Goal: Task Accomplishment & Management: Manage account settings

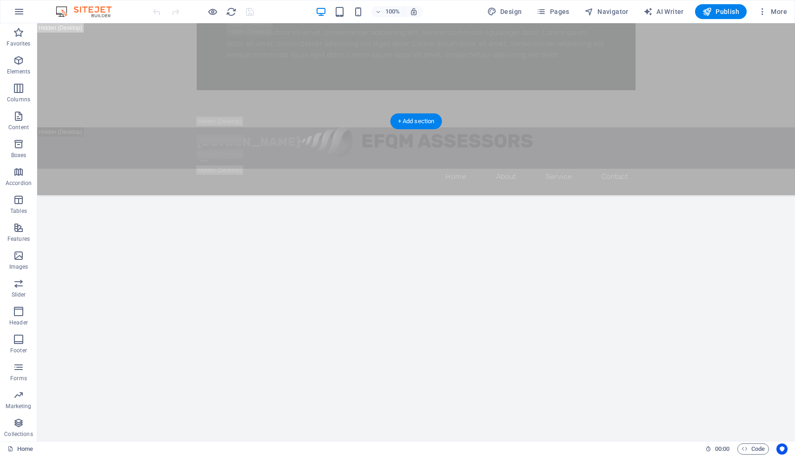
scroll to position [768, 0]
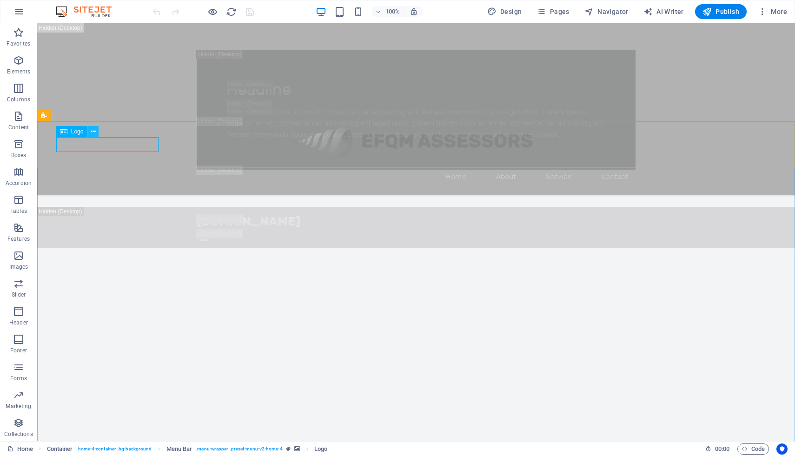
click at [93, 132] on icon at bounding box center [93, 132] width 5 height 10
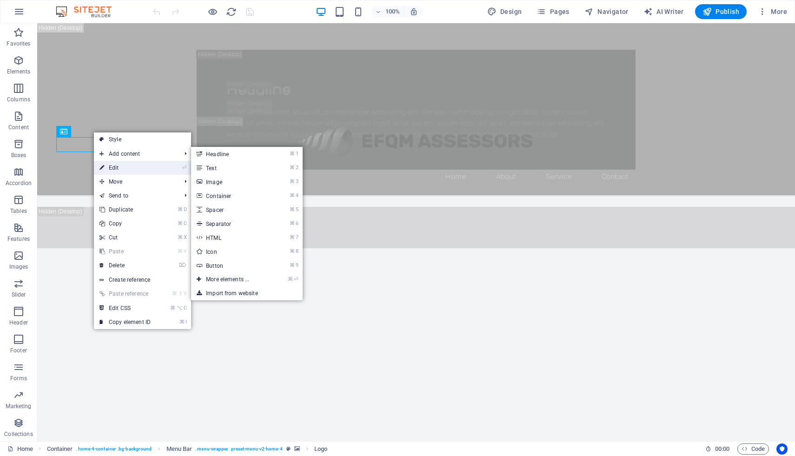
click at [122, 168] on link "⏎ Edit" at bounding box center [125, 168] width 62 height 14
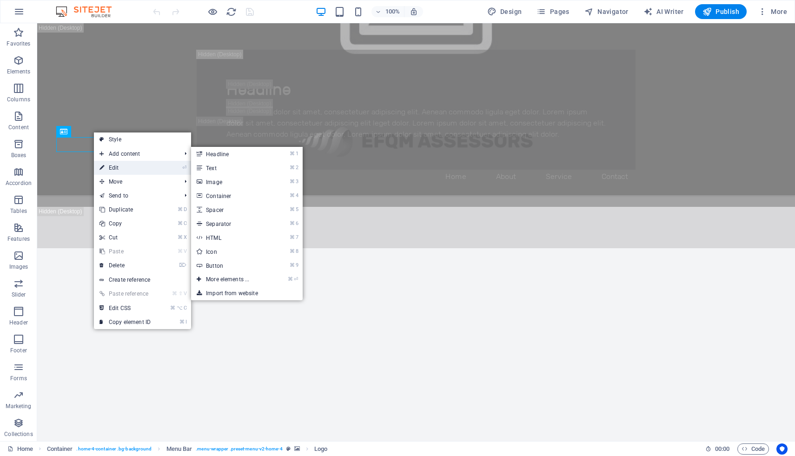
select select "px"
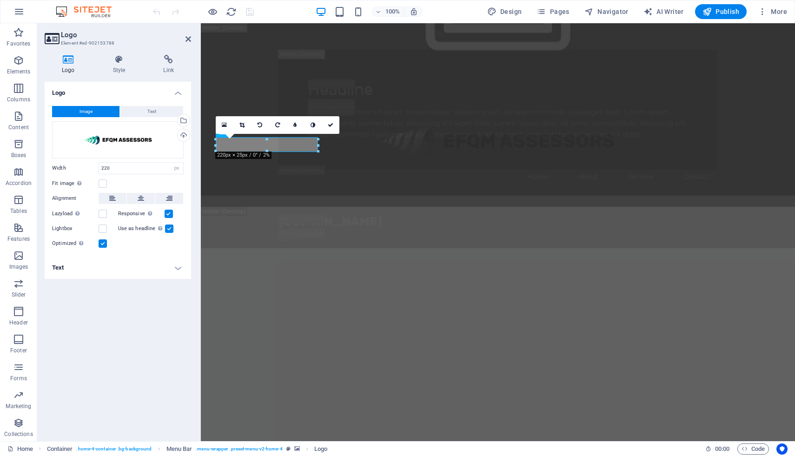
click at [174, 269] on h4 "Text" at bounding box center [118, 268] width 146 height 22
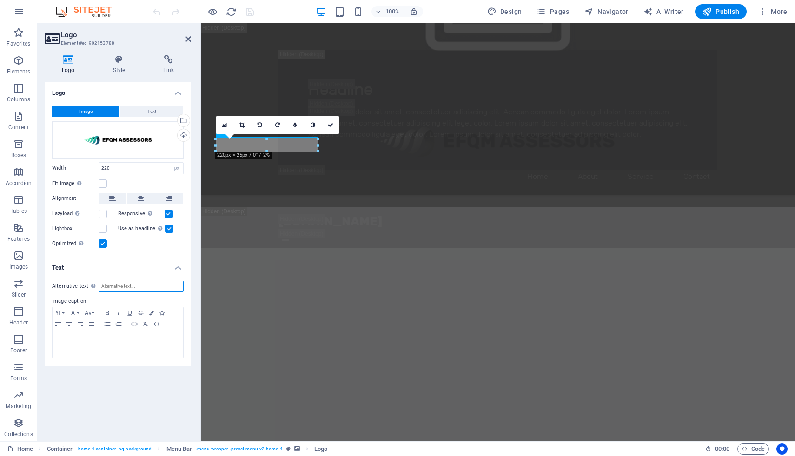
click at [129, 284] on input "Alternative text The alternative text is used by devices that cannot display im…" at bounding box center [141, 286] width 85 height 11
type input "EFQM Assessors"
click at [252, 8] on icon "save" at bounding box center [250, 12] width 11 height 11
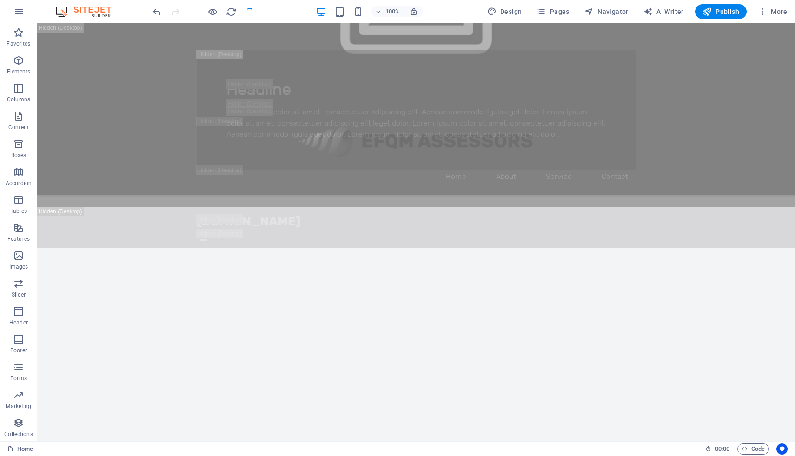
checkbox input "false"
click at [92, 133] on icon at bounding box center [93, 132] width 5 height 10
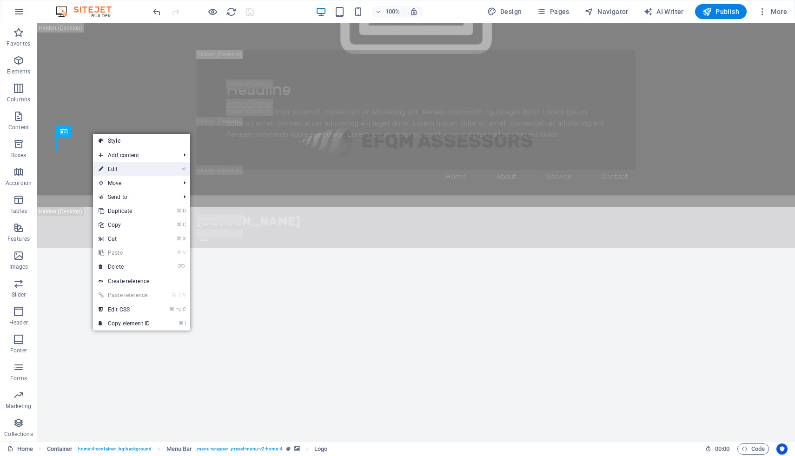
click at [136, 167] on link "⏎ Edit" at bounding box center [124, 169] width 62 height 14
select select "px"
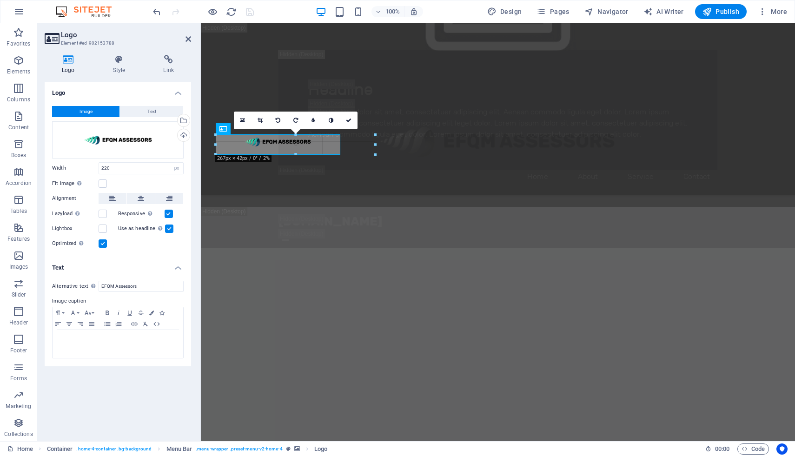
drag, startPoint x: 318, startPoint y: 151, endPoint x: 355, endPoint y: 165, distance: 39.1
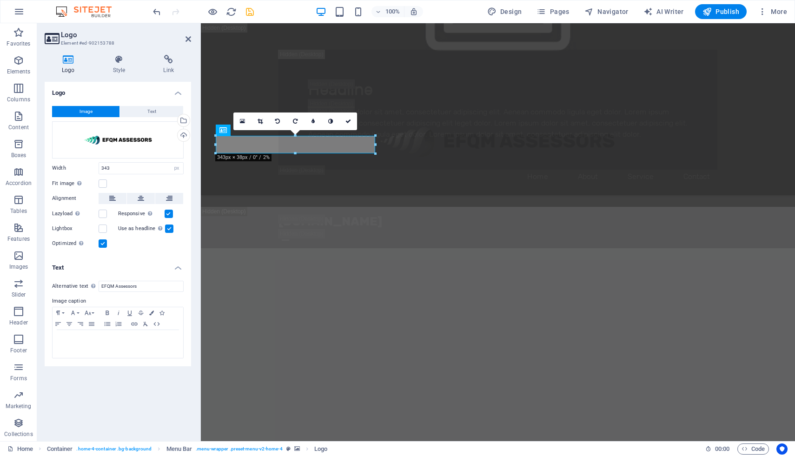
drag, startPoint x: 574, startPoint y: 179, endPoint x: 400, endPoint y: 162, distance: 174.8
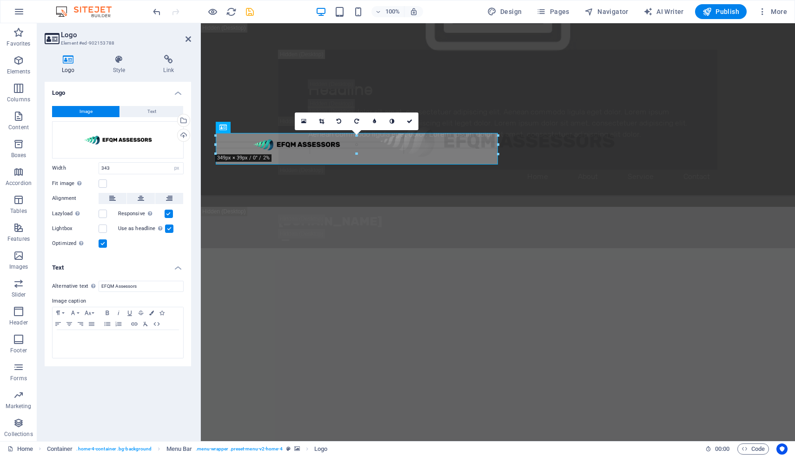
drag, startPoint x: 296, startPoint y: 153, endPoint x: 296, endPoint y: 166, distance: 13.5
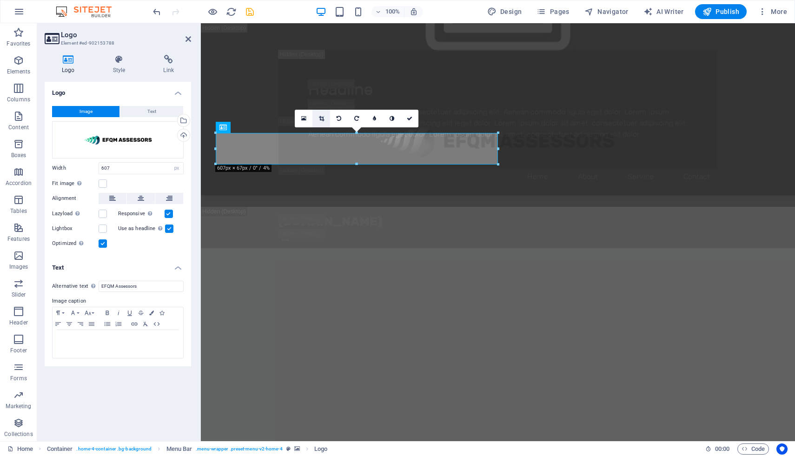
click at [320, 118] on icon at bounding box center [321, 119] width 5 height 6
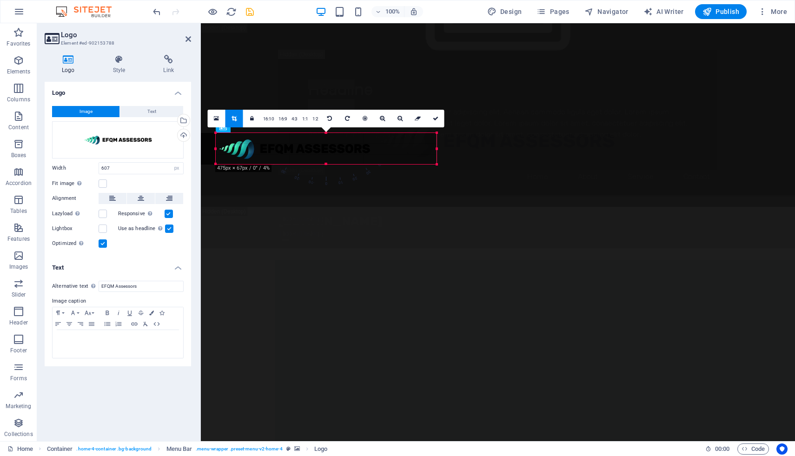
drag, startPoint x: 216, startPoint y: 148, endPoint x: 278, endPoint y: 149, distance: 62.3
click at [278, 149] on div "180 170 160 150 140 130 120 110 100 90 80 70 60 50 40 30 20 10 0 -10 -20 -30 -4…" at bounding box center [326, 148] width 221 height 31
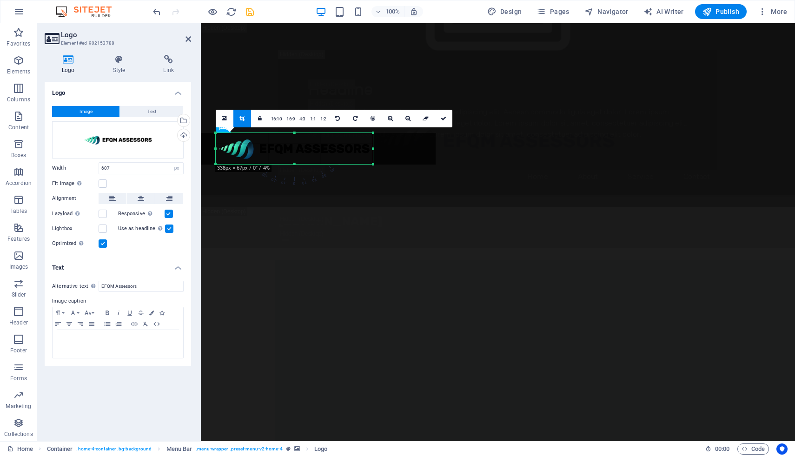
drag, startPoint x: 435, startPoint y: 149, endPoint x: 372, endPoint y: 152, distance: 62.8
click at [372, 152] on div at bounding box center [372, 148] width 3 height 31
click at [442, 119] on icon at bounding box center [444, 119] width 6 height 6
type input "338"
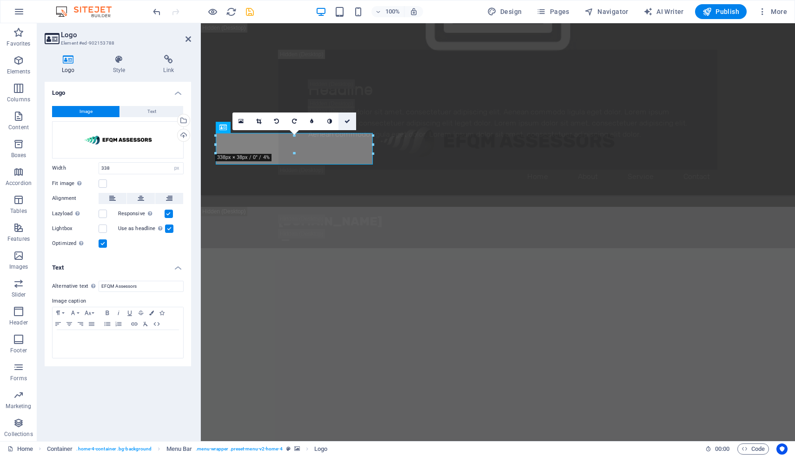
click at [347, 120] on icon at bounding box center [347, 122] width 6 height 6
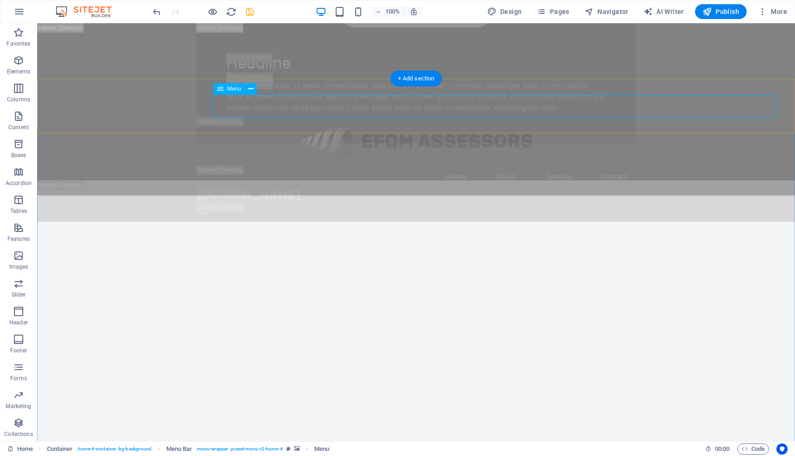
scroll to position [811, 0]
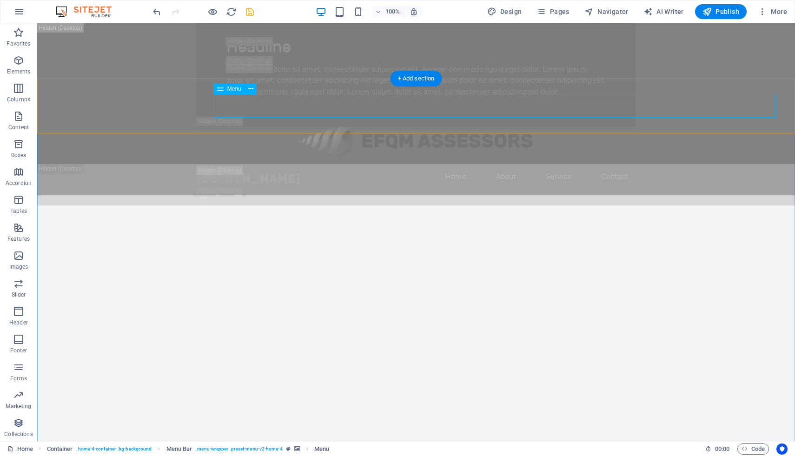
click at [252, 92] on icon at bounding box center [250, 89] width 5 height 10
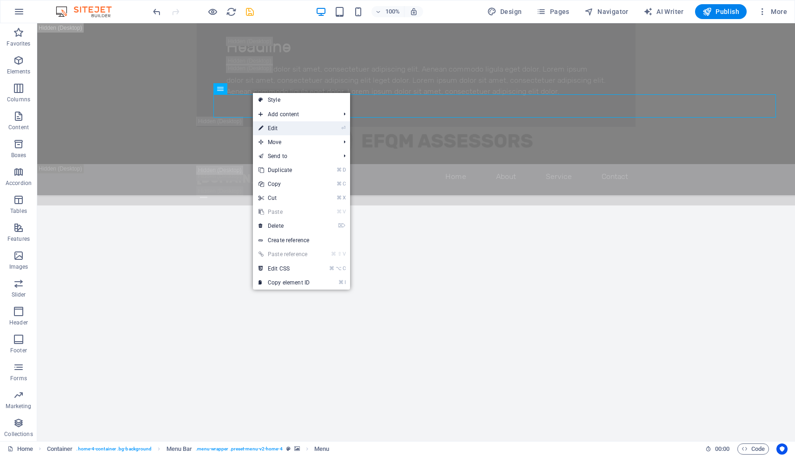
click at [278, 125] on link "⏎ Edit" at bounding box center [284, 128] width 62 height 14
select select
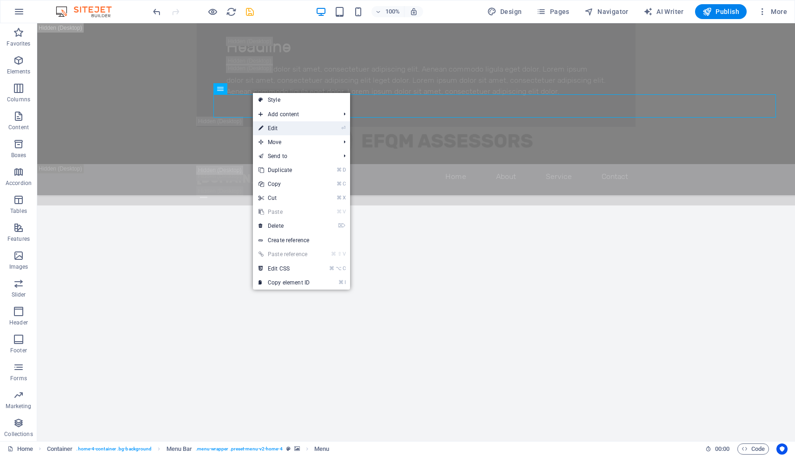
select select
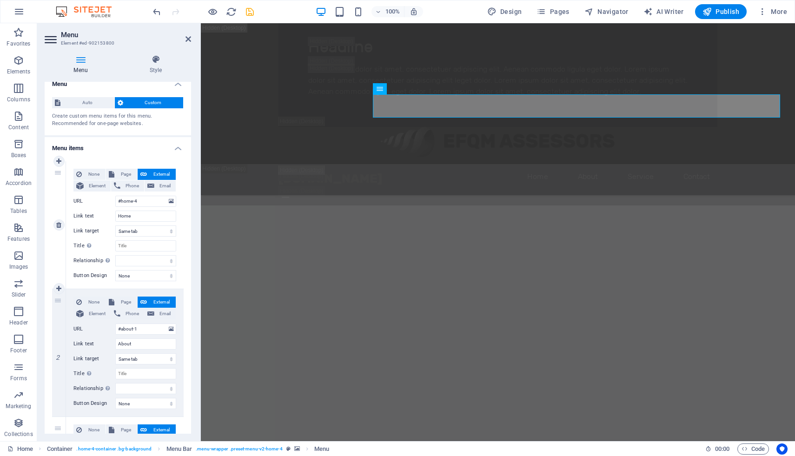
scroll to position [0, 0]
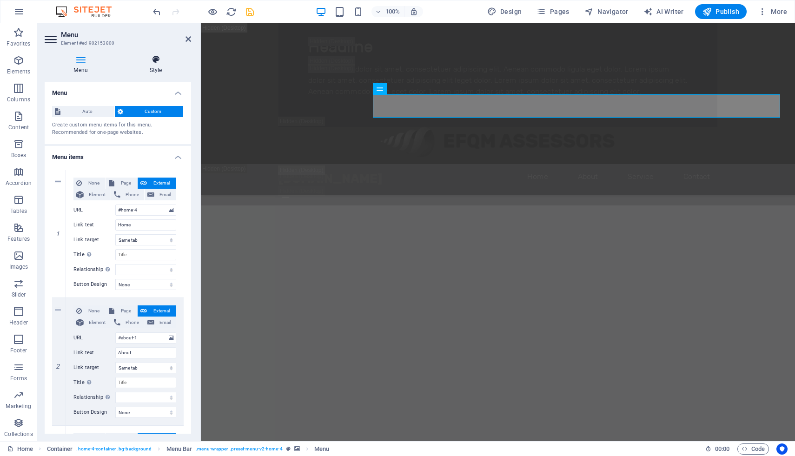
click at [151, 63] on icon at bounding box center [155, 59] width 71 height 9
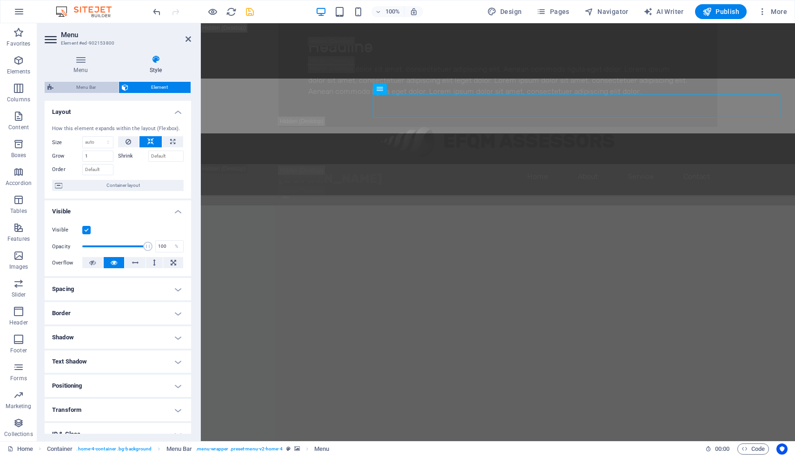
click at [81, 88] on span "Menu Bar" at bounding box center [86, 87] width 60 height 11
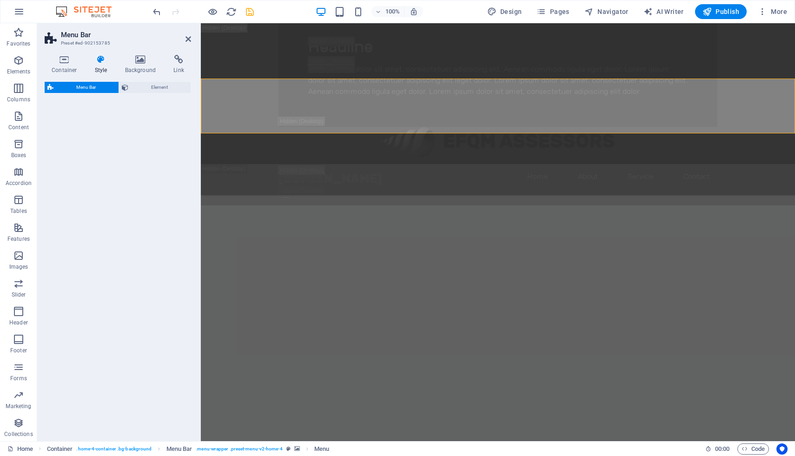
select select "vw"
select select "rem"
select select "vw"
select select "preset-menu-v2-home-4"
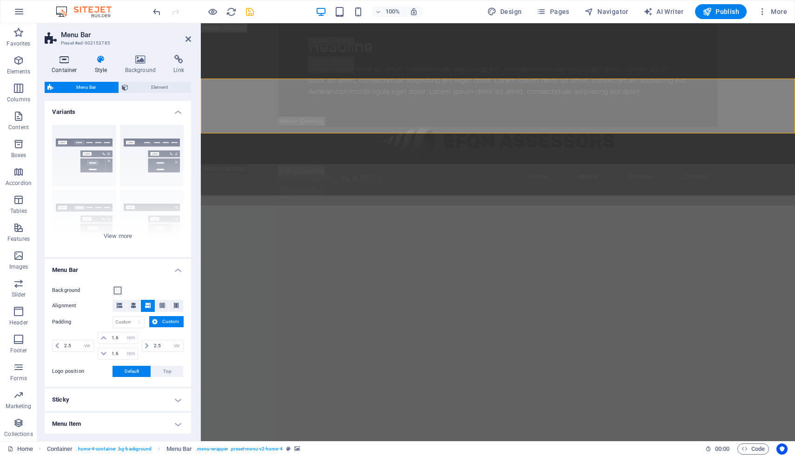
click at [68, 66] on h4 "Container" at bounding box center [66, 65] width 43 height 20
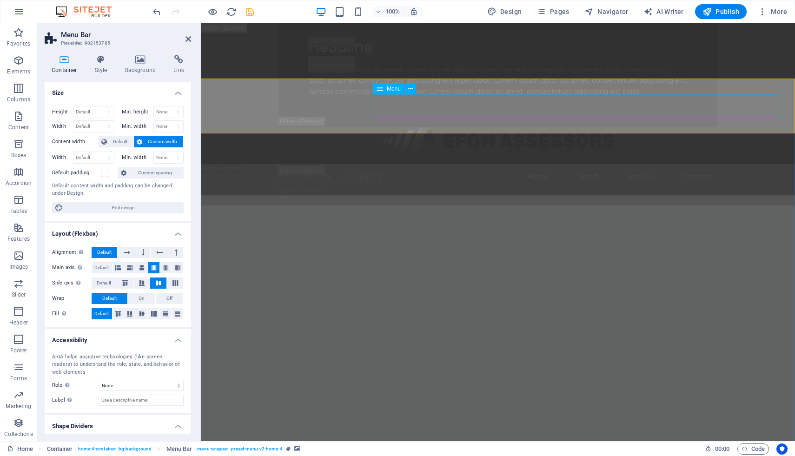
click at [410, 88] on icon at bounding box center [410, 89] width 5 height 10
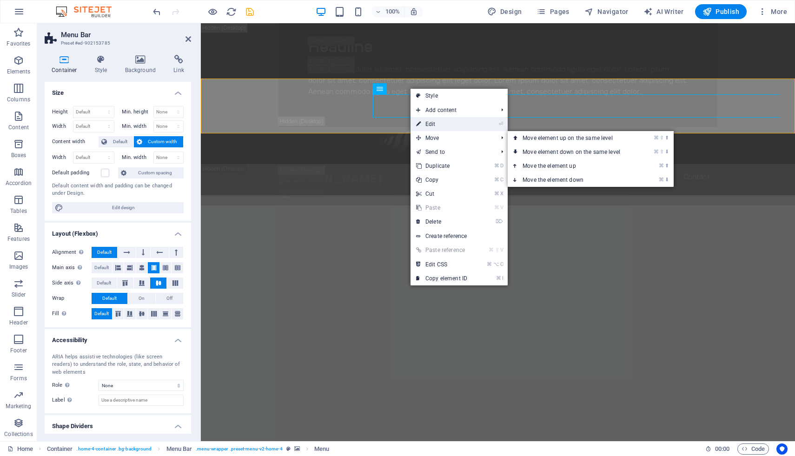
click at [442, 125] on link "⏎ Edit" at bounding box center [442, 124] width 62 height 14
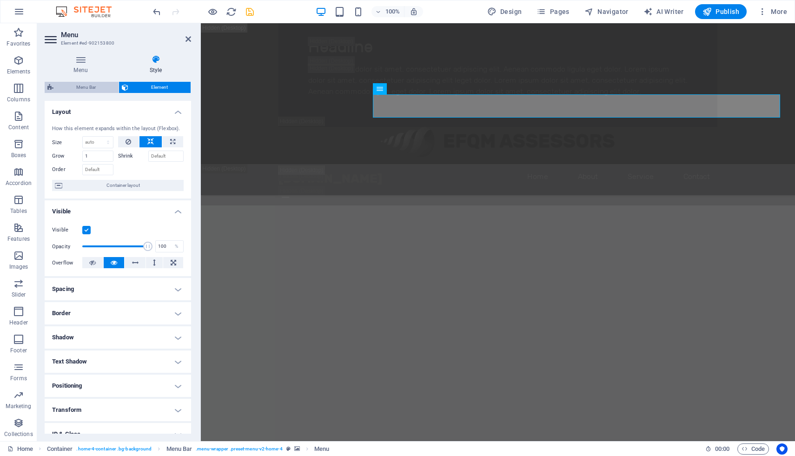
click at [81, 91] on span "Menu Bar" at bounding box center [86, 87] width 60 height 11
select select "vw"
select select "rem"
select select "vw"
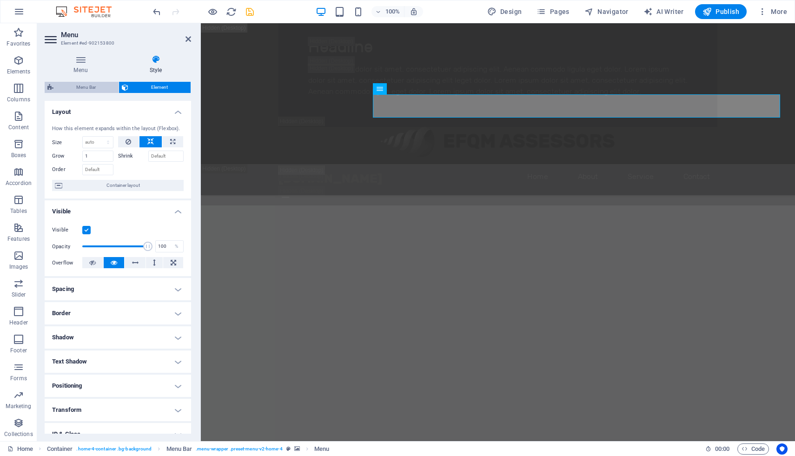
select select "preset-menu-v2-home-4"
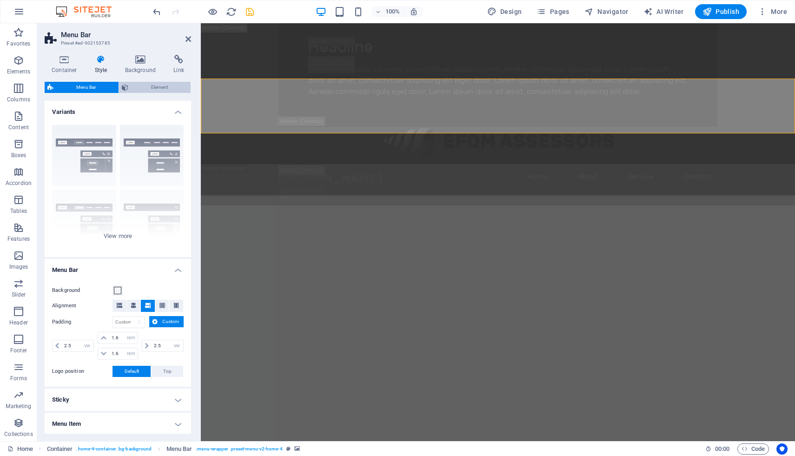
click at [159, 83] on span "Element" at bounding box center [159, 87] width 57 height 11
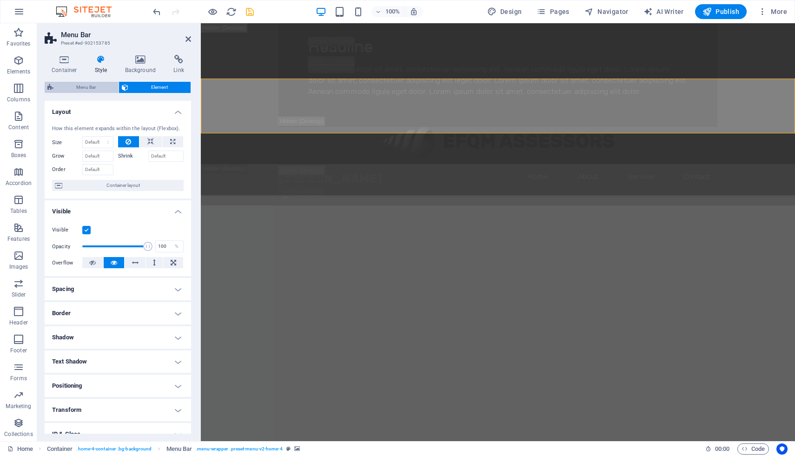
click at [99, 89] on span "Menu Bar" at bounding box center [86, 87] width 60 height 11
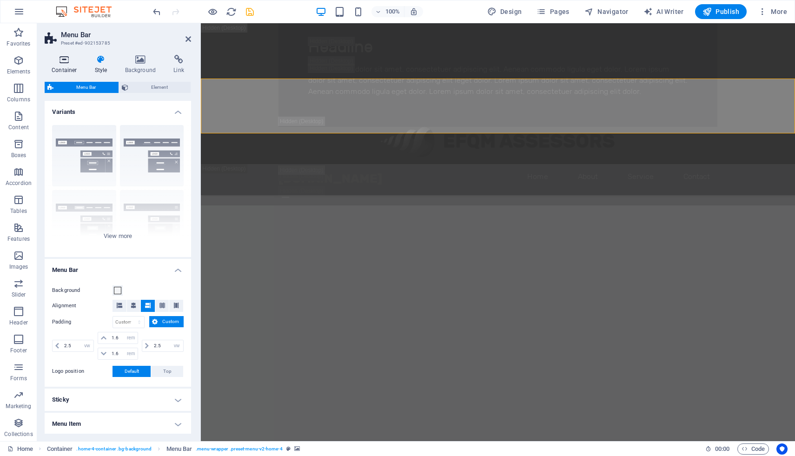
click at [62, 62] on icon at bounding box center [65, 59] width 40 height 9
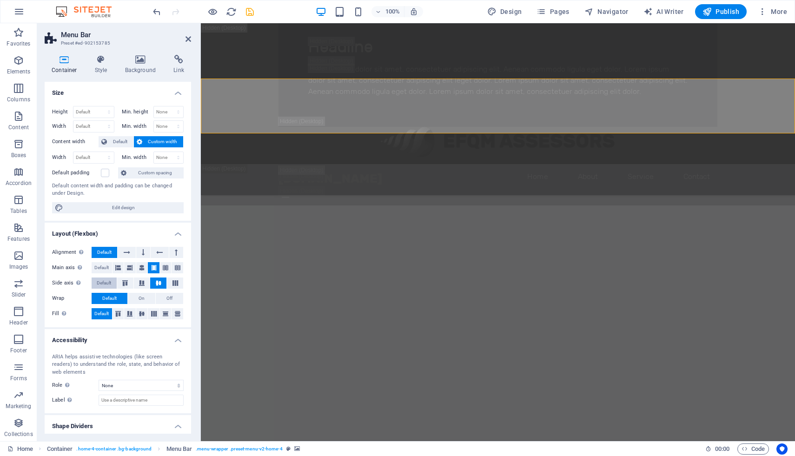
scroll to position [24, 0]
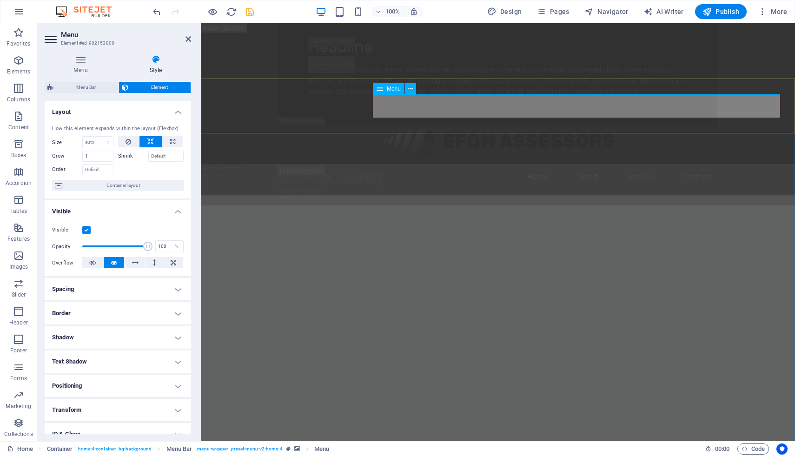
click at [411, 88] on icon at bounding box center [410, 89] width 5 height 10
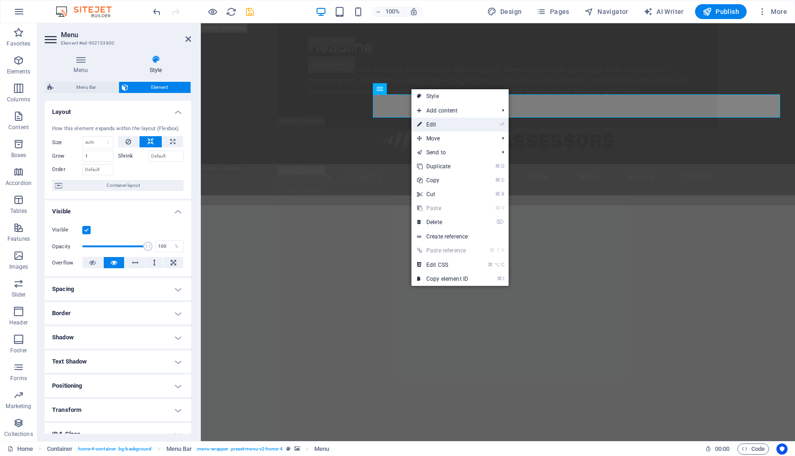
click at [443, 122] on link "⏎ Edit" at bounding box center [442, 125] width 62 height 14
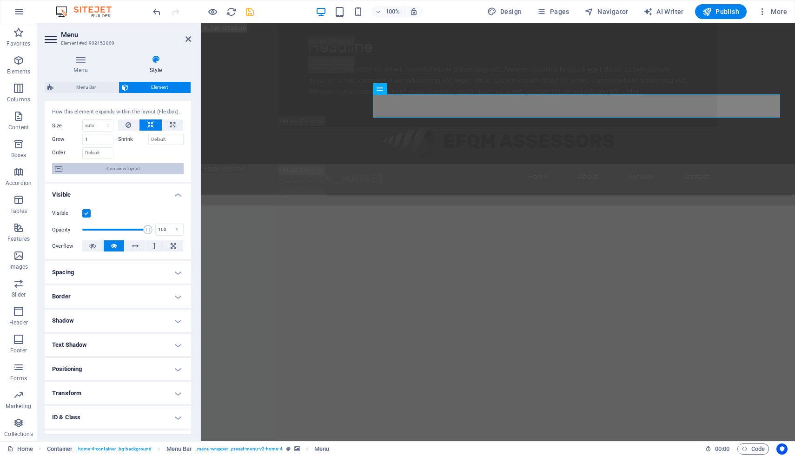
scroll to position [60, 0]
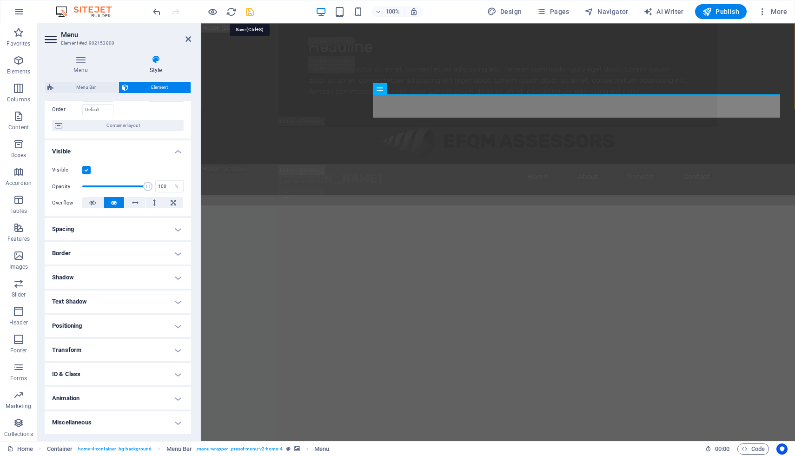
click at [251, 13] on icon "save" at bounding box center [250, 12] width 11 height 11
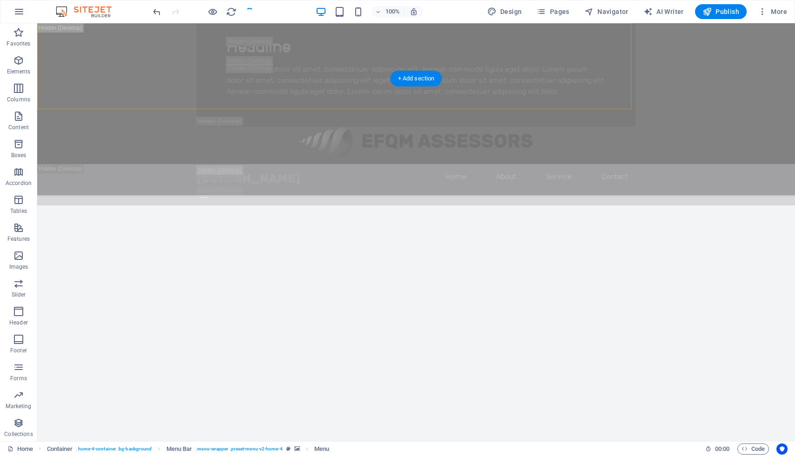
checkbox input "false"
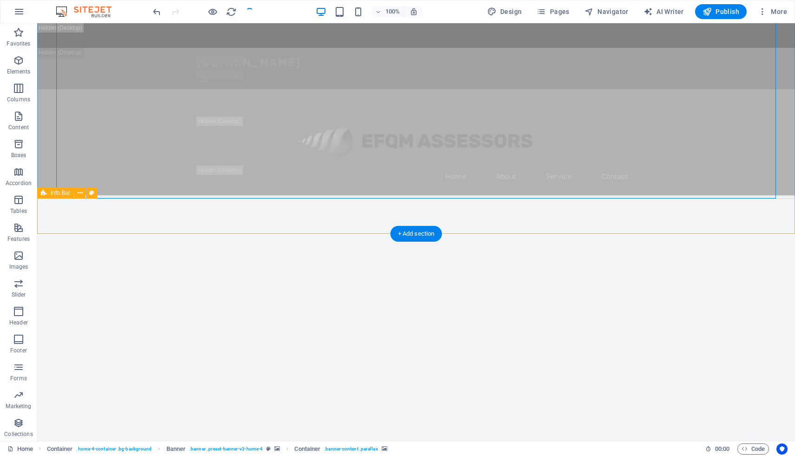
scroll to position [1101, 0]
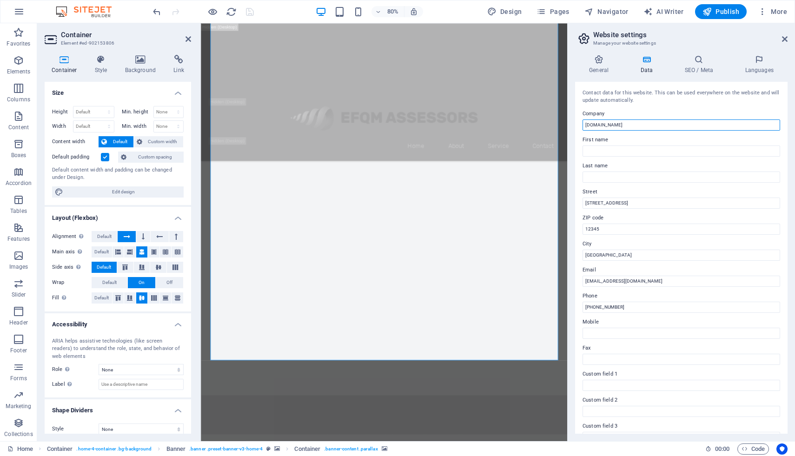
click at [630, 125] on input "[DOMAIN_NAME]" at bounding box center [682, 124] width 198 height 11
type input "EFQM and Strategy Assessors FZCO"
click at [643, 200] on input "123 Business Avenue" at bounding box center [682, 203] width 198 height 11
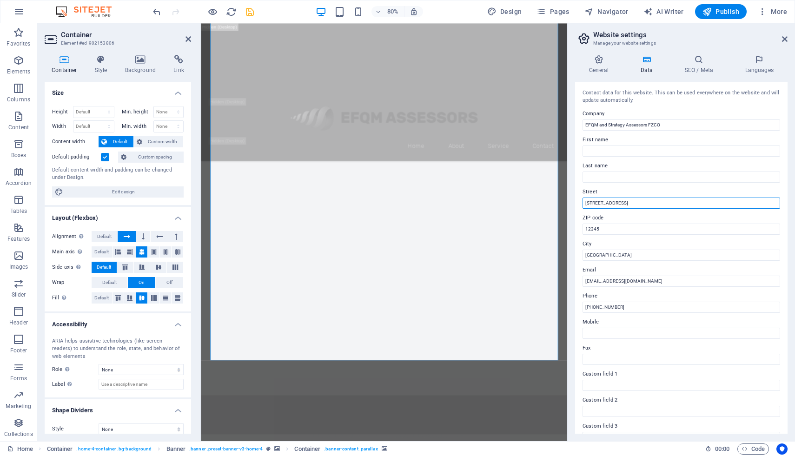
click at [643, 200] on input "123 Business Avenue" at bounding box center [682, 203] width 198 height 11
paste input "Building A1, Dubai Digital Park, Dubai Silicon Oasis, Dubai,UAE"
type input "Building A1, Dubai Digital Park, Dubai Silicon Oasis, Dubai,UAE"
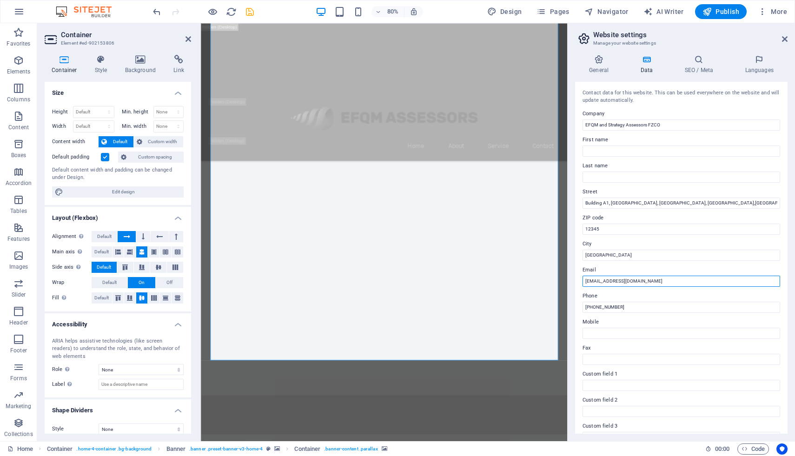
drag, startPoint x: 593, startPoint y: 282, endPoint x: 580, endPoint y: 281, distance: 13.5
click at [580, 281] on div "Contact data for this website. This can be used everywhere on the website and w…" at bounding box center [681, 258] width 212 height 352
type input "[EMAIL_ADDRESS][DOMAIN_NAME]"
click at [630, 302] on input "+971-4-123-4567" at bounding box center [682, 307] width 198 height 11
type input "+971"
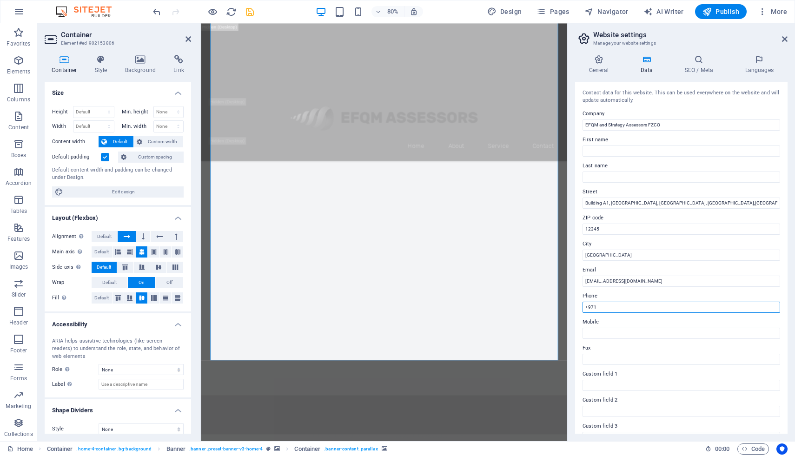
click at [611, 312] on input "+971" at bounding box center [682, 307] width 198 height 11
click at [608, 309] on input "+971" at bounding box center [682, 307] width 198 height 11
click at [608, 331] on input "Mobile" at bounding box center [682, 333] width 198 height 11
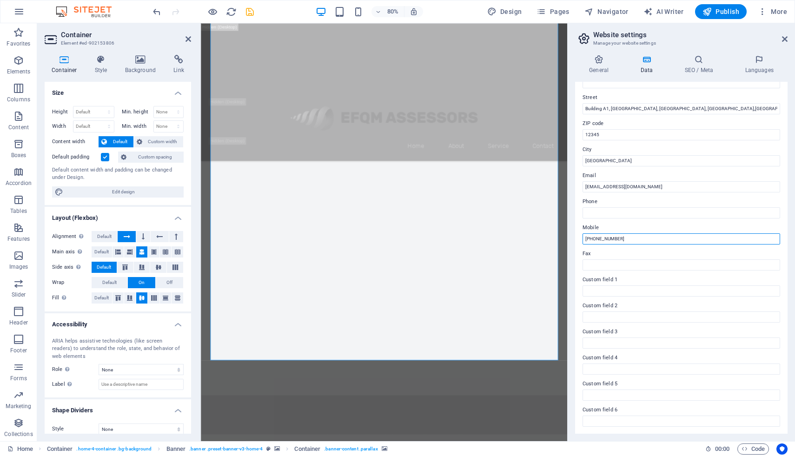
scroll to position [33, 0]
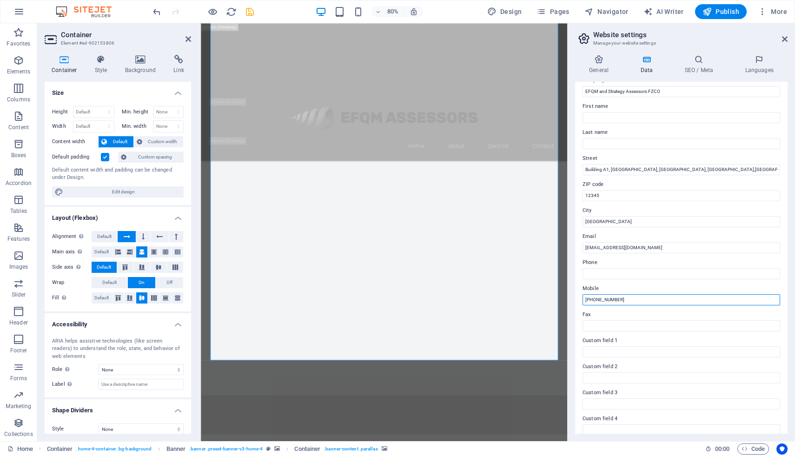
type input "[PHONE_NUMBER]"
click at [250, 13] on icon "save" at bounding box center [250, 12] width 11 height 11
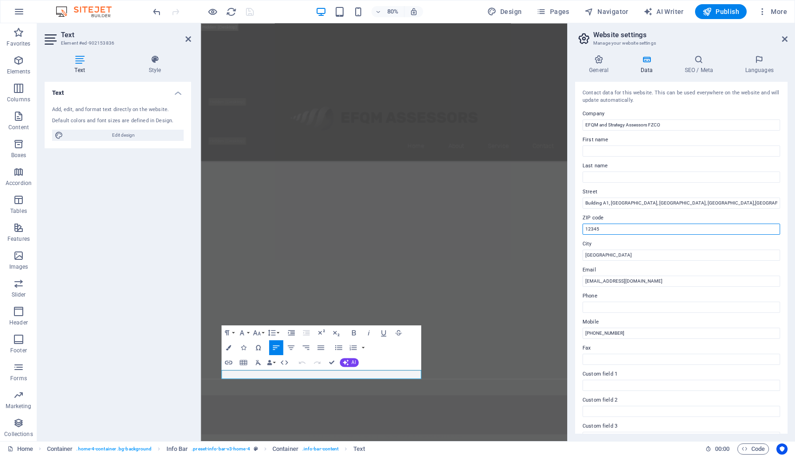
click at [591, 229] on input "12345" at bounding box center [682, 229] width 198 height 11
drag, startPoint x: 715, startPoint y: 203, endPoint x: 689, endPoint y: 207, distance: 25.9
click at [689, 207] on input "Building A1, Dubai Digital Park, Dubai Silicon Oasis, Dubai,UAE" at bounding box center [682, 203] width 198 height 11
type input "Building A1, [GEOGRAPHIC_DATA], [GEOGRAPHIC_DATA]"
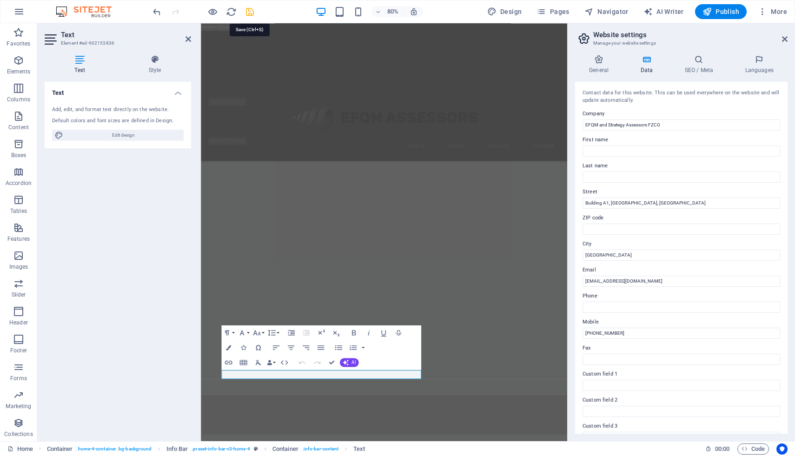
click at [252, 10] on icon "save" at bounding box center [250, 12] width 11 height 11
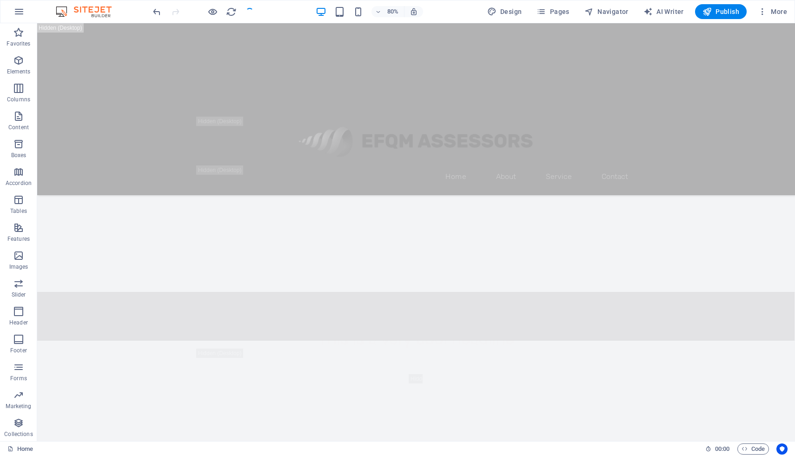
checkbox input "false"
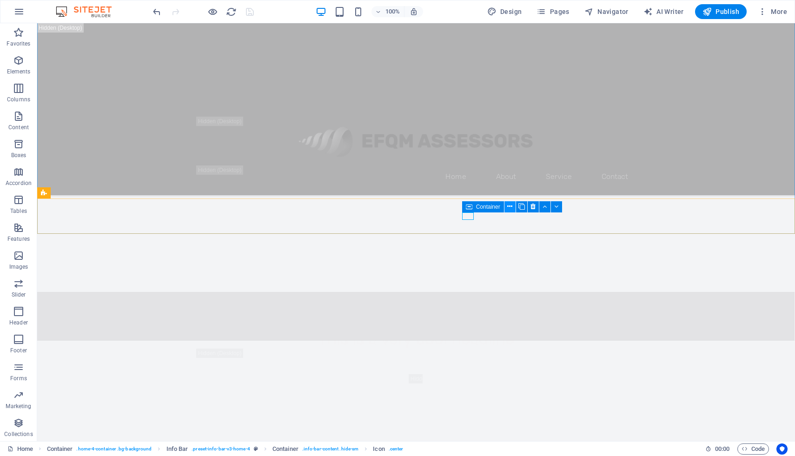
click at [511, 210] on icon at bounding box center [509, 207] width 5 height 10
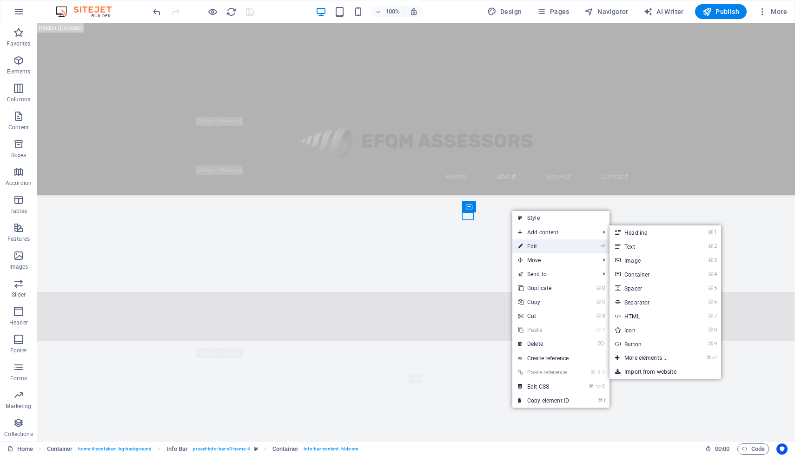
click at [532, 243] on link "⏎ Edit" at bounding box center [543, 246] width 62 height 14
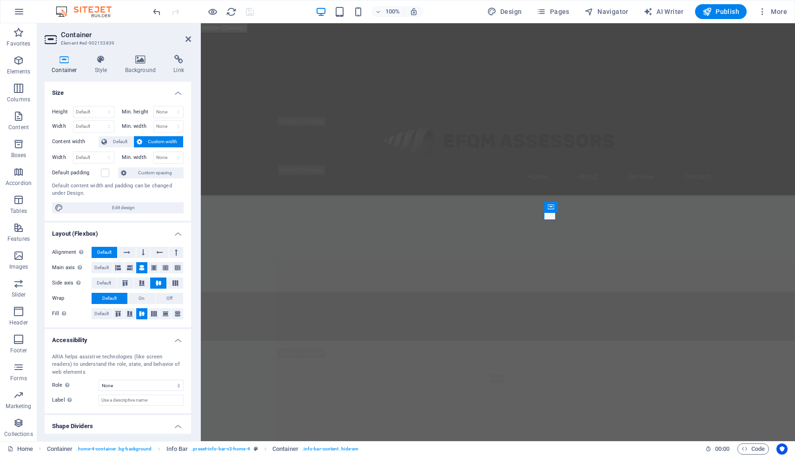
scroll to position [24, 0]
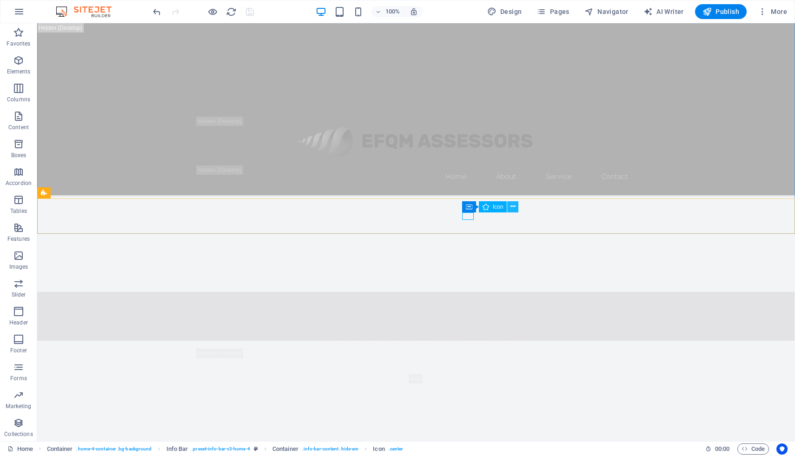
click at [510, 204] on icon at bounding box center [512, 207] width 5 height 10
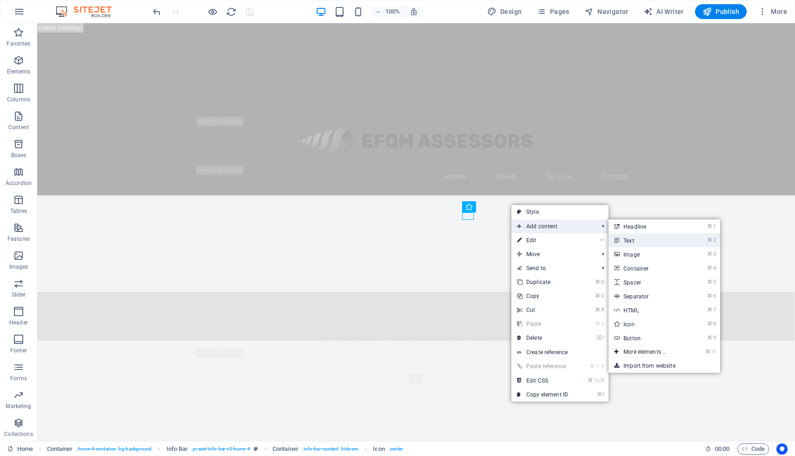
click at [623, 238] on link "⌘ 2 Text" at bounding box center [647, 240] width 77 height 14
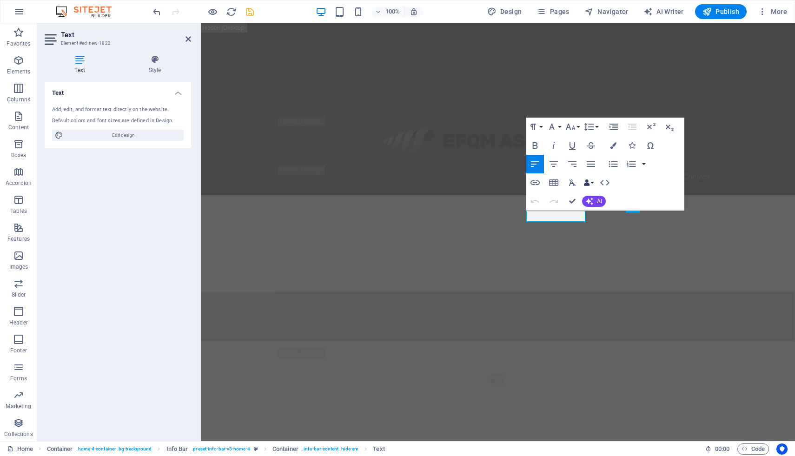
click at [591, 181] on button "Data Bindings" at bounding box center [588, 182] width 13 height 19
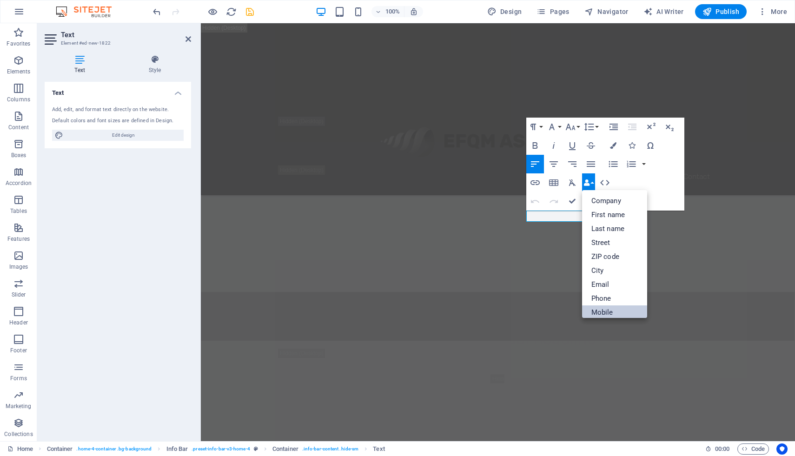
click at [613, 308] on link "Mobile" at bounding box center [614, 312] width 65 height 14
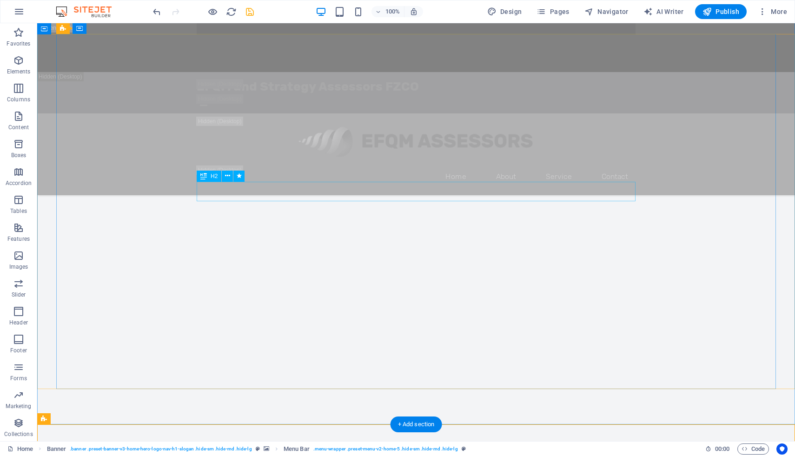
scroll to position [910, 0]
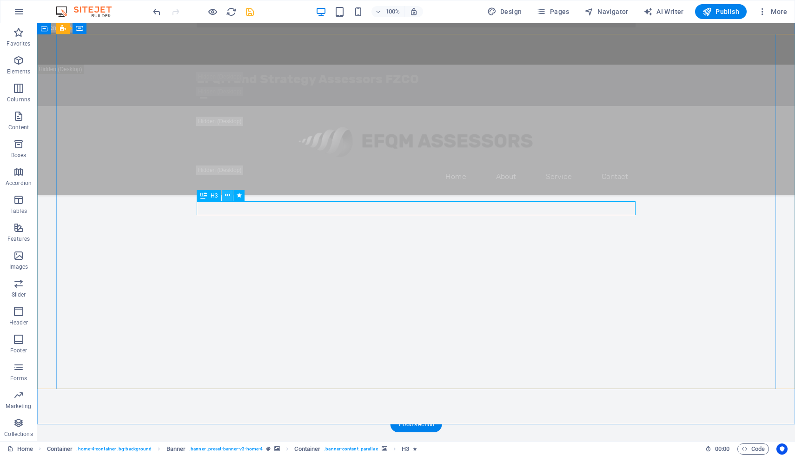
click at [230, 197] on button at bounding box center [227, 195] width 11 height 11
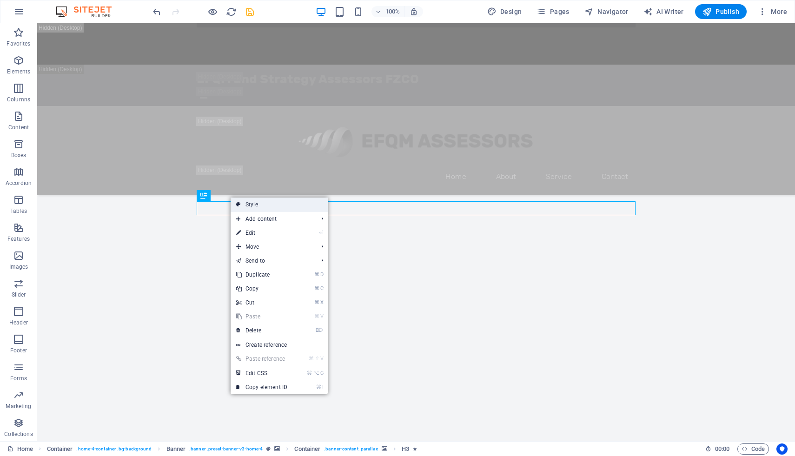
click at [247, 207] on link "Style" at bounding box center [279, 205] width 97 height 14
select select "preset-banner-v3-home-4"
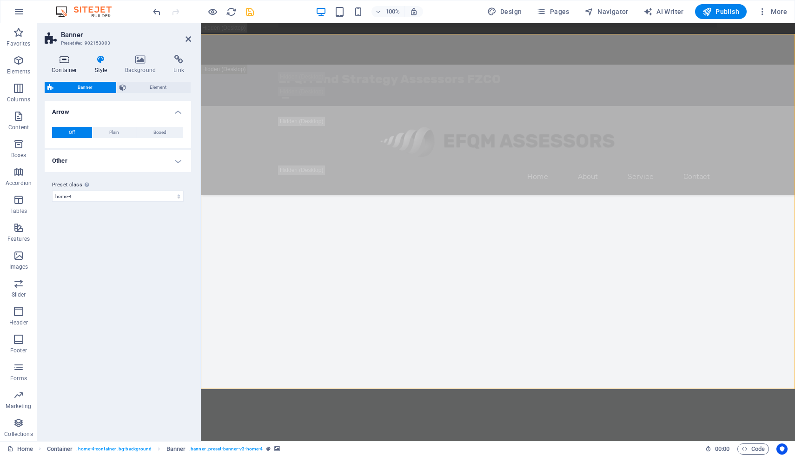
click at [68, 66] on h4 "Container" at bounding box center [66, 65] width 43 height 20
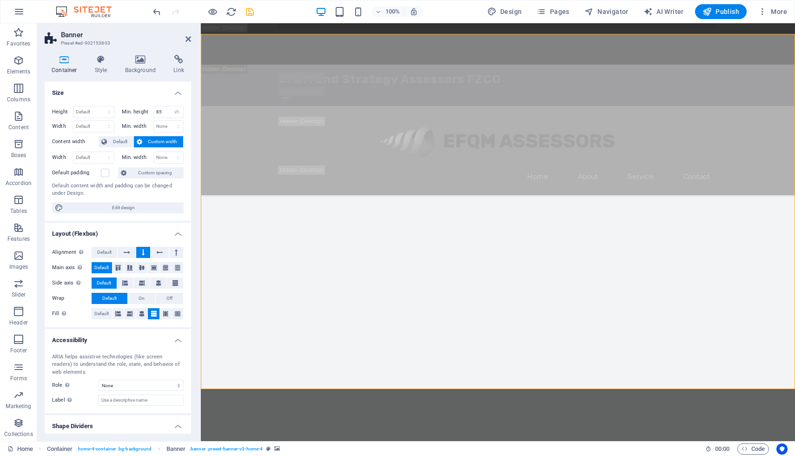
click at [82, 66] on h4 "Container" at bounding box center [66, 65] width 43 height 20
click at [98, 63] on icon at bounding box center [101, 59] width 26 height 9
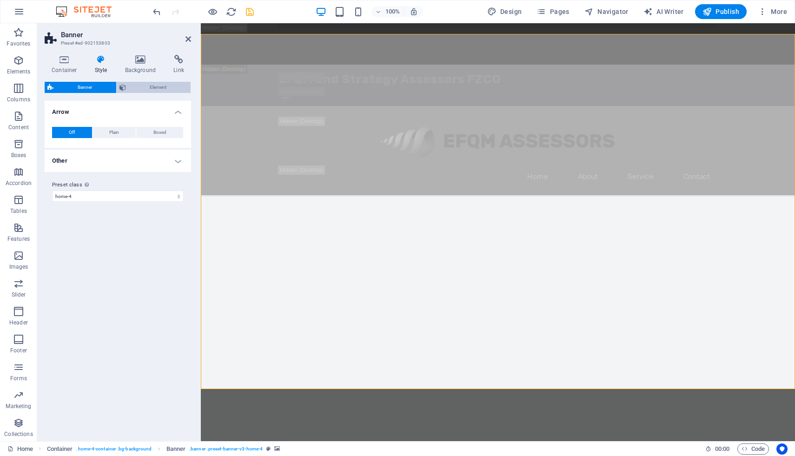
click at [138, 83] on span "Element" at bounding box center [159, 87] width 60 height 11
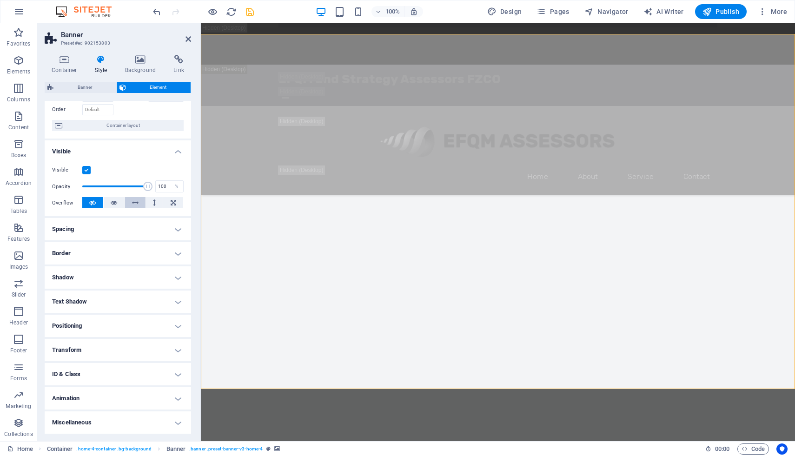
scroll to position [0, 0]
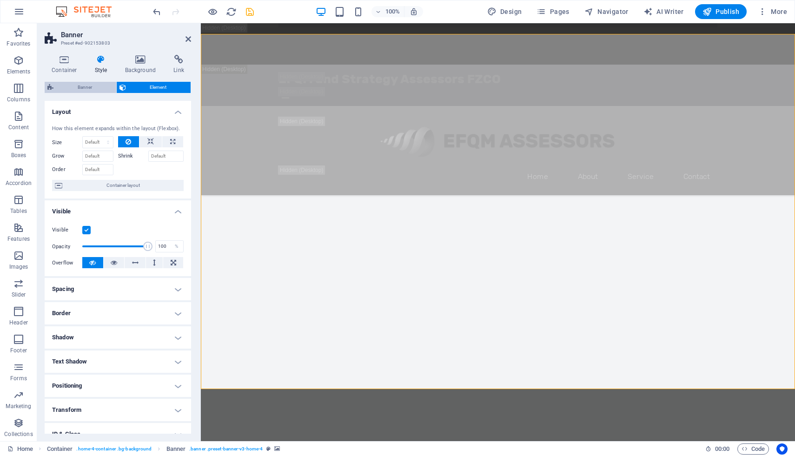
click at [70, 86] on span "Banner" at bounding box center [84, 87] width 57 height 11
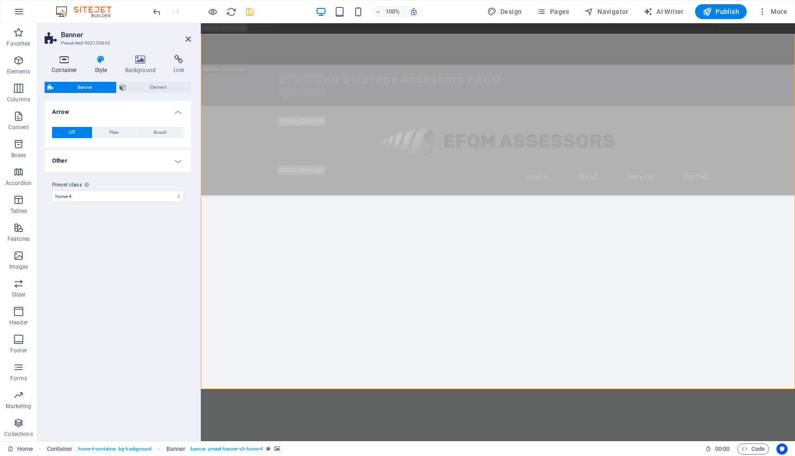
click at [66, 62] on icon at bounding box center [65, 59] width 40 height 9
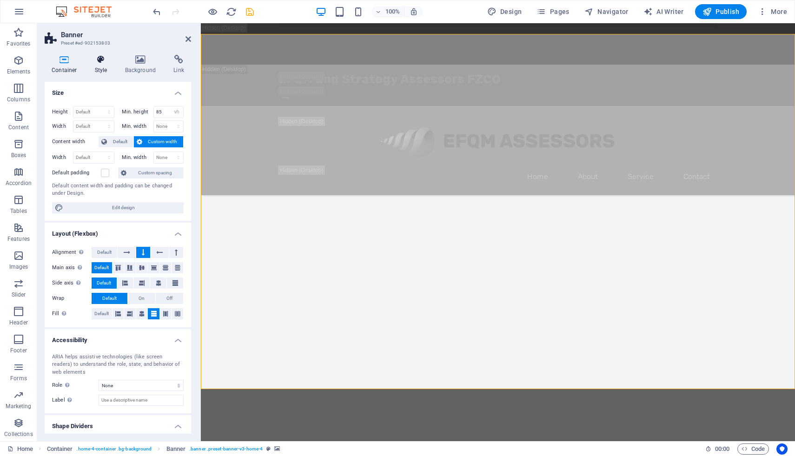
click at [101, 65] on h4 "Style" at bounding box center [103, 65] width 30 height 20
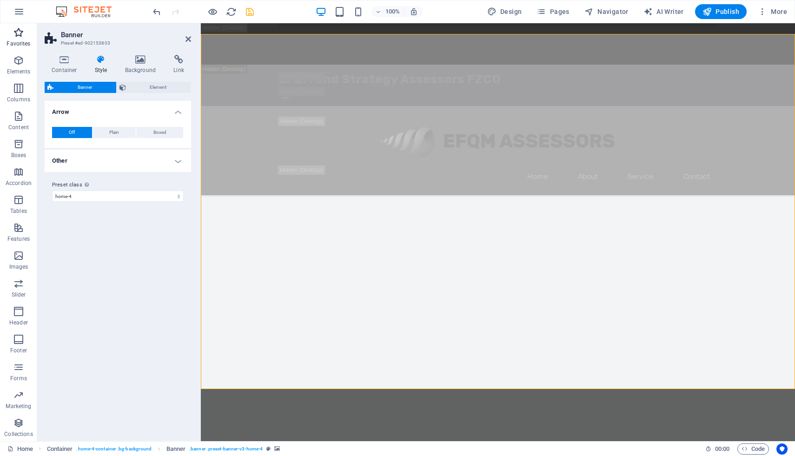
click at [18, 40] on p "Favorites" at bounding box center [19, 43] width 24 height 7
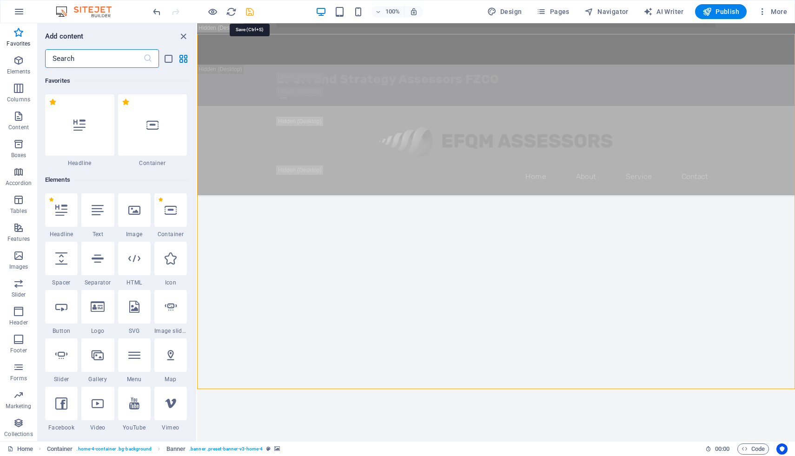
click at [250, 10] on icon "save" at bounding box center [250, 12] width 11 height 11
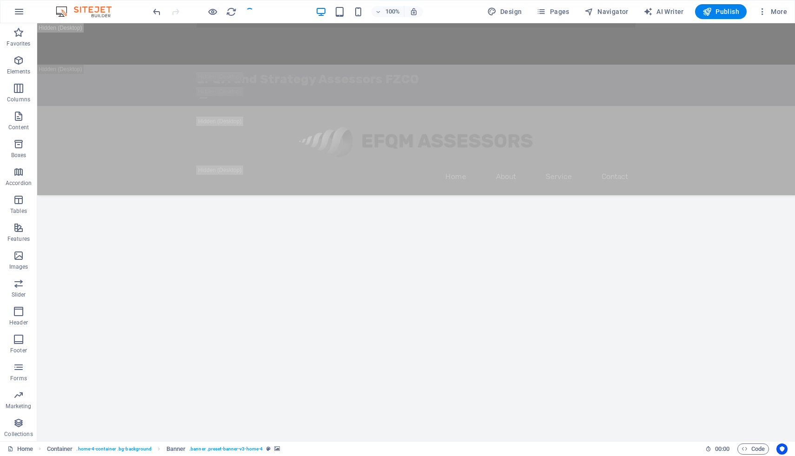
checkbox input "false"
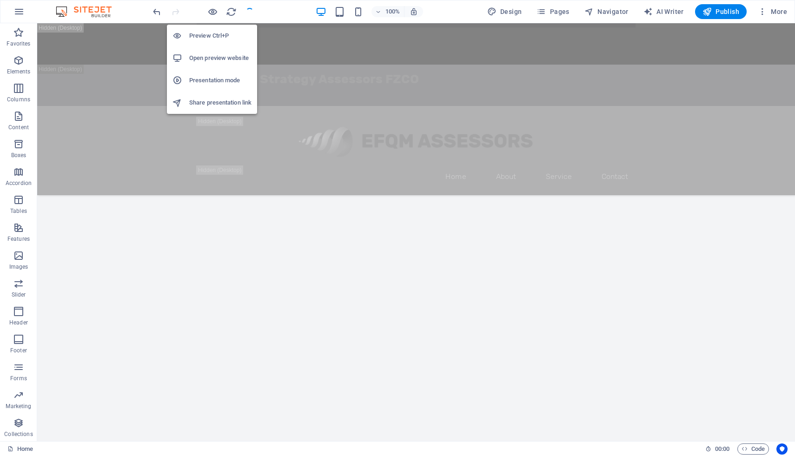
click at [212, 17] on div "Preview Ctrl+P Open preview website Presentation mode Share presentation link" at bounding box center [212, 65] width 90 height 97
click at [210, 31] on h6 "Preview Ctrl+P" at bounding box center [220, 35] width 62 height 11
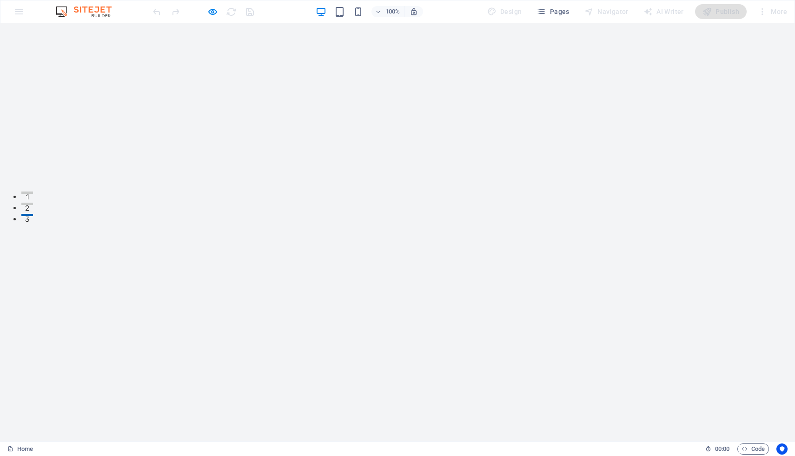
scroll to position [230, 0]
click at [215, 10] on icon "button" at bounding box center [212, 12] width 11 height 11
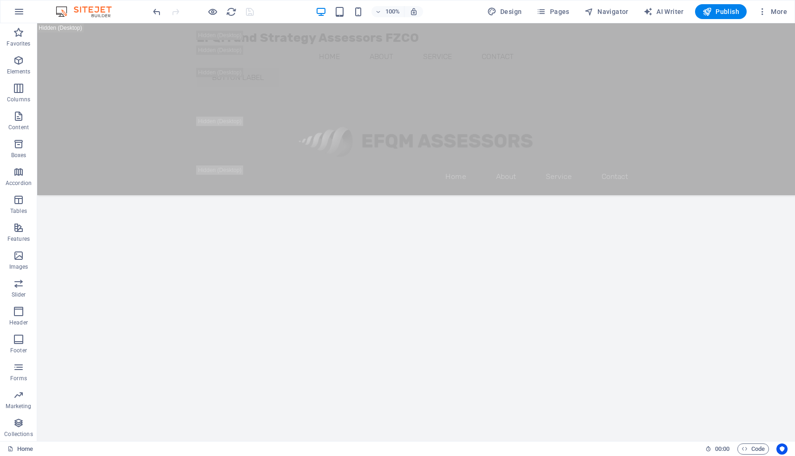
scroll to position [2080, 0]
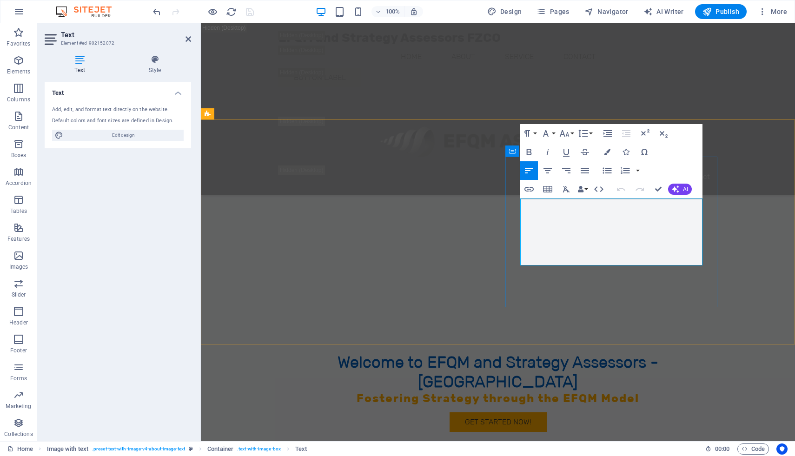
drag, startPoint x: 598, startPoint y: 204, endPoint x: 523, endPoint y: 207, distance: 75.4
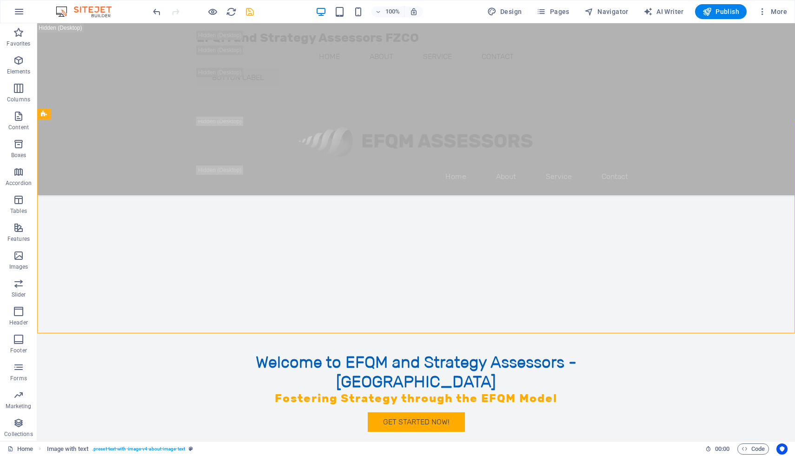
click at [249, 12] on icon "save" at bounding box center [250, 12] width 11 height 11
checkbox input "false"
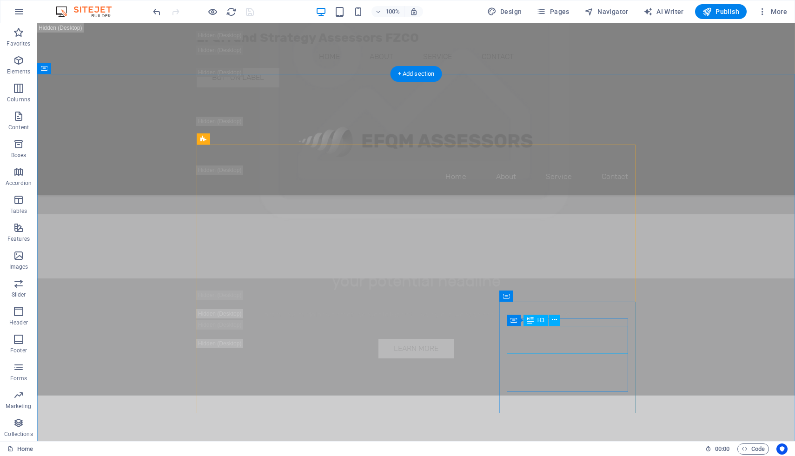
scroll to position [2922, 0]
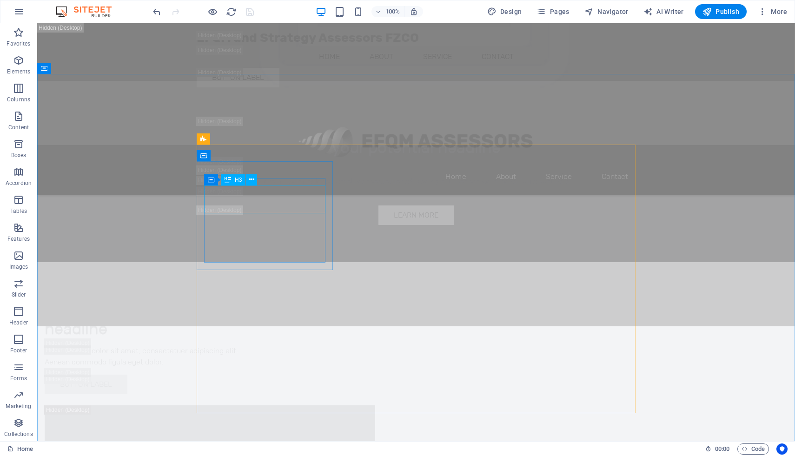
click at [238, 179] on span "H3" at bounding box center [238, 180] width 7 height 6
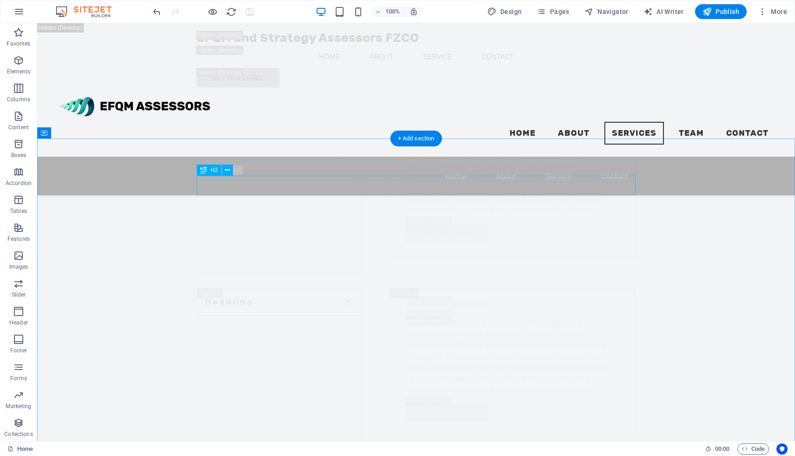
scroll to position [7236, 0]
click at [230, 169] on icon at bounding box center [227, 171] width 5 height 10
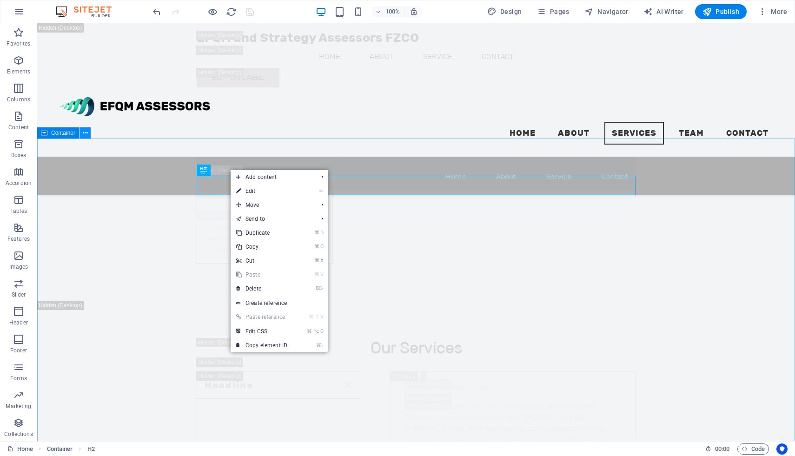
click at [85, 136] on icon at bounding box center [85, 133] width 5 height 10
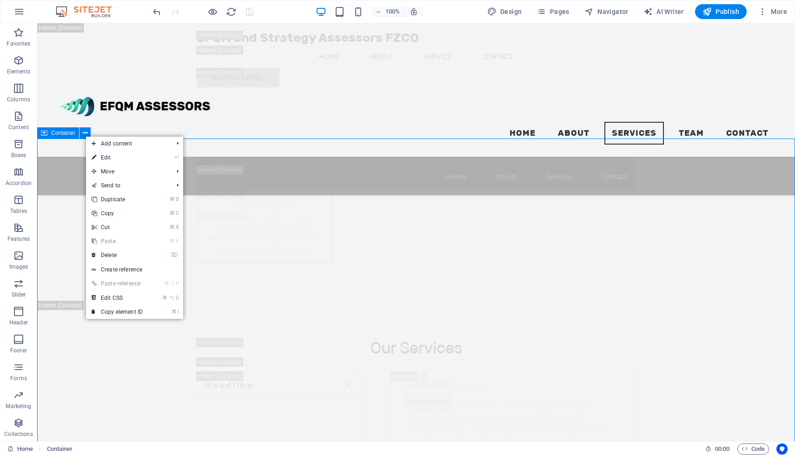
click at [46, 134] on icon at bounding box center [44, 132] width 7 height 11
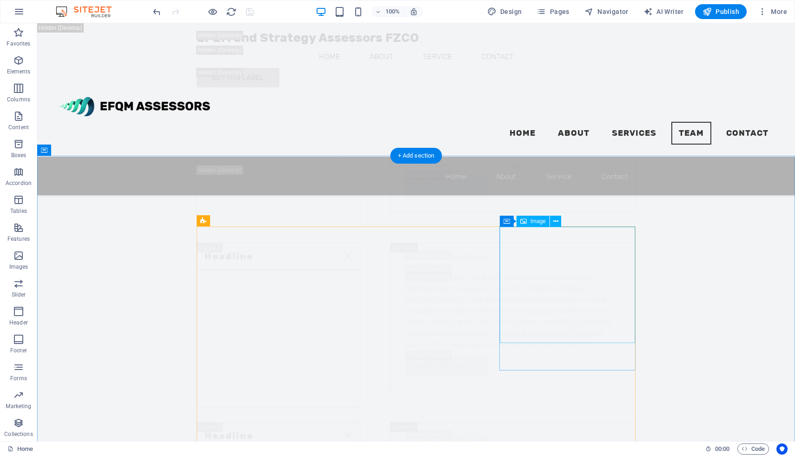
scroll to position [7743, 0]
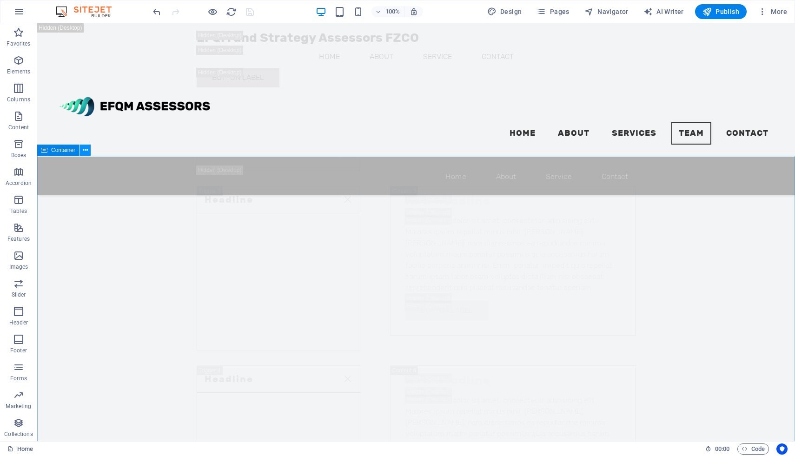
click at [84, 154] on icon at bounding box center [85, 151] width 5 height 10
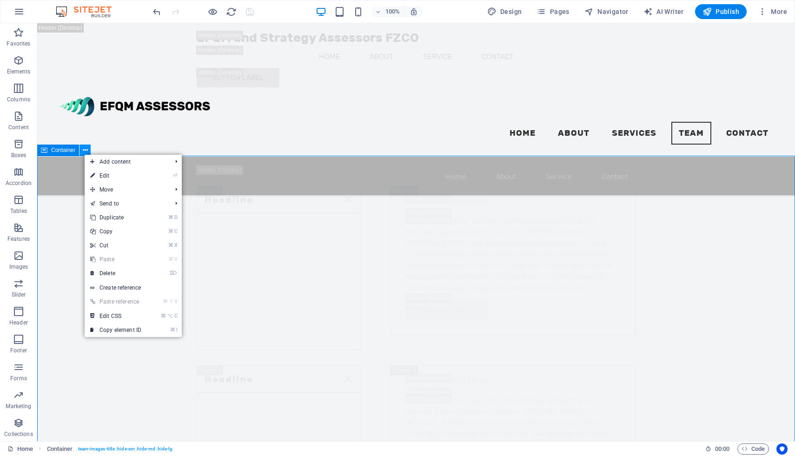
click at [85, 154] on icon at bounding box center [85, 151] width 5 height 10
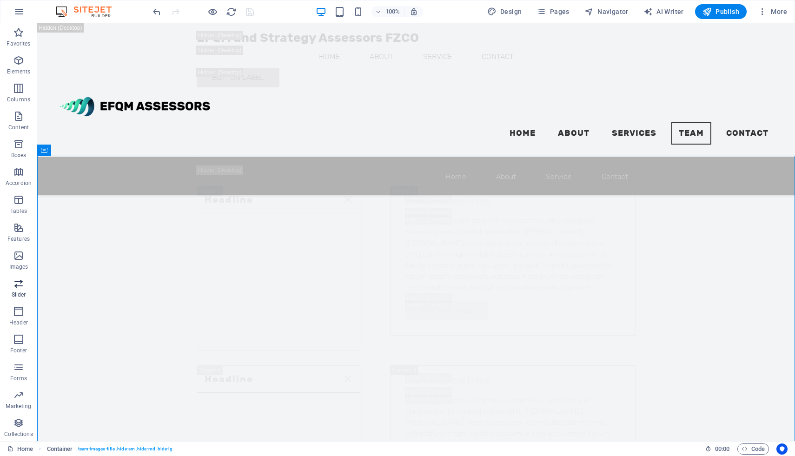
scroll to position [0, 0]
click at [18, 397] on icon "button" at bounding box center [18, 394] width 11 height 11
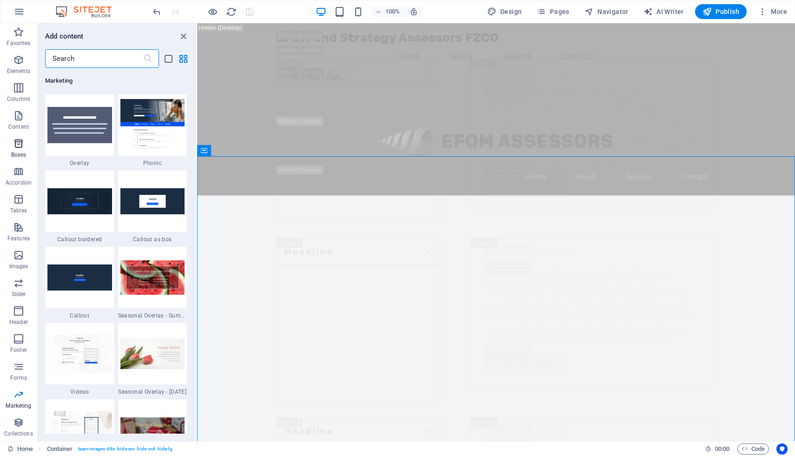
scroll to position [0, 0]
click at [20, 60] on icon "button" at bounding box center [18, 60] width 11 height 11
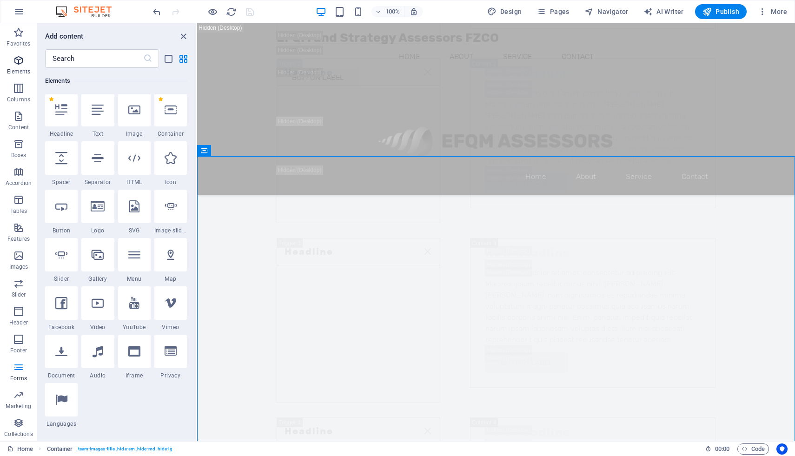
scroll to position [99, 0]
click at [59, 113] on icon at bounding box center [61, 111] width 12 height 12
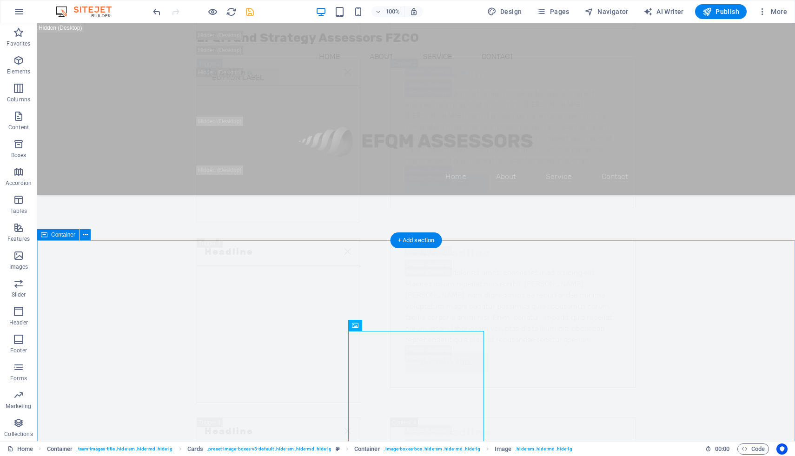
scroll to position [7713, 0]
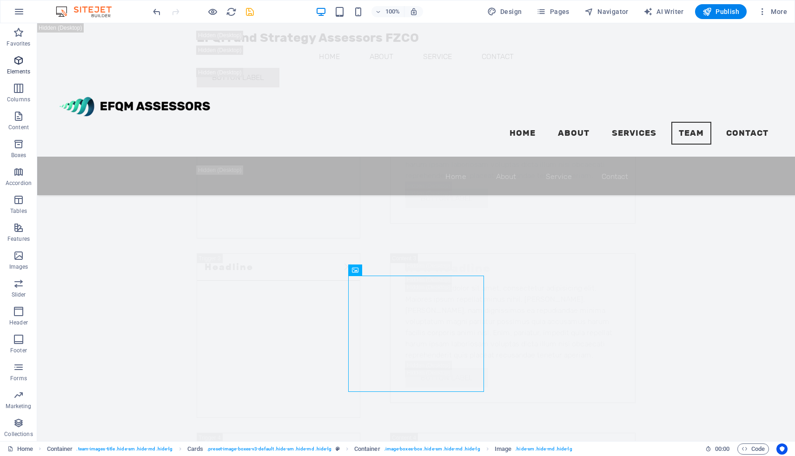
click at [20, 60] on icon "button" at bounding box center [18, 60] width 11 height 11
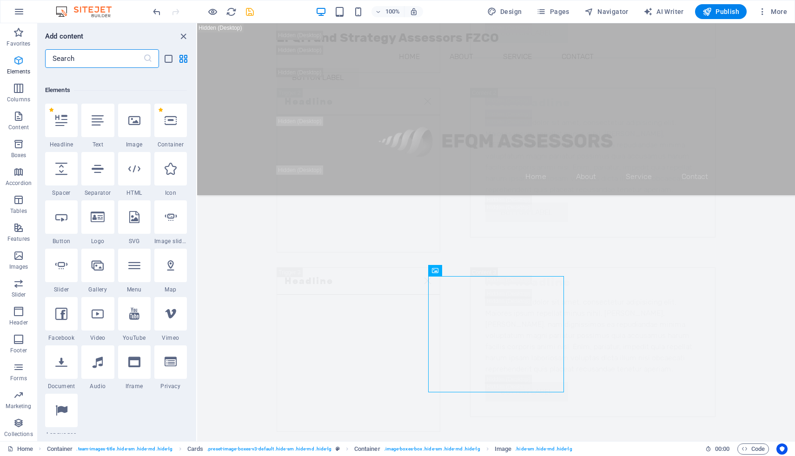
scroll to position [99, 0]
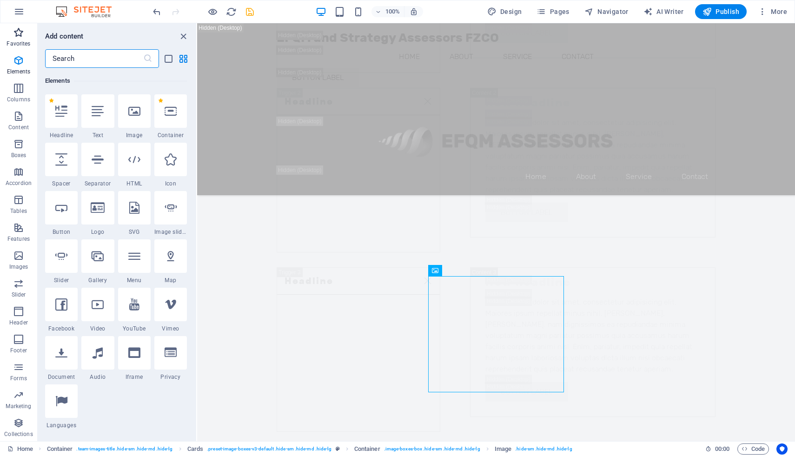
click at [19, 26] on button "Favorites" at bounding box center [18, 37] width 37 height 28
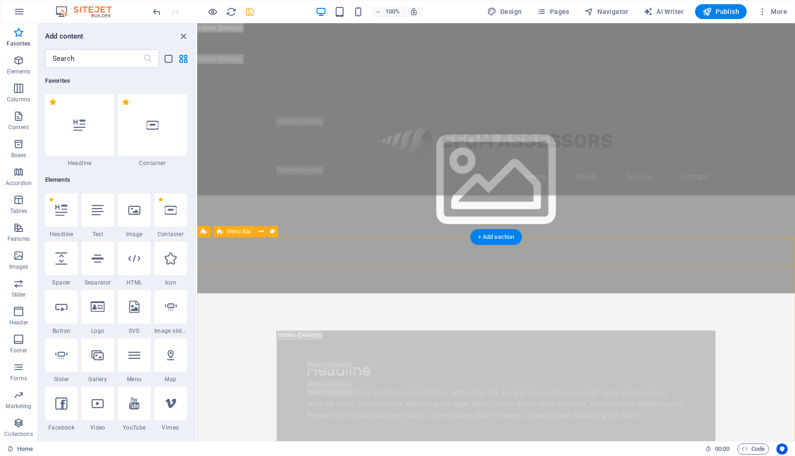
scroll to position [0, 0]
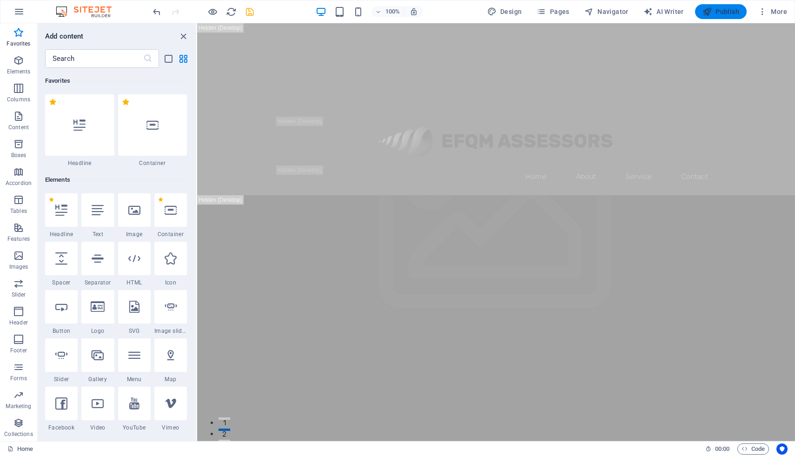
click at [727, 9] on span "Publish" at bounding box center [720, 11] width 37 height 9
checkbox input "false"
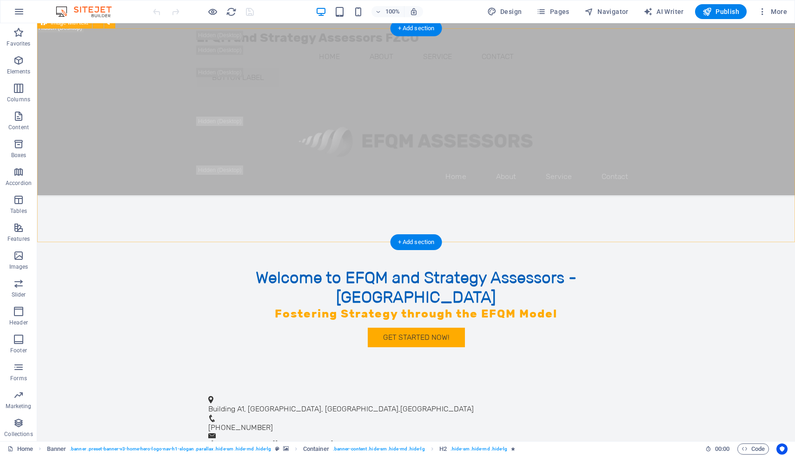
scroll to position [2172, 0]
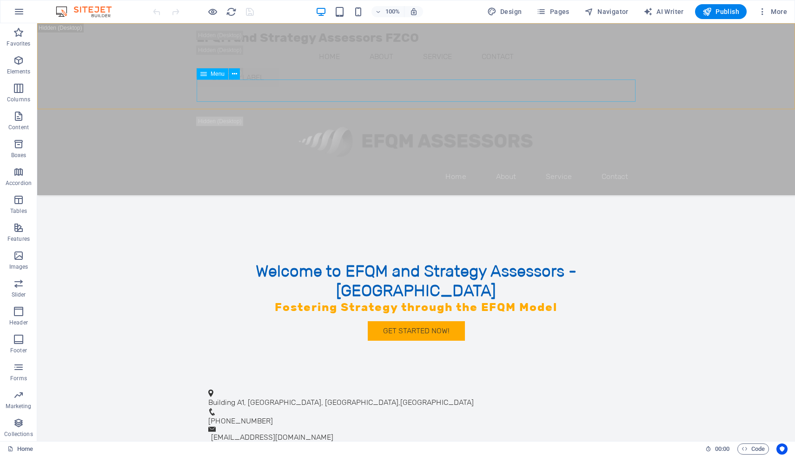
click at [299, 166] on nav "Home About Service Contact" at bounding box center [416, 177] width 439 height 22
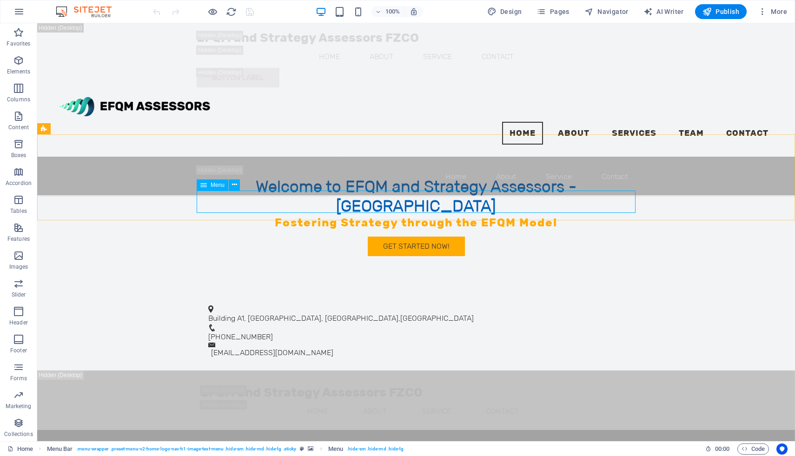
scroll to position [2060, 0]
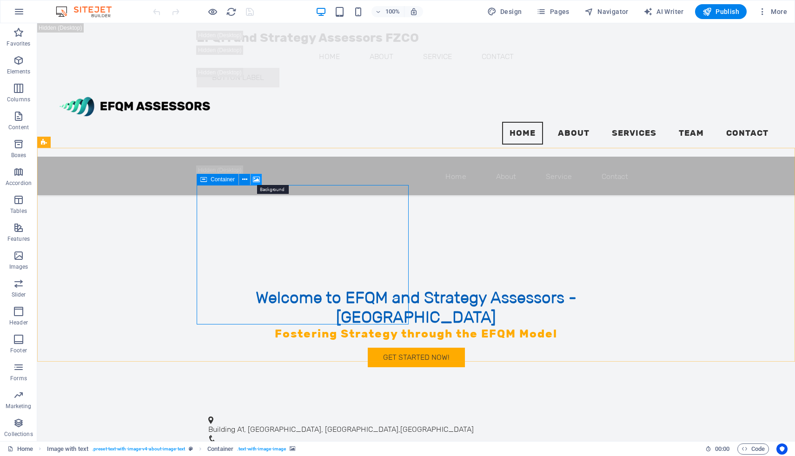
click at [256, 179] on icon at bounding box center [256, 180] width 7 height 10
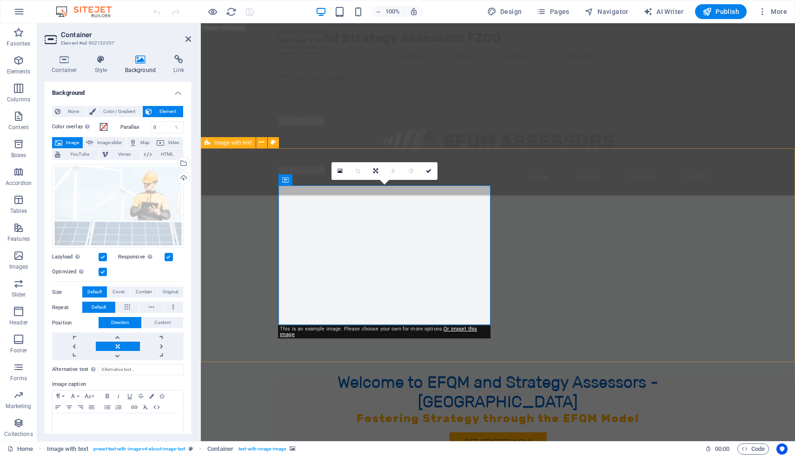
scroll to position [2116, 0]
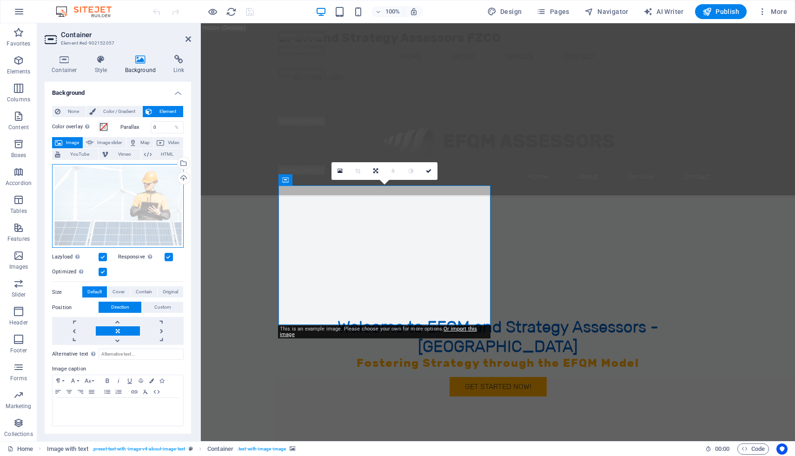
click at [127, 194] on div "Drag files here, click to choose files or select files from Files or our free s…" at bounding box center [118, 206] width 132 height 84
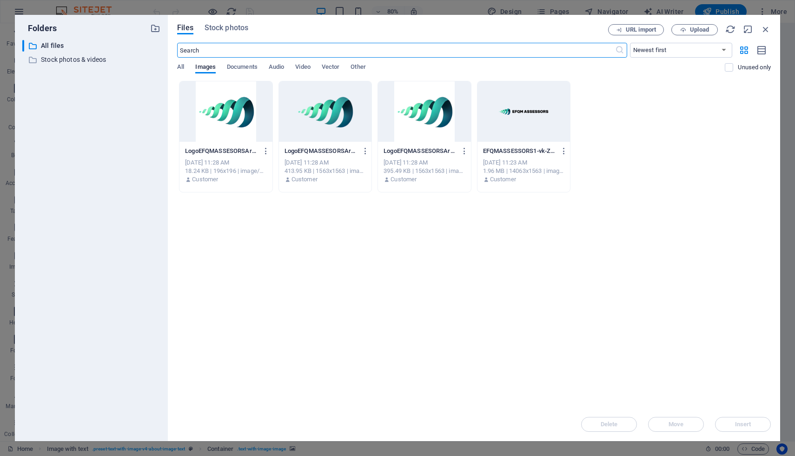
click at [327, 114] on div at bounding box center [325, 111] width 93 height 60
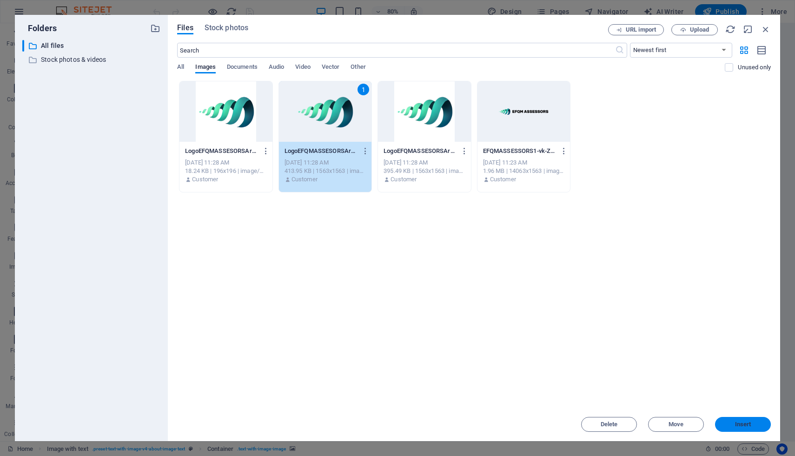
click at [731, 425] on span "Insert" at bounding box center [743, 425] width 48 height 6
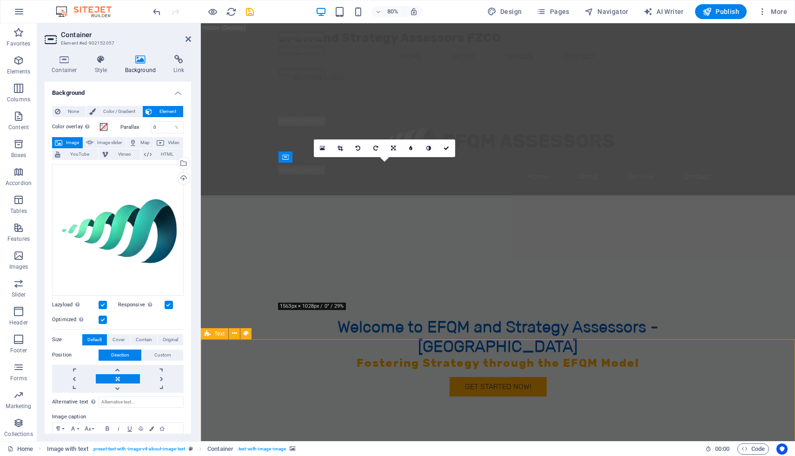
scroll to position [2139, 0]
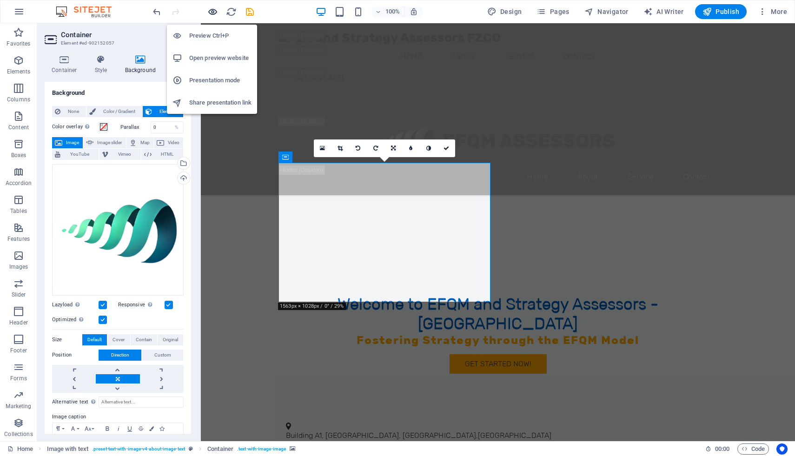
click at [214, 12] on icon "button" at bounding box center [212, 12] width 11 height 11
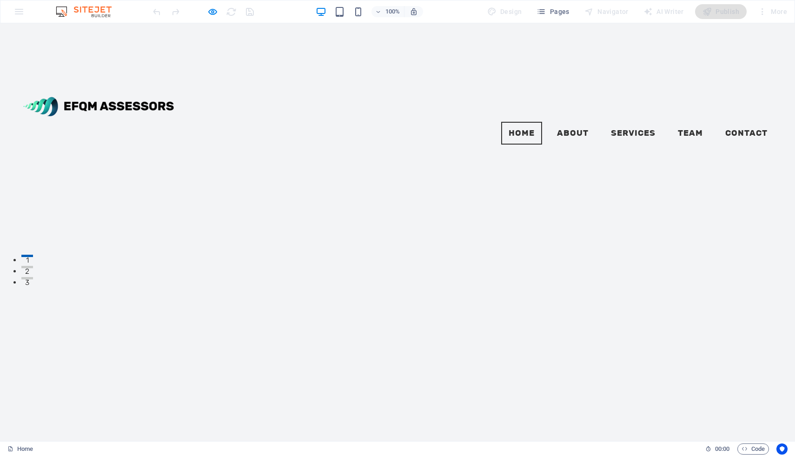
scroll to position [0, 0]
click at [523, 122] on link "Home" at bounding box center [521, 133] width 41 height 23
click at [573, 122] on link "About" at bounding box center [573, 133] width 46 height 23
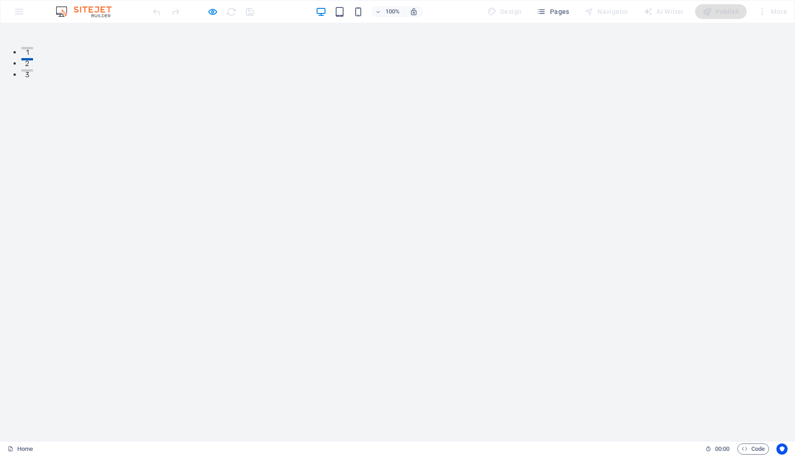
scroll to position [438, 0]
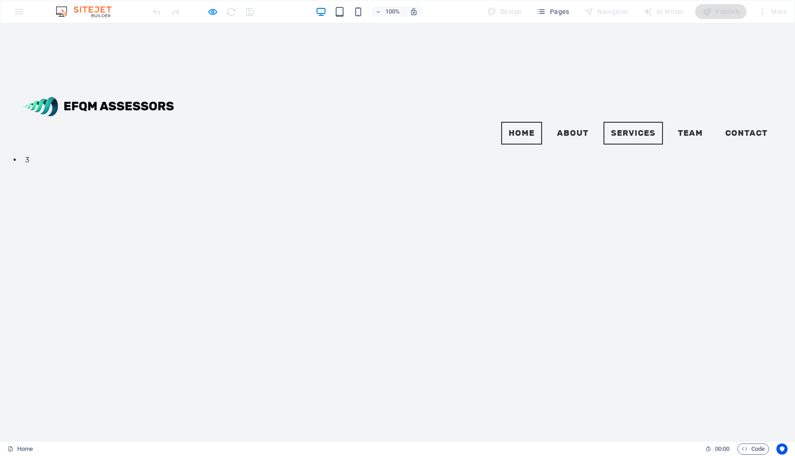
click at [635, 122] on link "Services" at bounding box center [633, 133] width 60 height 23
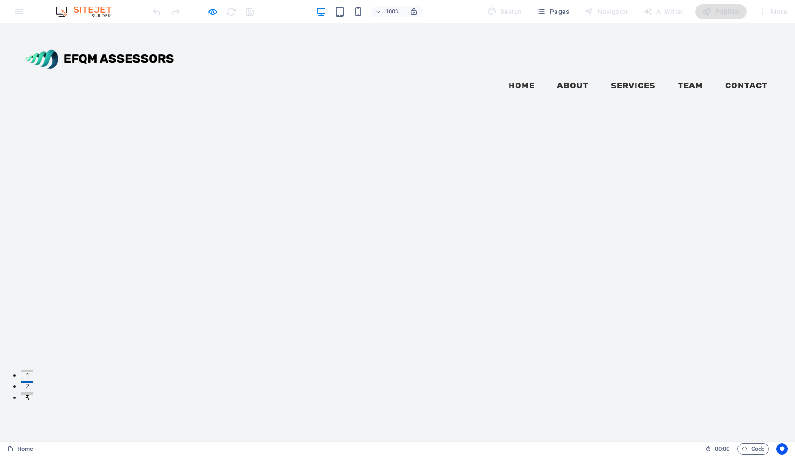
scroll to position [0, 0]
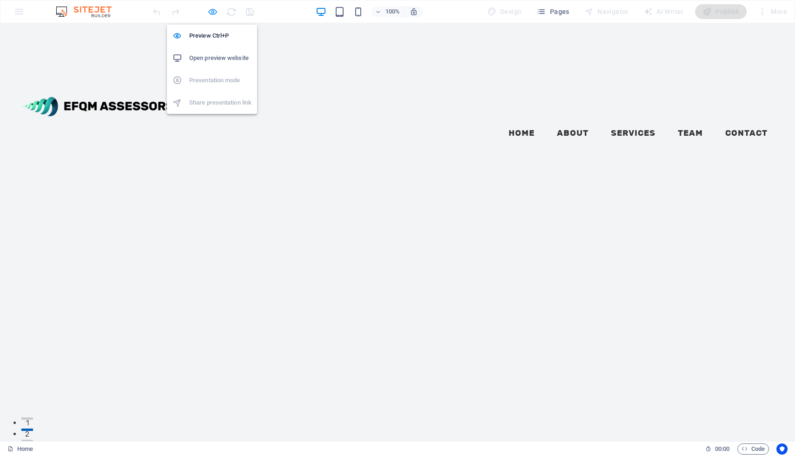
click at [212, 12] on icon "button" at bounding box center [212, 12] width 11 height 11
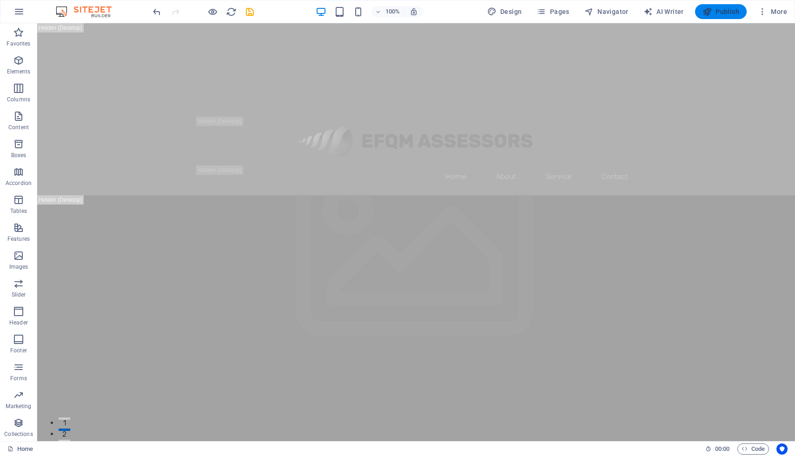
click at [725, 12] on span "Publish" at bounding box center [720, 11] width 37 height 9
checkbox input "false"
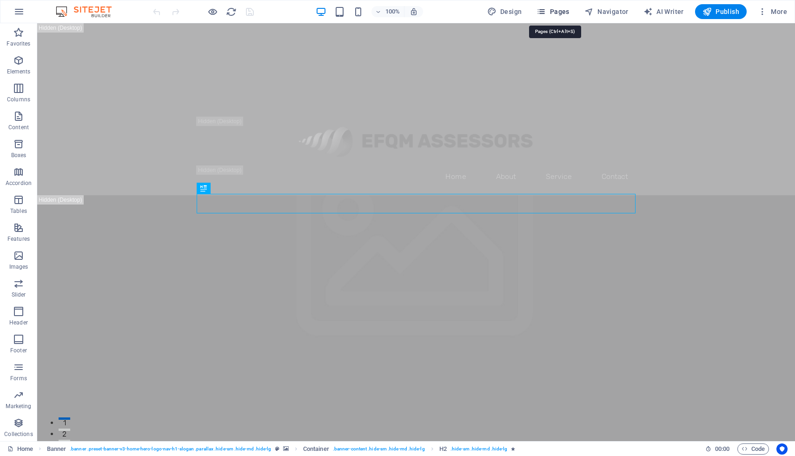
click at [556, 8] on span "Pages" at bounding box center [553, 11] width 33 height 9
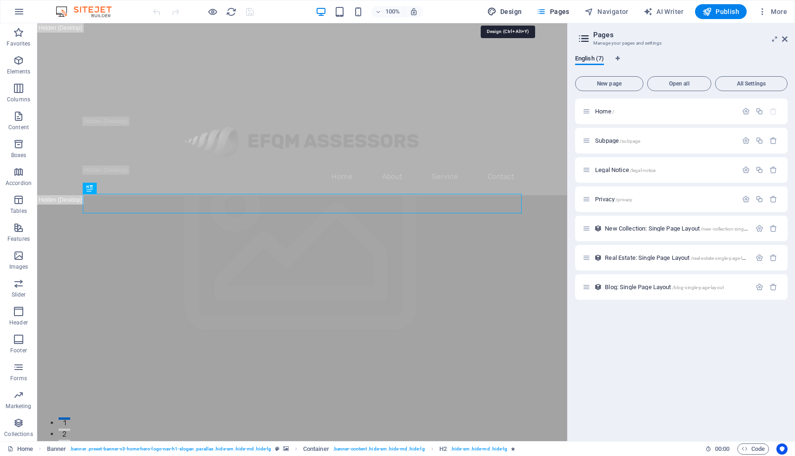
click at [504, 14] on span "Design" at bounding box center [504, 11] width 35 height 9
select select "px"
select select "200"
select select "px"
select select "200"
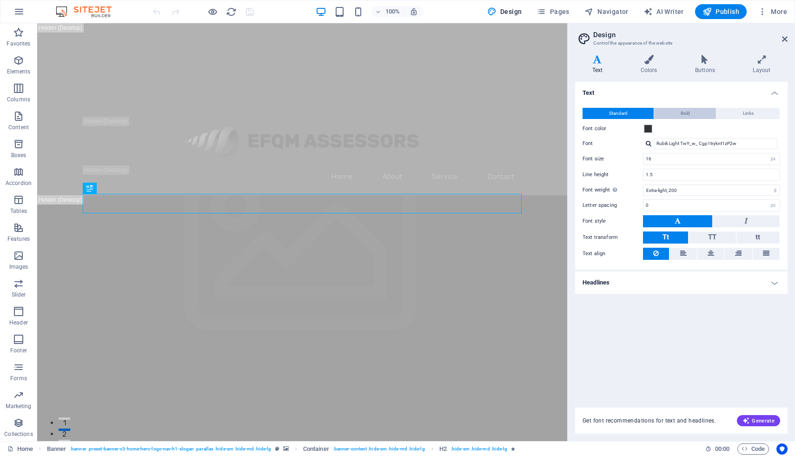
click at [681, 116] on span "Bold" at bounding box center [685, 113] width 9 height 11
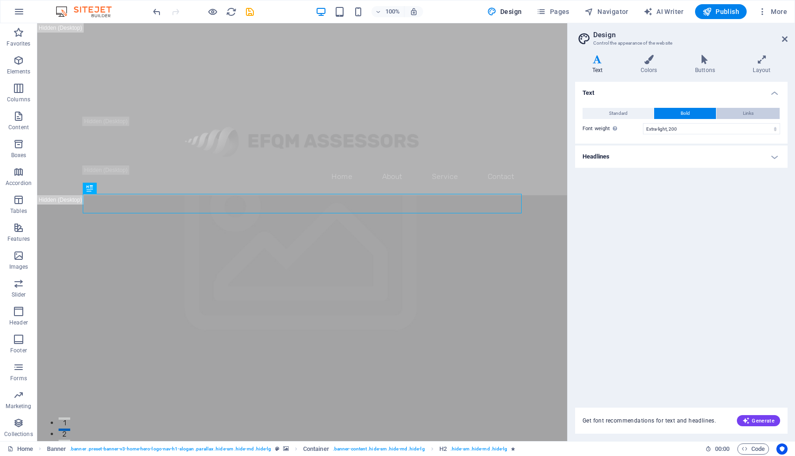
click at [745, 109] on span "Links" at bounding box center [748, 113] width 11 height 11
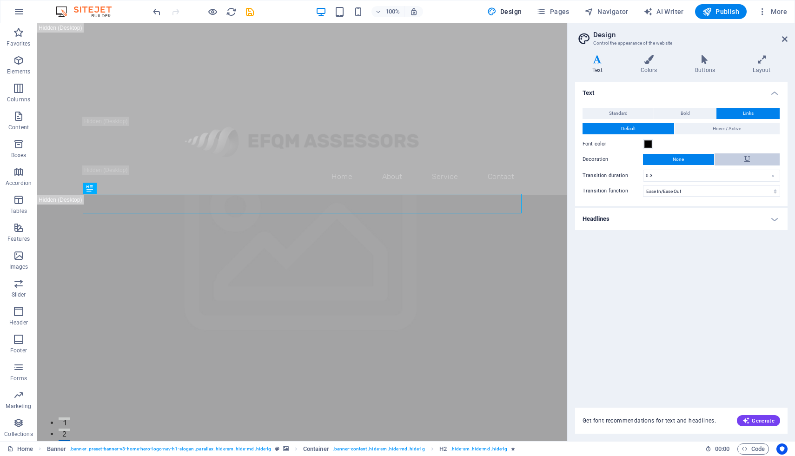
click at [753, 158] on button at bounding box center [748, 159] width 66 height 12
click at [695, 161] on button "None" at bounding box center [678, 159] width 71 height 11
click at [741, 159] on button at bounding box center [748, 159] width 66 height 12
click at [684, 162] on button "None" at bounding box center [678, 159] width 71 height 11
click at [616, 110] on span "Standard" at bounding box center [618, 113] width 19 height 11
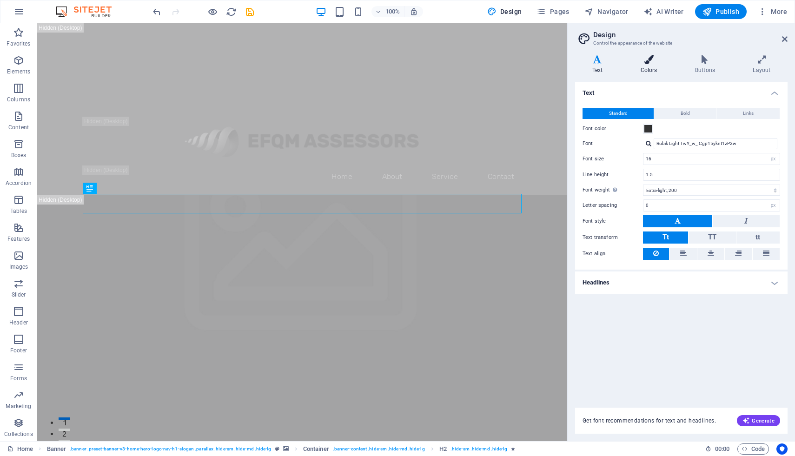
click at [647, 66] on h4 "Colors" at bounding box center [650, 65] width 54 height 20
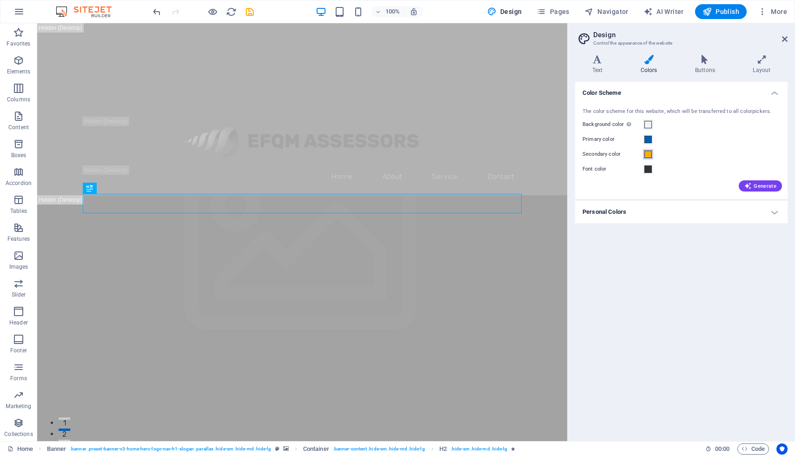
click at [649, 155] on span at bounding box center [647, 154] width 7 height 7
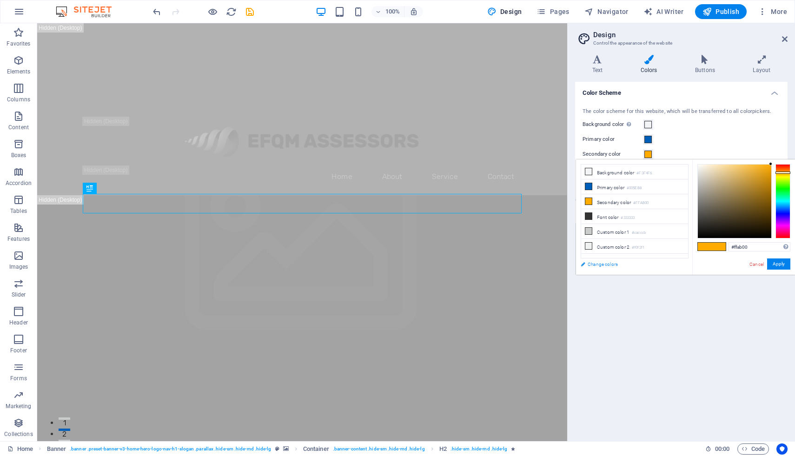
click at [603, 265] on link "Change colors" at bounding box center [630, 264] width 108 height 12
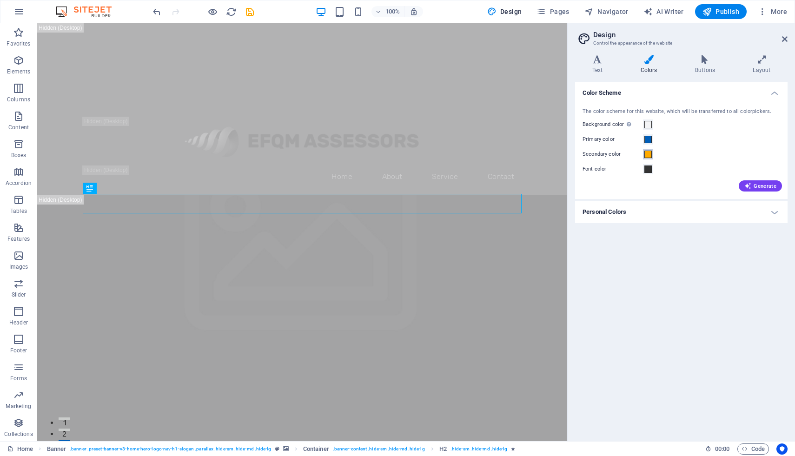
click at [648, 154] on span at bounding box center [647, 154] width 7 height 7
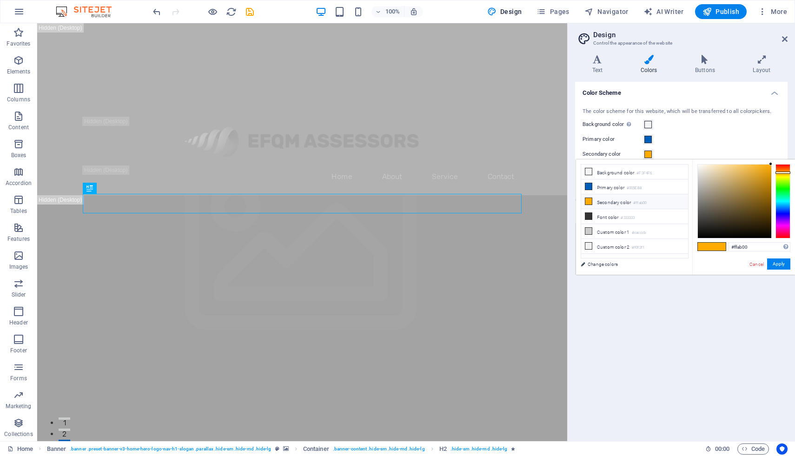
click at [629, 203] on li "Secondary color #ffab00" at bounding box center [634, 201] width 107 height 15
click at [754, 264] on link "Cancel" at bounding box center [757, 264] width 16 height 7
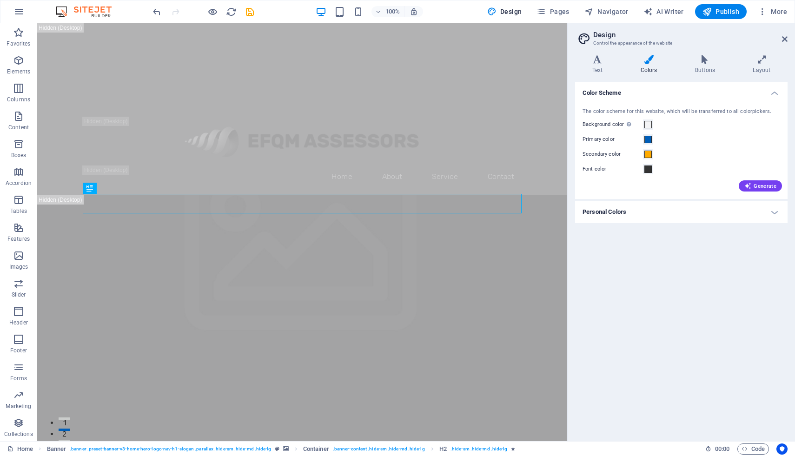
click at [659, 215] on h4 "Personal Colors" at bounding box center [681, 212] width 212 height 22
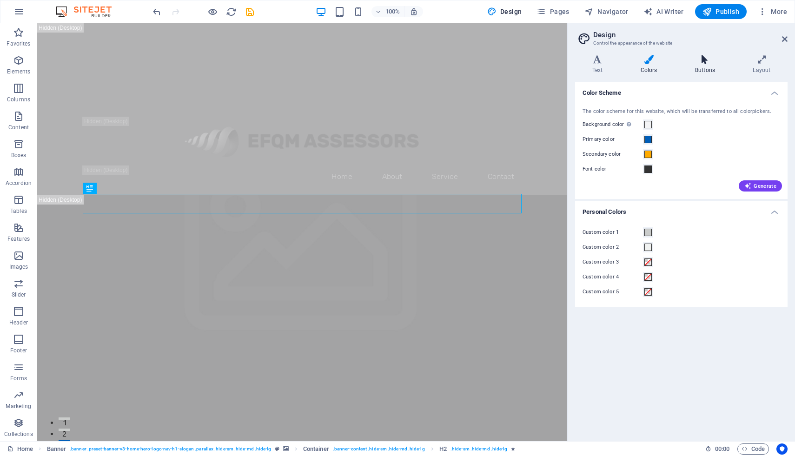
click at [707, 61] on icon at bounding box center [705, 59] width 54 height 9
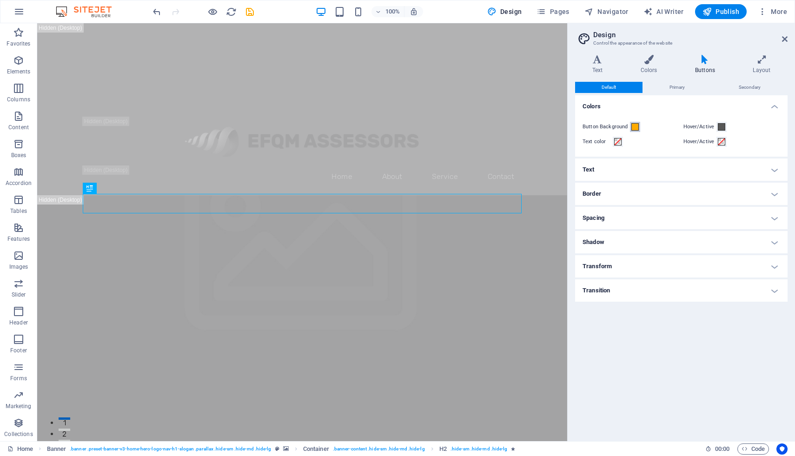
click at [635, 129] on span at bounding box center [634, 126] width 7 height 7
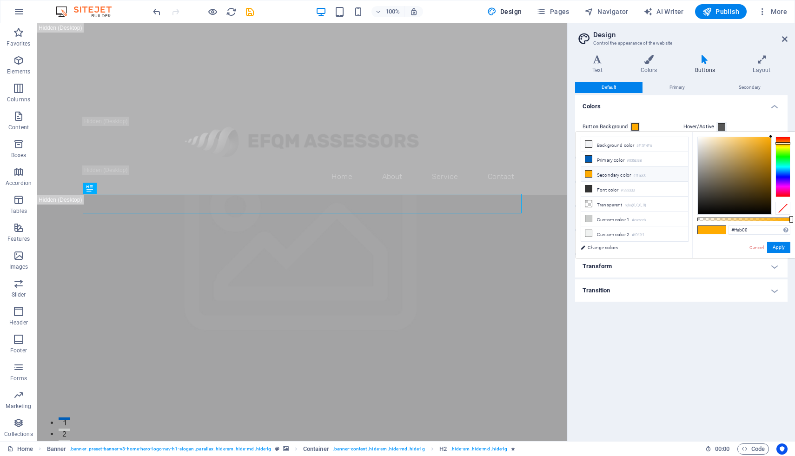
click at [658, 334] on div "Default Primary Secondary Colors Button Background Hover/Active Text color Hove…" at bounding box center [681, 258] width 212 height 352
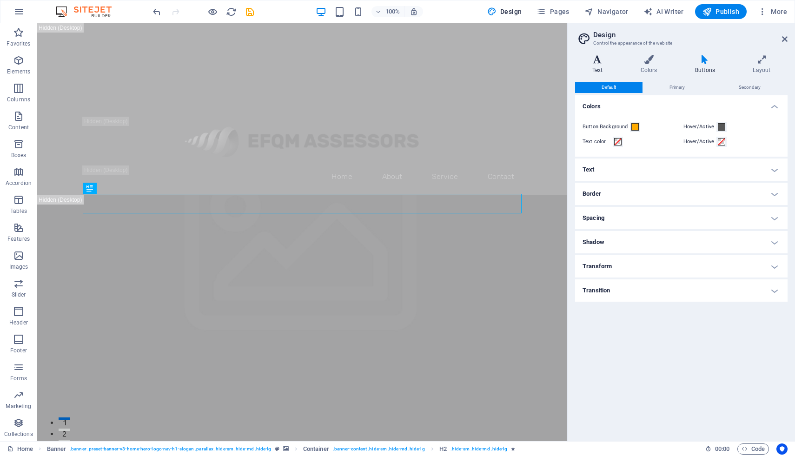
click at [601, 73] on h4 "Text" at bounding box center [599, 65] width 48 height 20
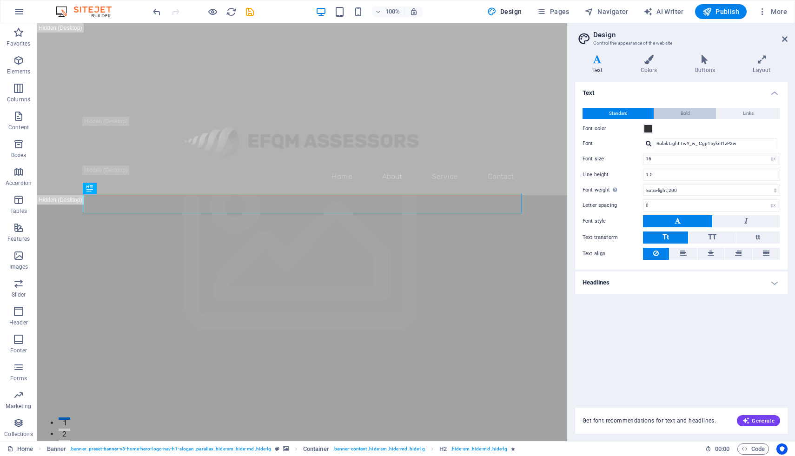
click at [688, 112] on span "Bold" at bounding box center [685, 113] width 9 height 11
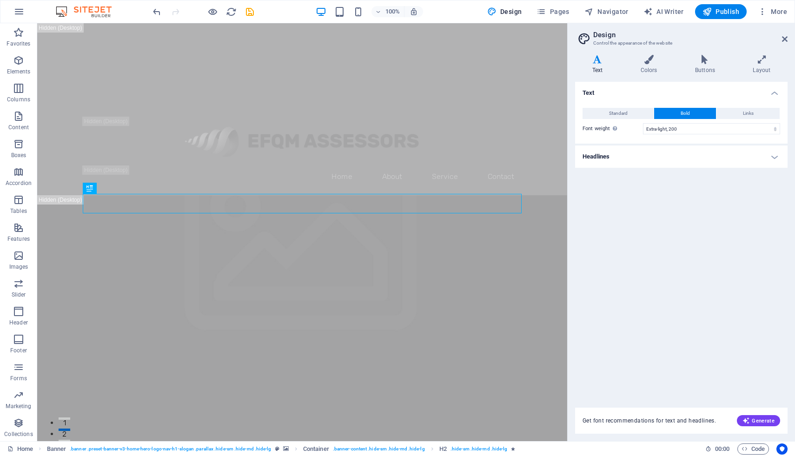
click at [700, 158] on h4 "Headlines" at bounding box center [681, 157] width 212 height 22
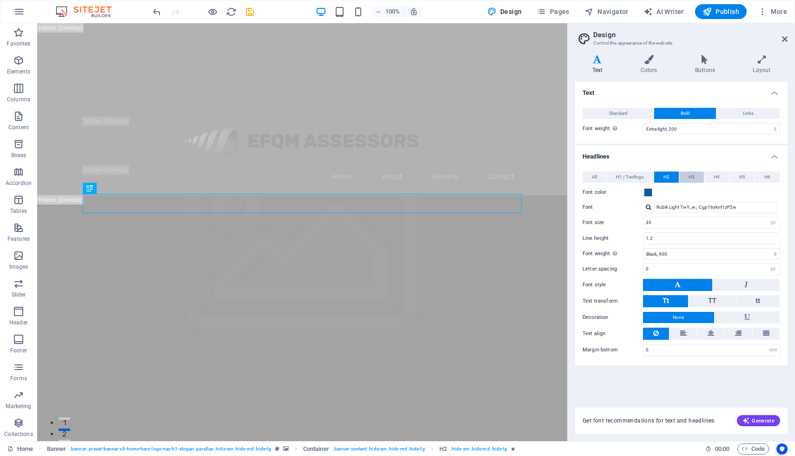
click at [695, 177] on span "H3" at bounding box center [692, 177] width 6 height 11
click at [691, 208] on input "Rubik Bold KiDd2k7tiuxkgdGKCM1QLQ" at bounding box center [716, 207] width 124 height 11
click at [647, 208] on div at bounding box center [649, 207] width 6 height 6
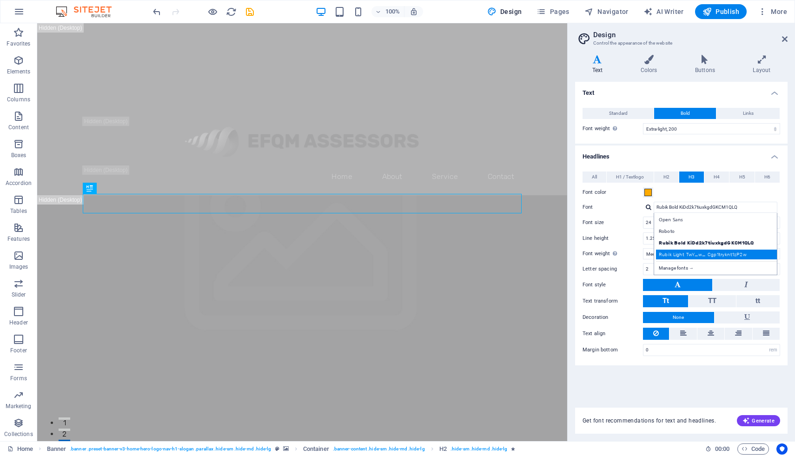
click at [681, 252] on div "Rubik Light TwY_w_ Cgp1tryknt1zP2w" at bounding box center [717, 255] width 123 height 10
type input "Rubik Light TwY_w_ Cgp1tryknt1zP2w"
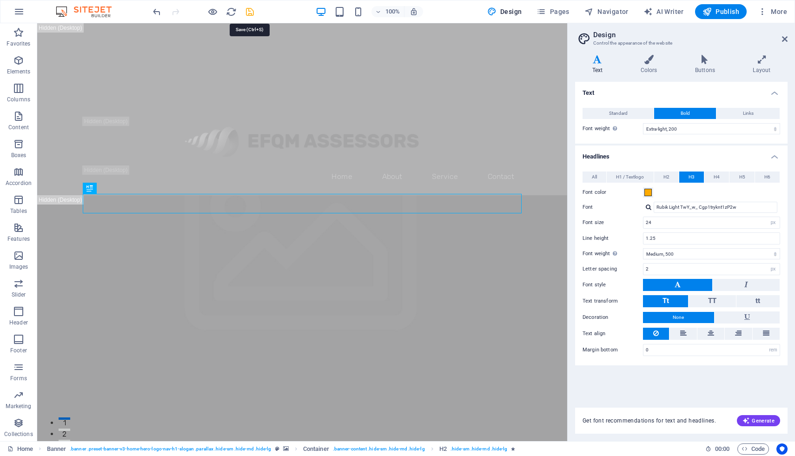
click at [251, 11] on icon "save" at bounding box center [250, 12] width 11 height 11
checkbox input "false"
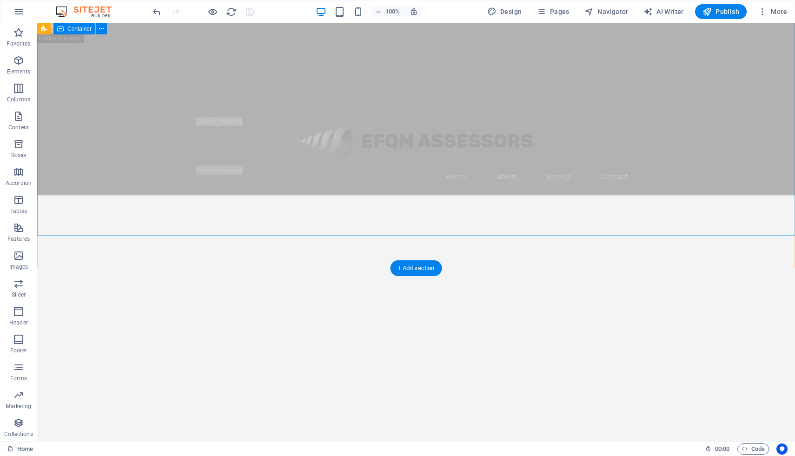
scroll to position [344, 0]
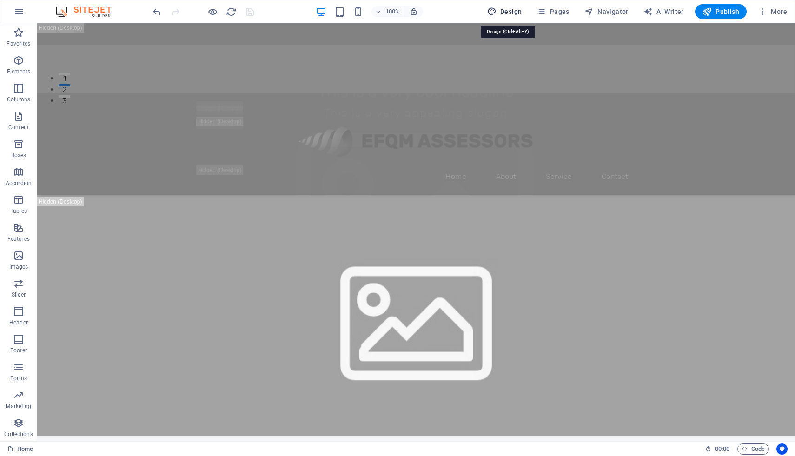
click at [514, 9] on span "Design" at bounding box center [504, 11] width 35 height 9
select select "200"
select select "px"
select select "500"
select select "px"
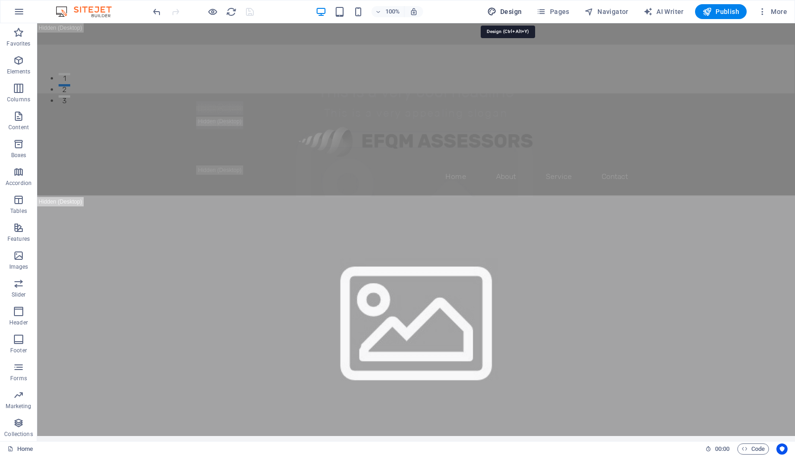
select select "rem"
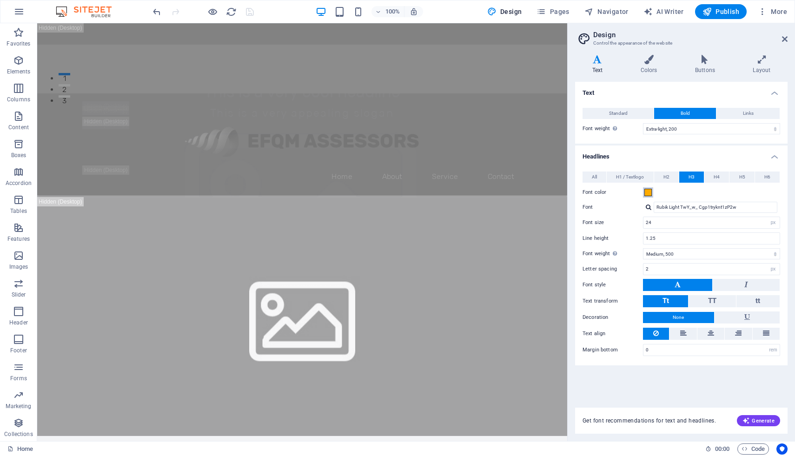
click at [648, 195] on span at bounding box center [647, 192] width 7 height 7
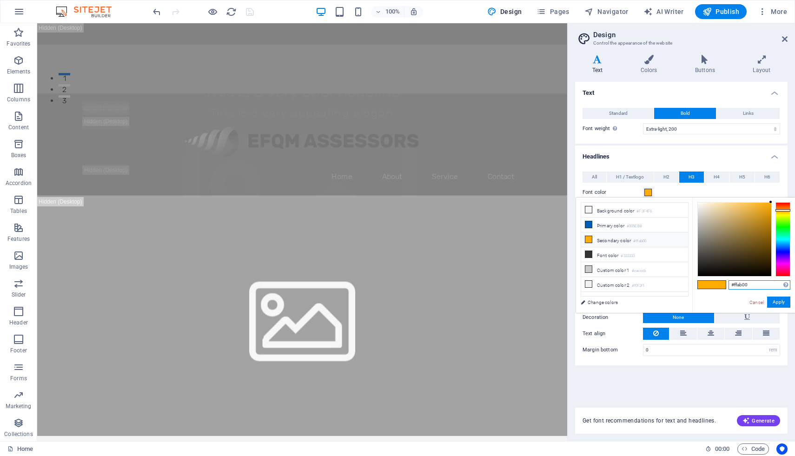
click at [740, 285] on input "#ffab00" at bounding box center [760, 284] width 62 height 9
paste input "2E8B57"
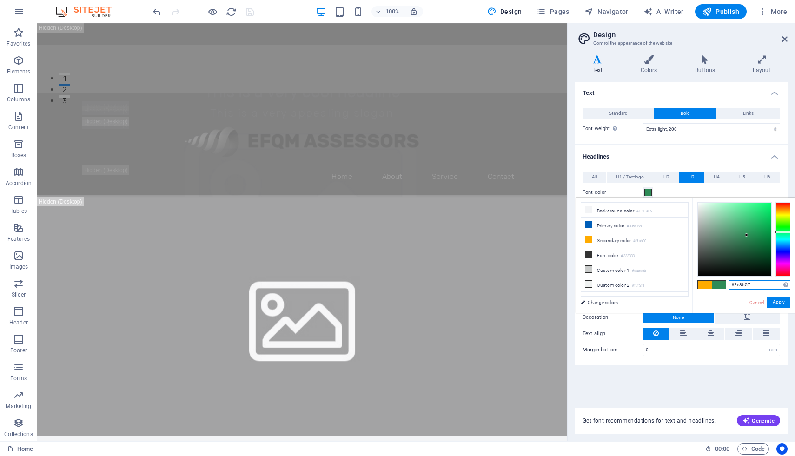
click at [735, 286] on input "#2e8b57" at bounding box center [760, 284] width 62 height 9
paste input "66CDAA"
type input "#66cdaa"
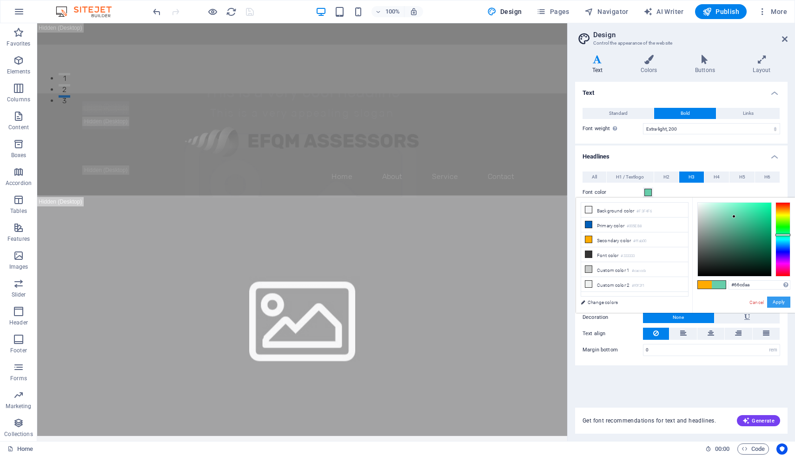
click at [781, 301] on button "Apply" at bounding box center [778, 302] width 23 height 11
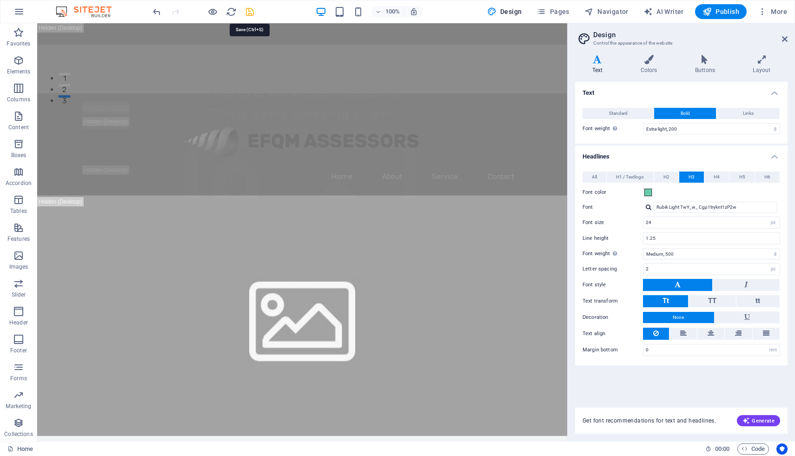
click at [249, 12] on icon "save" at bounding box center [250, 12] width 11 height 11
checkbox input "false"
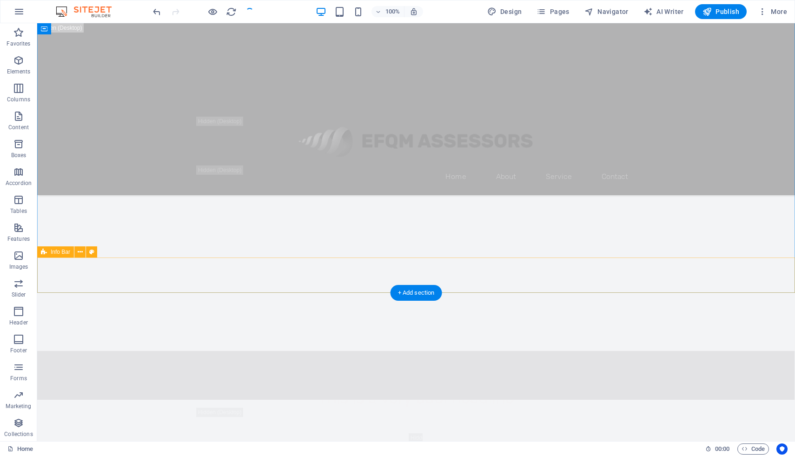
scroll to position [907, 0]
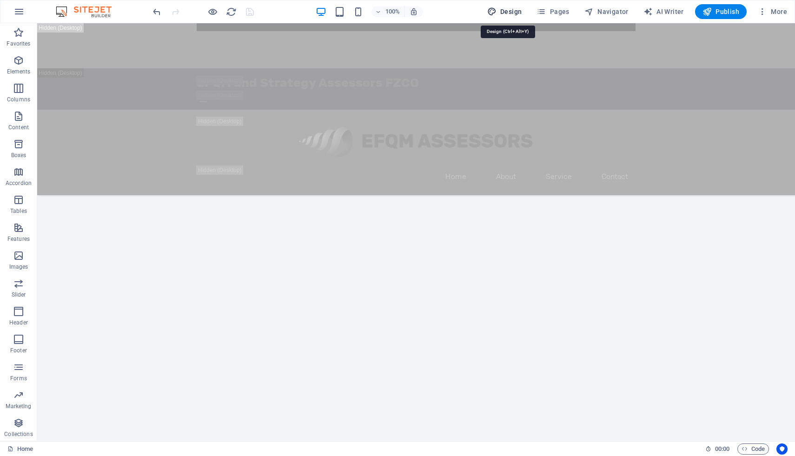
click at [503, 13] on span "Design" at bounding box center [504, 11] width 35 height 9
select select "200"
select select "px"
select select "900"
select select "px"
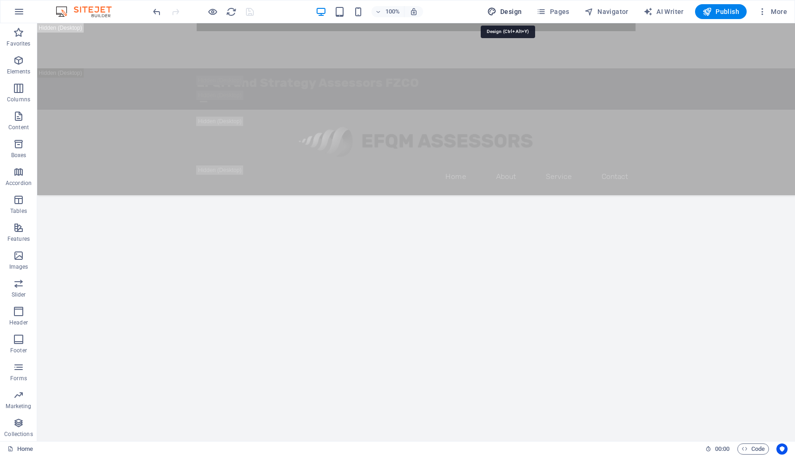
select select "rem"
select select "px"
select select "500"
select select "px"
select select "rem"
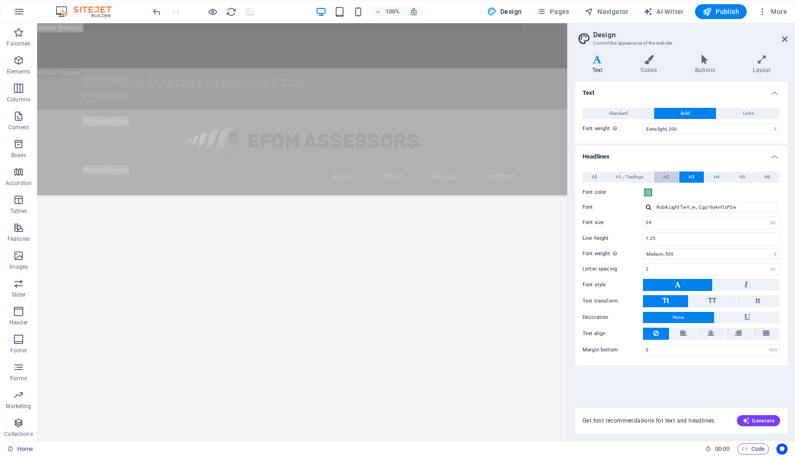
click at [667, 174] on span "H2" at bounding box center [666, 177] width 6 height 11
click at [647, 209] on div at bounding box center [649, 207] width 6 height 6
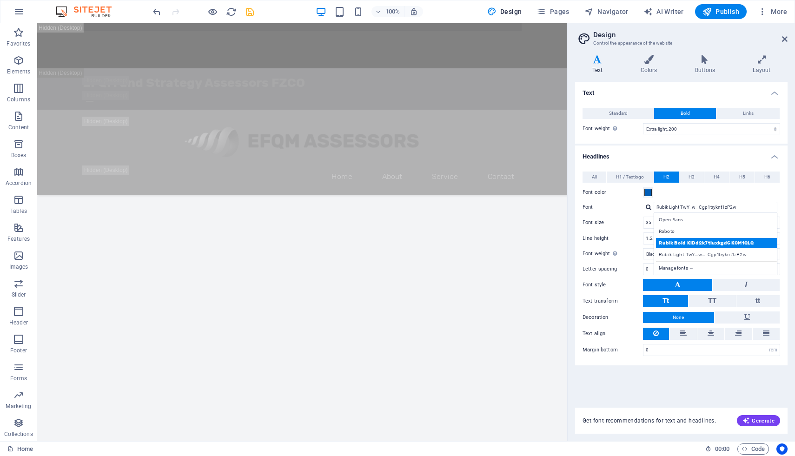
click at [686, 240] on div "Rubik Bold KiDd2k7tiuxkgdGKCM1QLQ" at bounding box center [717, 243] width 123 height 10
type input "Rubik Bold KiDd2k7tiuxkgdGKCM1QLQ"
click at [693, 180] on span "H3" at bounding box center [692, 177] width 6 height 11
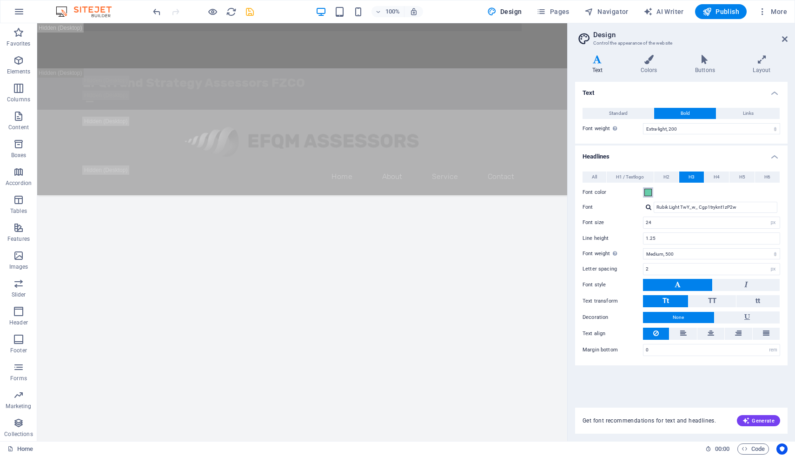
click at [648, 191] on span at bounding box center [647, 192] width 7 height 7
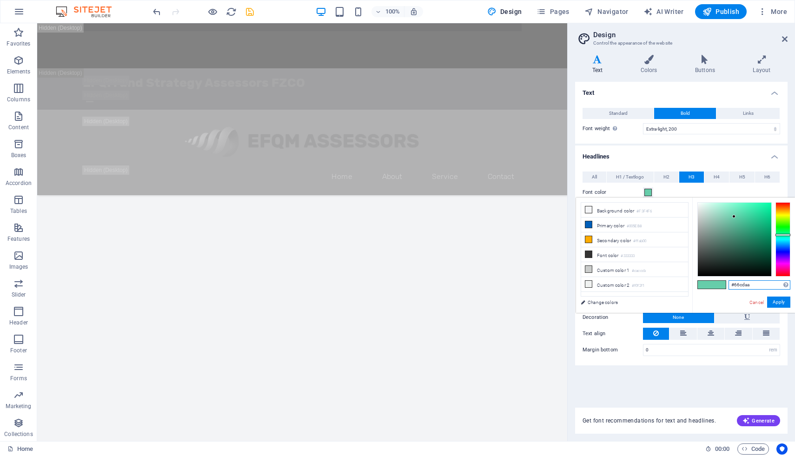
click at [748, 284] on input "#66cdaa" at bounding box center [760, 284] width 62 height 9
paste input "00FF7F"
type input "#00ff7f"
click at [779, 304] on button "Apply" at bounding box center [778, 302] width 23 height 11
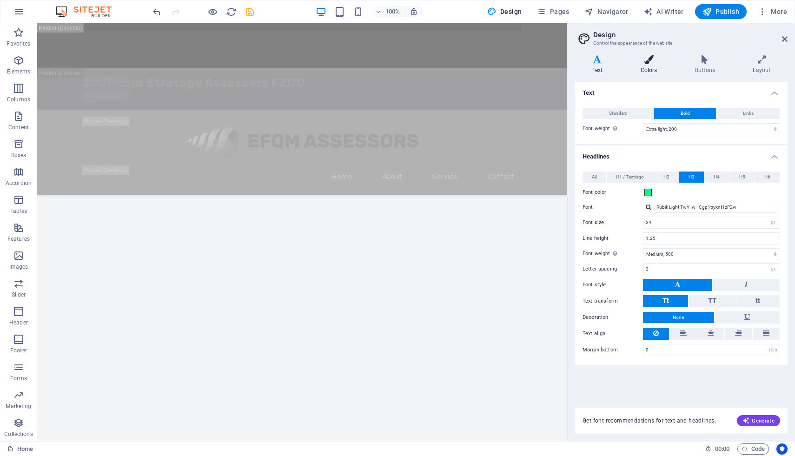
click at [652, 63] on icon at bounding box center [648, 59] width 51 height 9
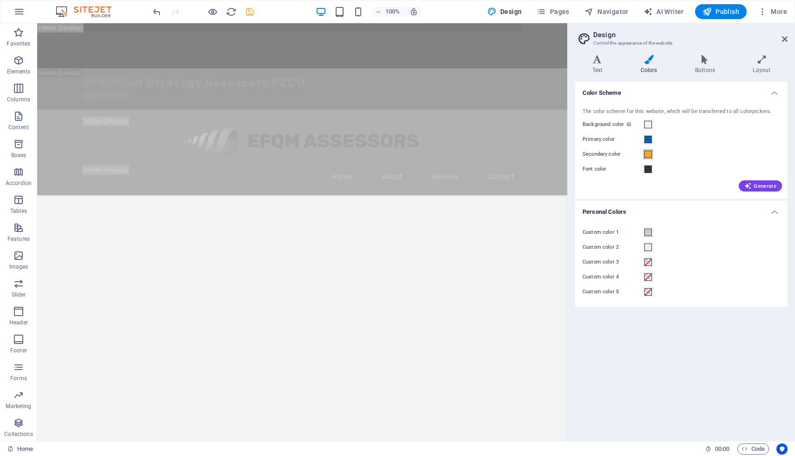
click at [647, 155] on span at bounding box center [647, 154] width 7 height 7
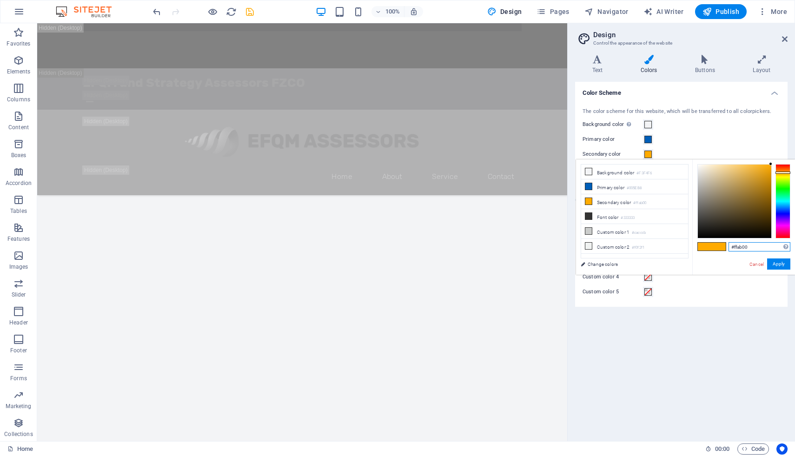
click at [747, 249] on input "#ffab00" at bounding box center [760, 246] width 62 height 9
paste input "00FF7F"
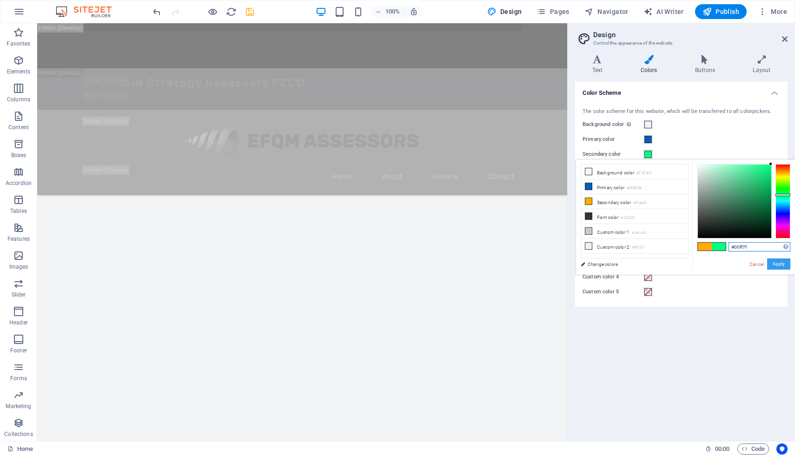
type input "#00ff7f"
click at [780, 264] on button "Apply" at bounding box center [778, 263] width 23 height 11
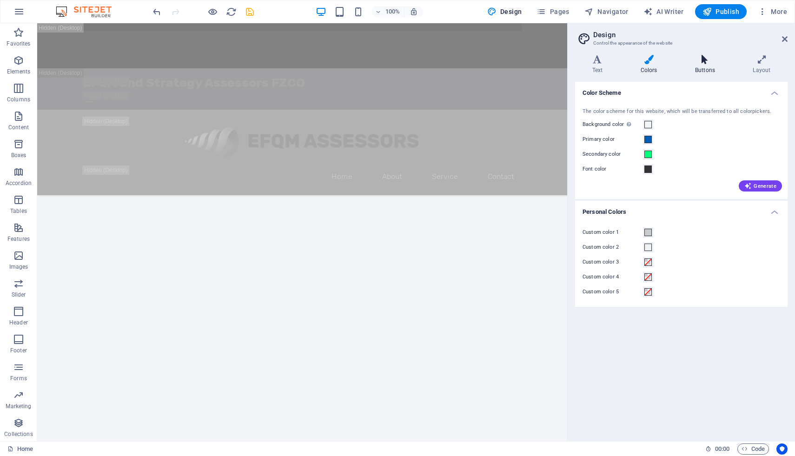
click at [708, 61] on icon at bounding box center [705, 59] width 54 height 9
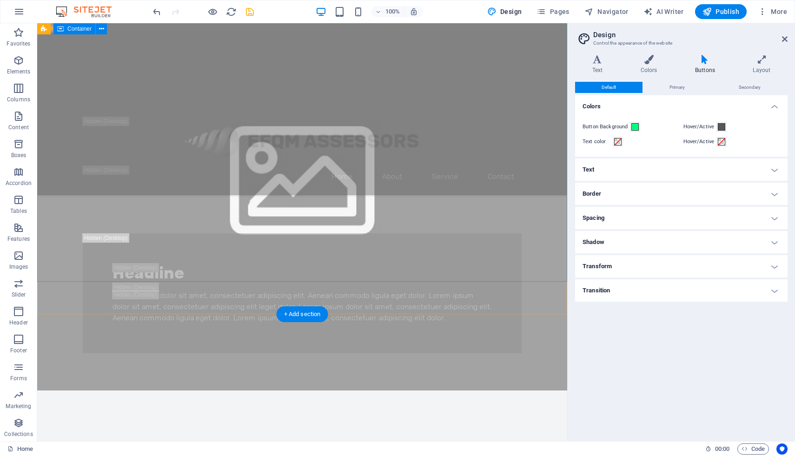
scroll to position [289, 0]
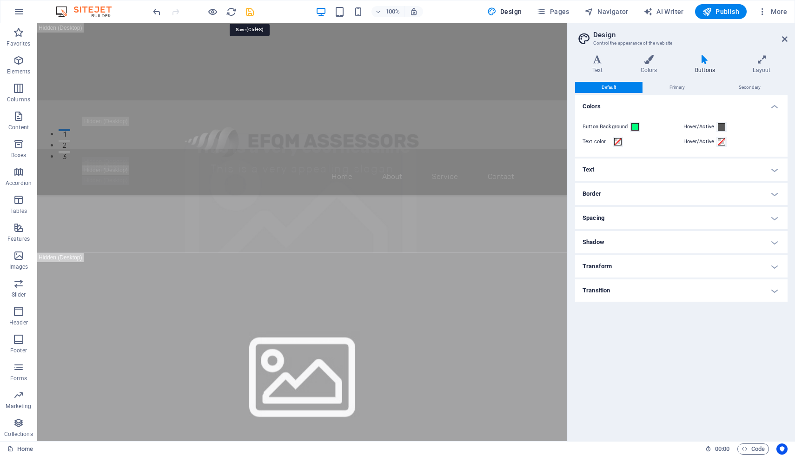
click at [250, 13] on icon "save" at bounding box center [250, 12] width 11 height 11
checkbox input "false"
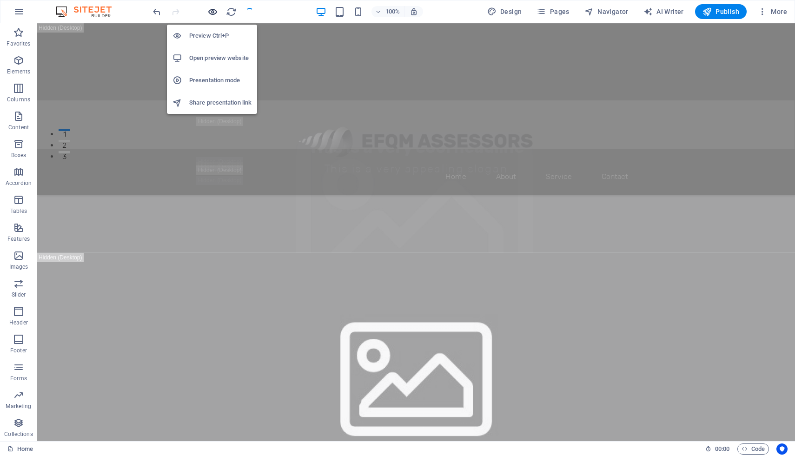
click at [213, 13] on icon "button" at bounding box center [212, 12] width 11 height 11
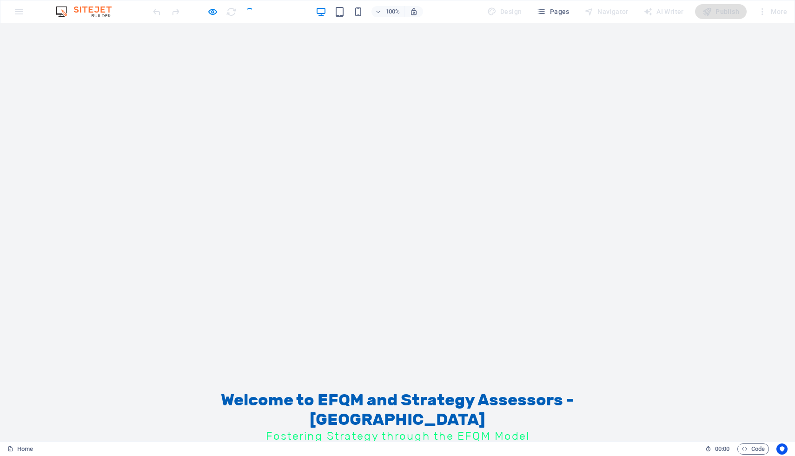
scroll to position [595, 0]
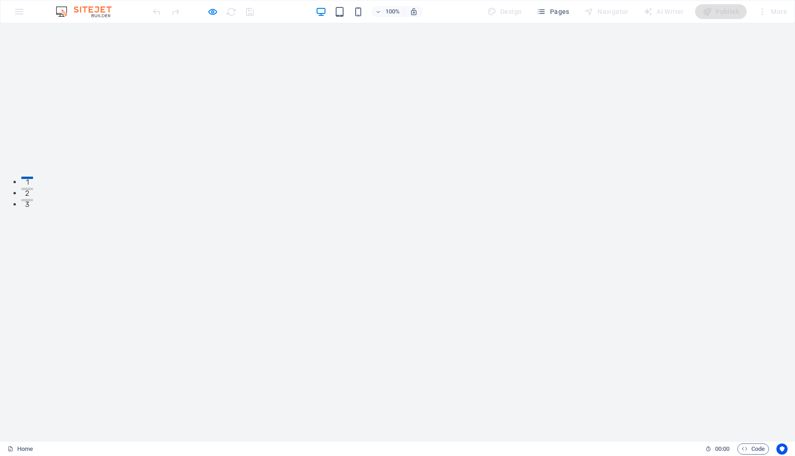
scroll to position [273, 0]
click at [212, 12] on icon "button" at bounding box center [212, 12] width 11 height 11
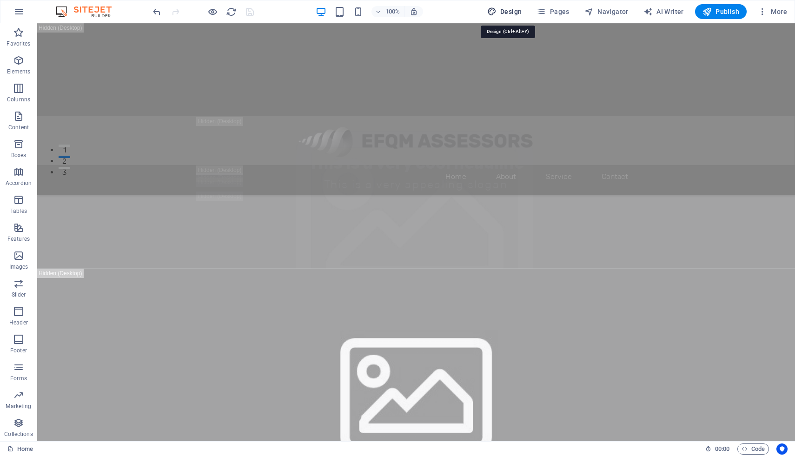
click at [497, 9] on icon "button" at bounding box center [491, 11] width 9 height 9
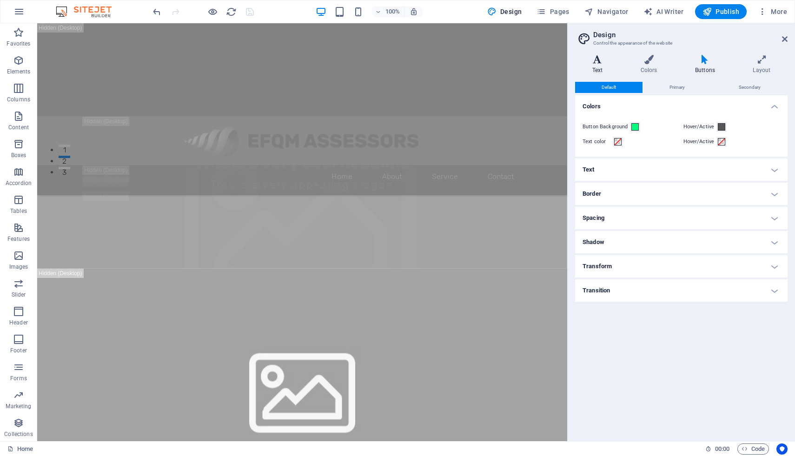
click at [599, 65] on h4 "Text" at bounding box center [599, 65] width 48 height 20
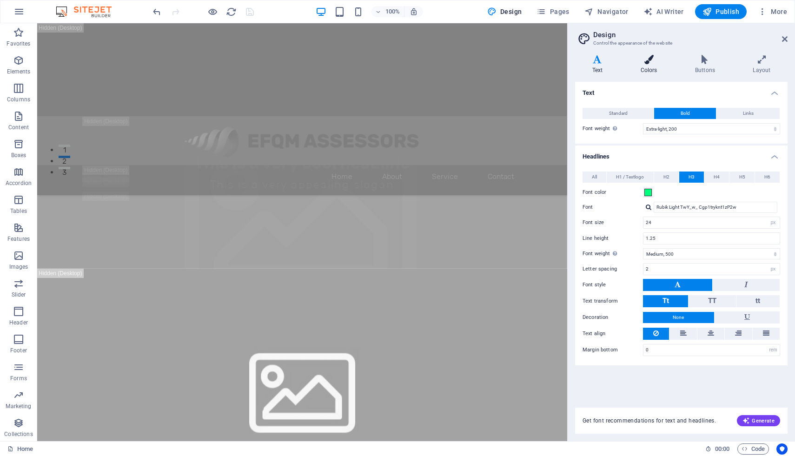
click at [649, 65] on h4 "Colors" at bounding box center [650, 65] width 54 height 20
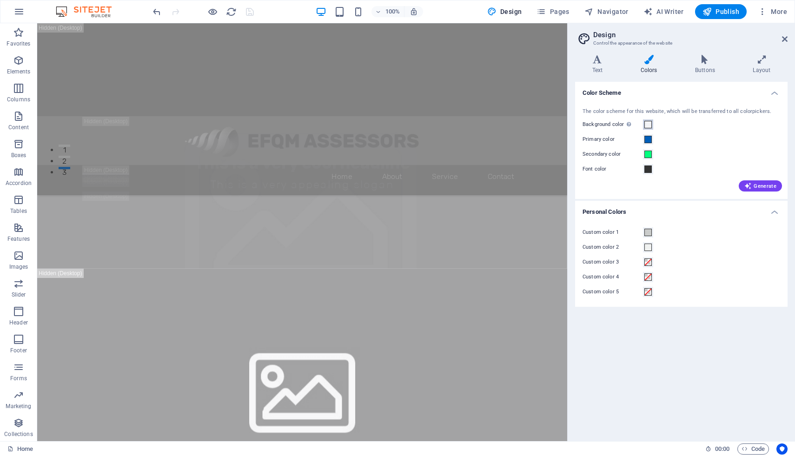
click at [649, 121] on span at bounding box center [647, 124] width 7 height 7
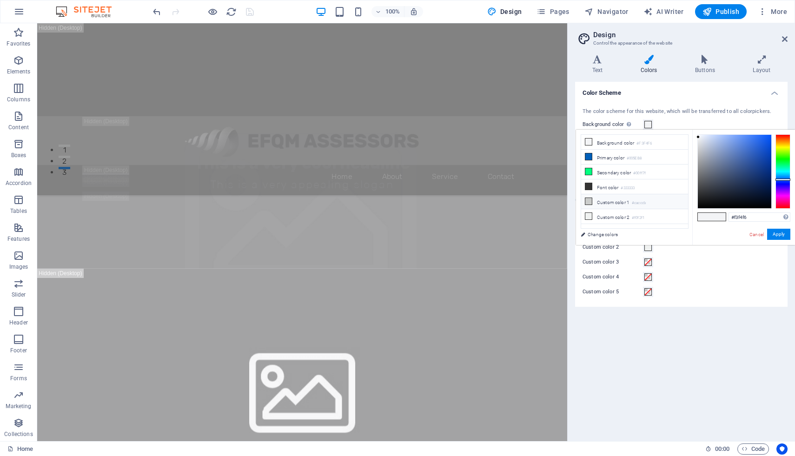
click at [613, 200] on li "Custom color 1 #cacccb" at bounding box center [634, 201] width 107 height 15
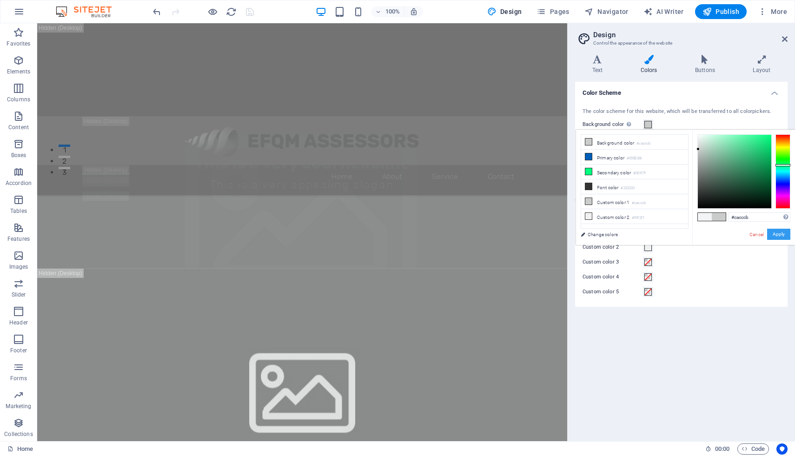
click at [786, 233] on button "Apply" at bounding box center [778, 234] width 23 height 11
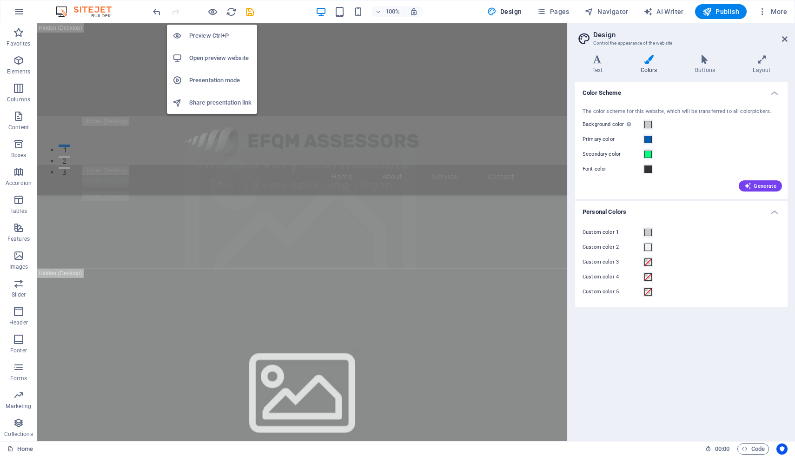
click at [206, 12] on div at bounding box center [203, 11] width 104 height 15
click at [213, 12] on icon "button" at bounding box center [212, 12] width 11 height 11
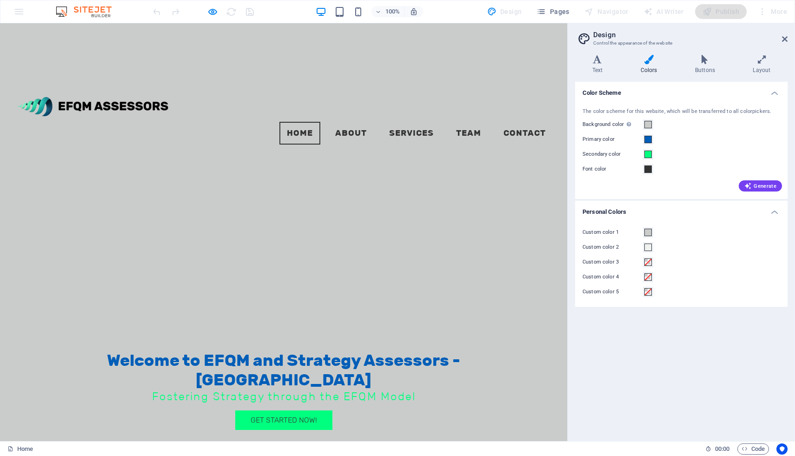
scroll to position [146, 0]
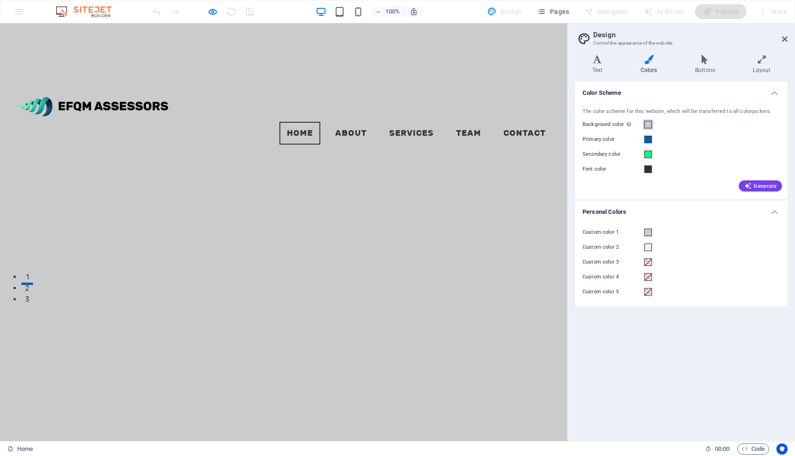
click at [646, 126] on span at bounding box center [647, 124] width 7 height 7
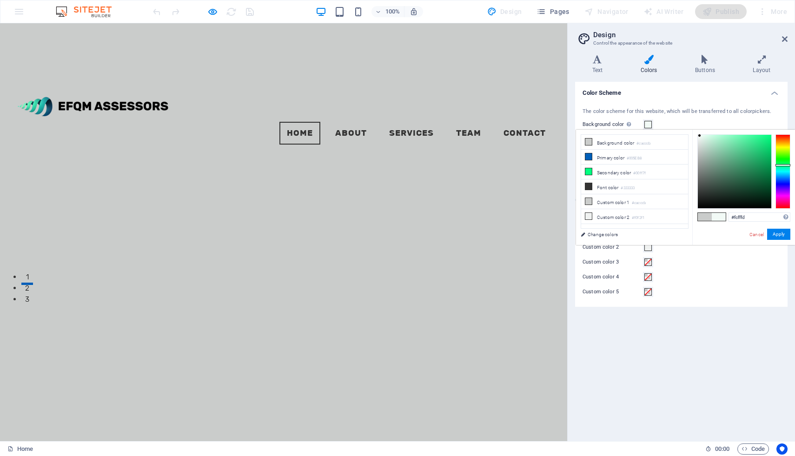
type input "#ffffff"
drag, startPoint x: 704, startPoint y: 170, endPoint x: 693, endPoint y: 131, distance: 41.2
click at [693, 131] on div "#ffffff Supported formats #0852ed rgb(8, 82, 237) rgba(8, 82, 237, 90%) hsv(221…" at bounding box center [743, 255] width 103 height 250
click at [782, 237] on button "Apply" at bounding box center [778, 234] width 23 height 11
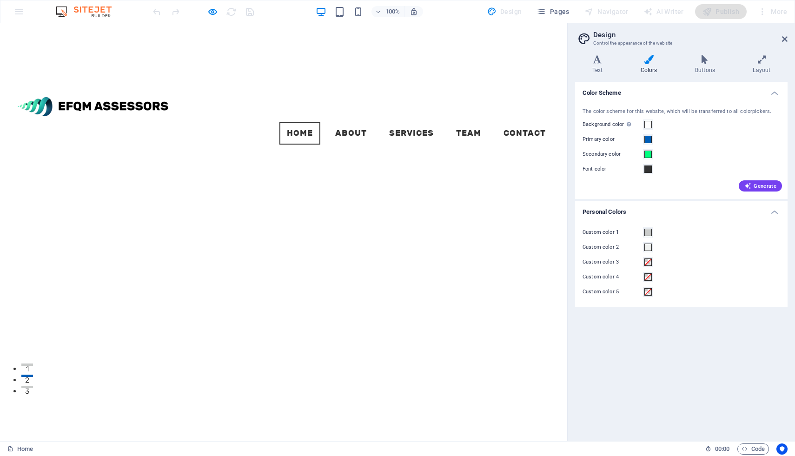
scroll to position [0, 0]
click at [355, 122] on link "About" at bounding box center [351, 133] width 46 height 23
click at [402, 122] on link "Services" at bounding box center [412, 133] width 60 height 23
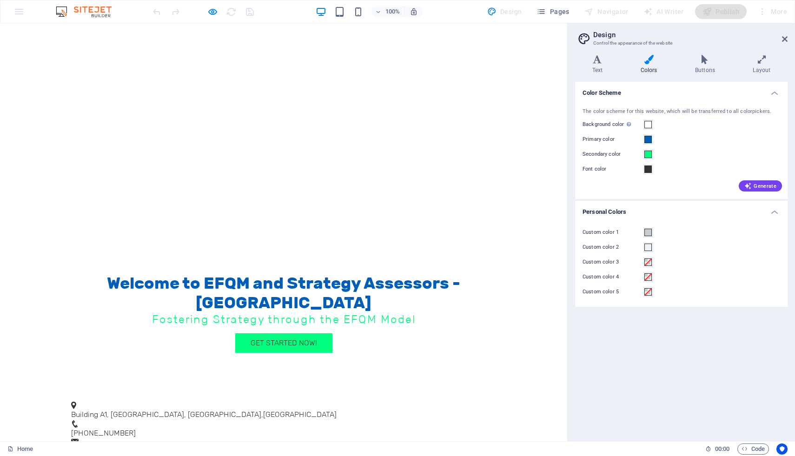
scroll to position [659, 0]
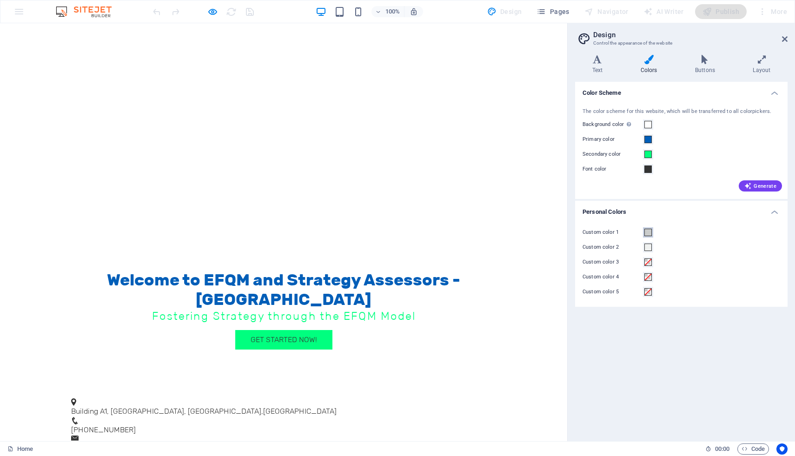
click at [649, 233] on span at bounding box center [647, 232] width 7 height 7
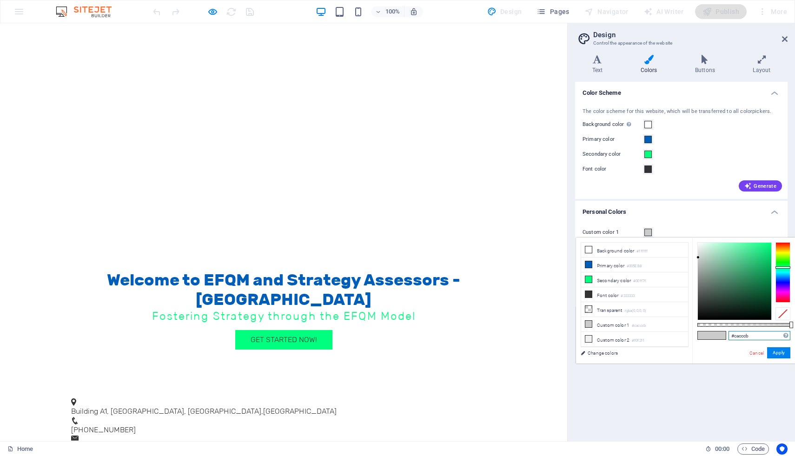
click at [742, 332] on input "#cacccb" at bounding box center [760, 335] width 62 height 9
click at [746, 335] on input "#cacccb" at bounding box center [760, 335] width 62 height 9
paste input "00FF7F"
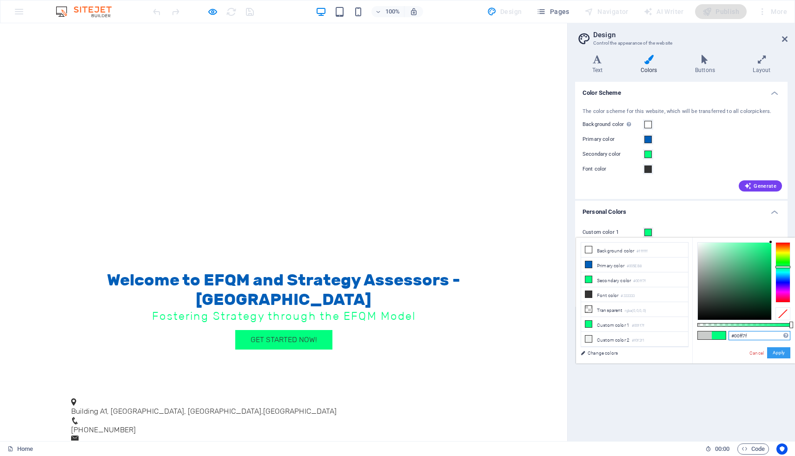
type input "#00ff7f"
click at [778, 353] on button "Apply" at bounding box center [778, 352] width 23 height 11
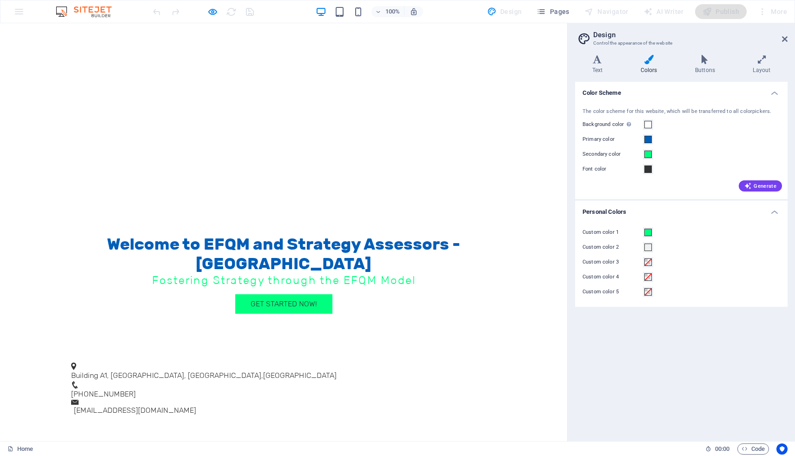
scroll to position [716, 0]
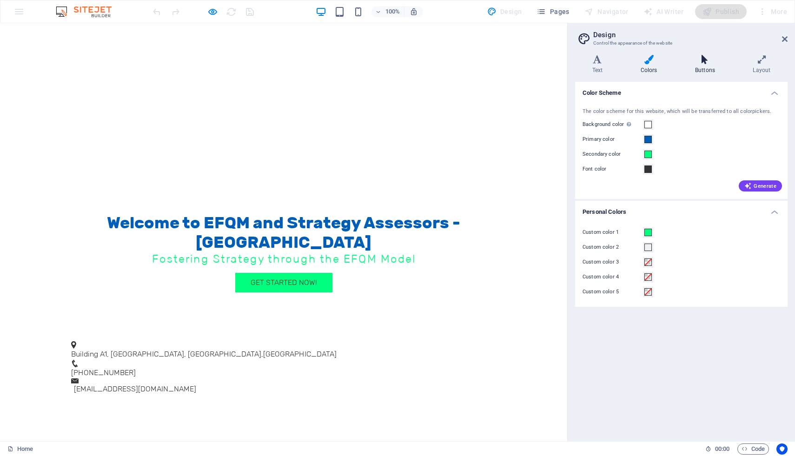
click at [707, 56] on icon at bounding box center [705, 59] width 54 height 9
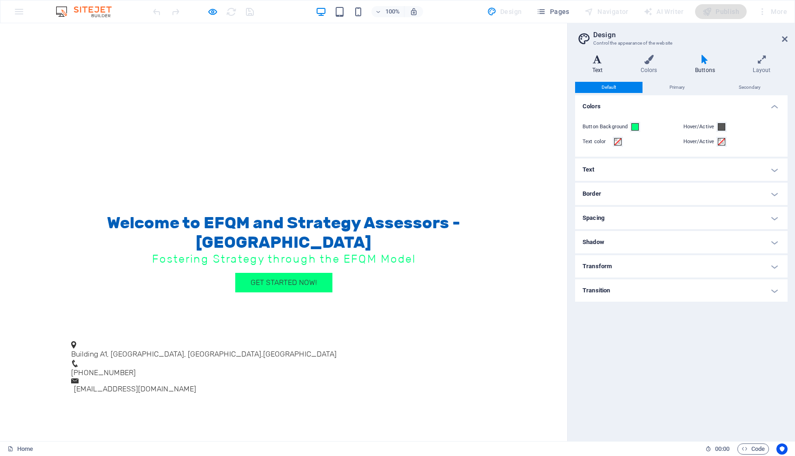
click at [596, 66] on h4 "Text" at bounding box center [599, 65] width 48 height 20
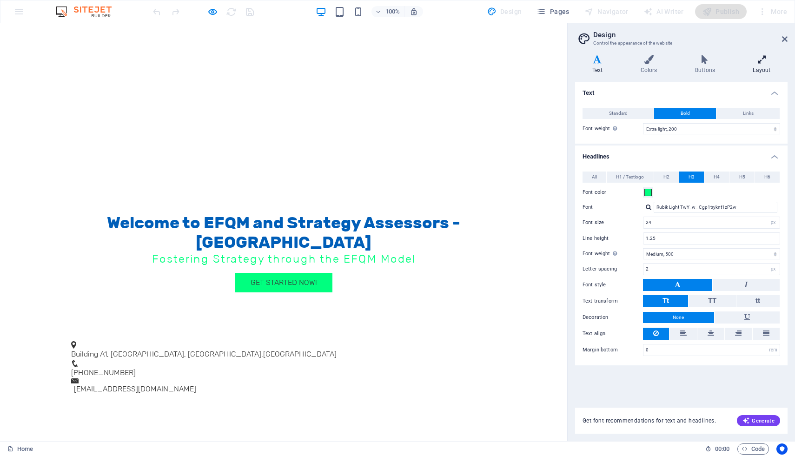
click at [758, 62] on icon at bounding box center [762, 59] width 52 height 9
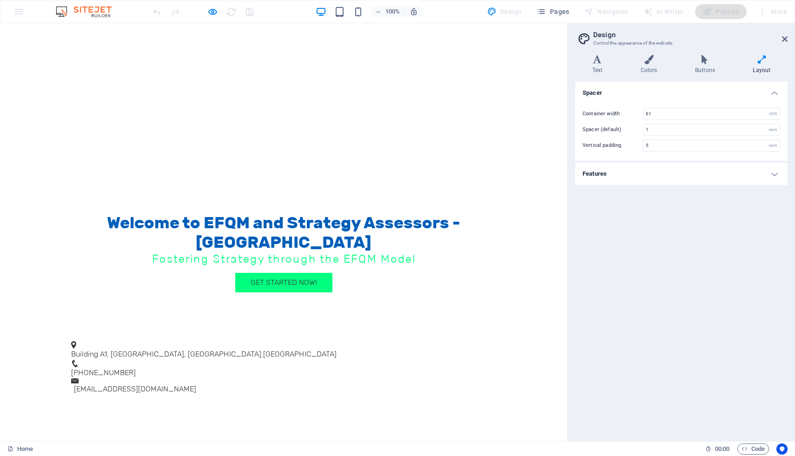
click at [626, 170] on h4 "Features" at bounding box center [681, 174] width 212 height 22
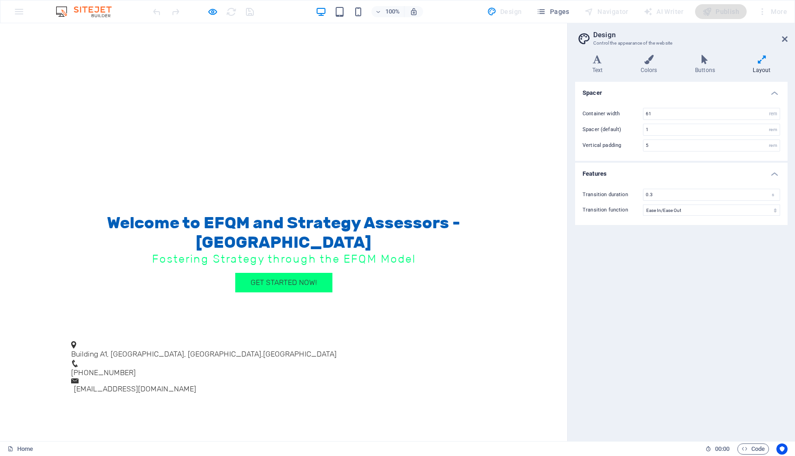
click at [688, 293] on div "Spacer Container width 61 rem px Spacer (default) 1 rem Vertical padding 5 rem …" at bounding box center [681, 258] width 212 height 352
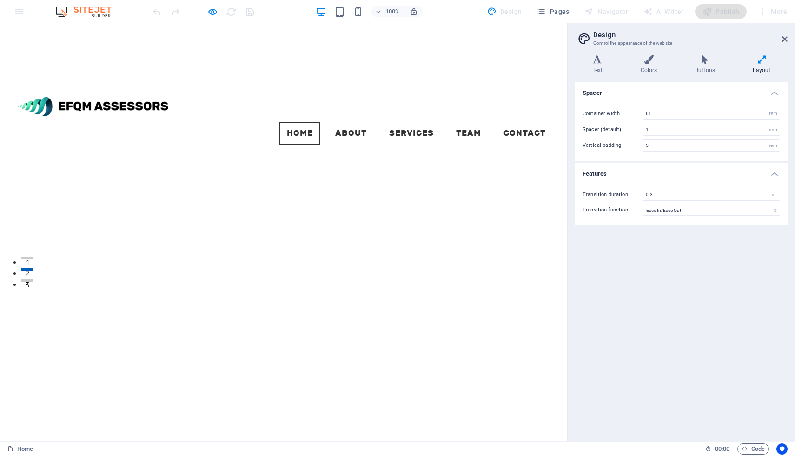
scroll to position [0, 0]
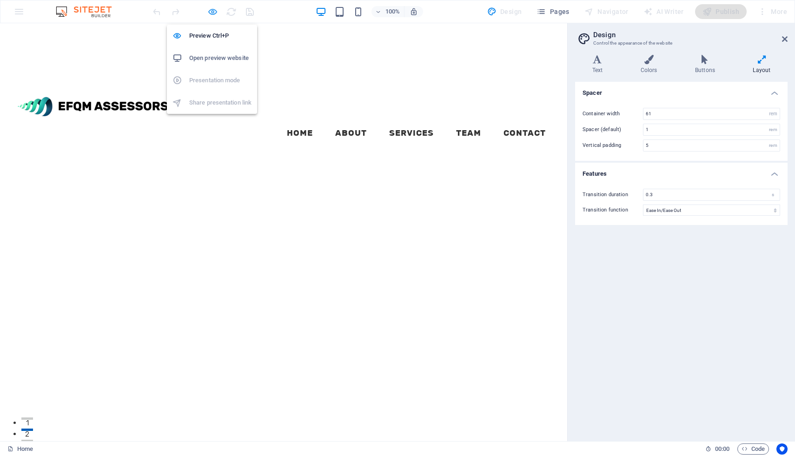
click at [208, 12] on icon "button" at bounding box center [212, 12] width 11 height 11
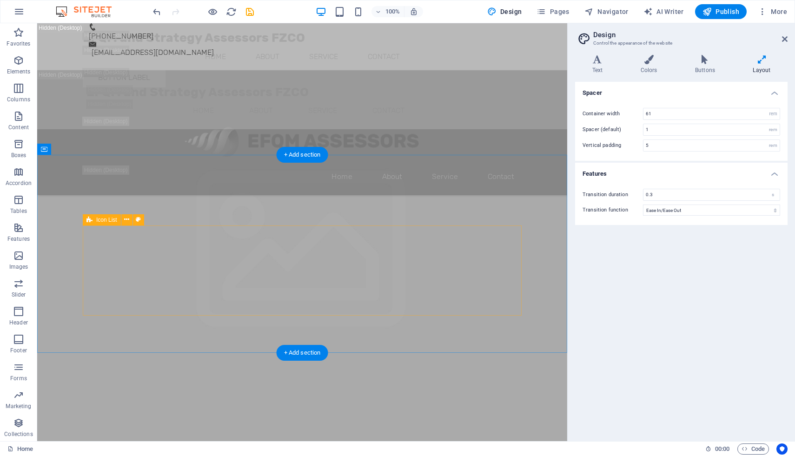
scroll to position [2643, 0]
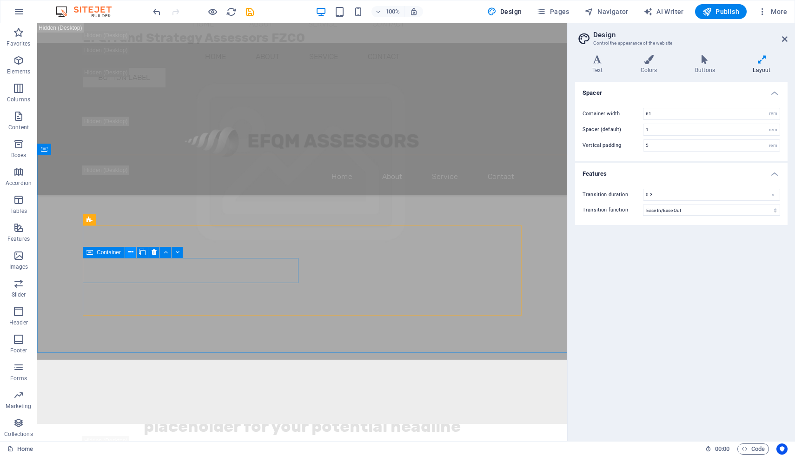
click at [131, 254] on icon at bounding box center [130, 252] width 5 height 10
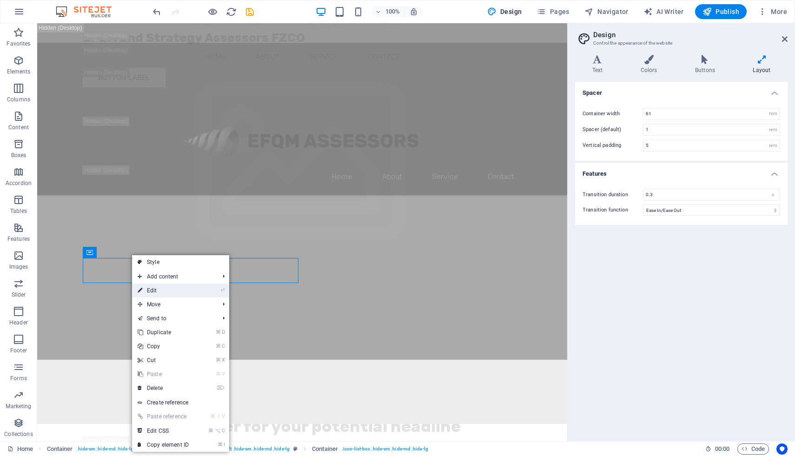
drag, startPoint x: 155, startPoint y: 289, endPoint x: 147, endPoint y: 370, distance: 80.8
click at [155, 289] on link "⏎ Edit" at bounding box center [163, 291] width 62 height 14
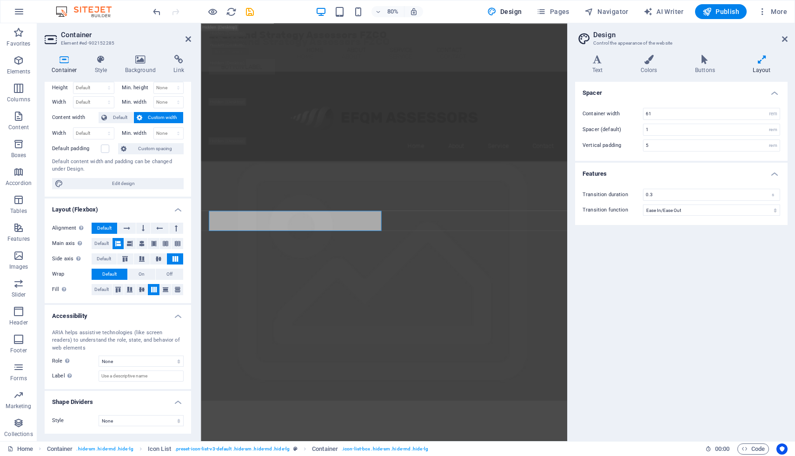
scroll to position [0, 0]
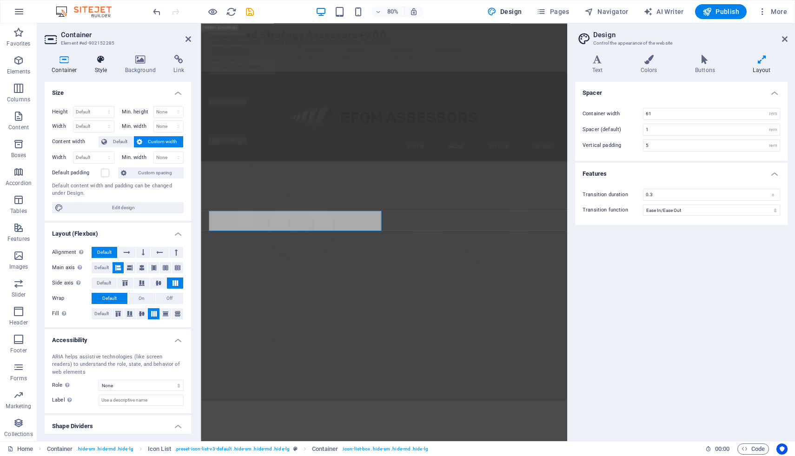
click at [104, 68] on h4 "Style" at bounding box center [103, 65] width 30 height 20
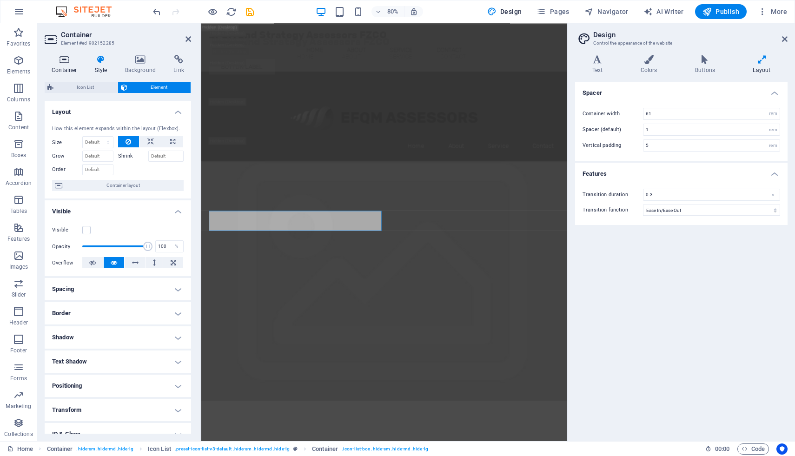
click at [68, 63] on icon at bounding box center [65, 59] width 40 height 9
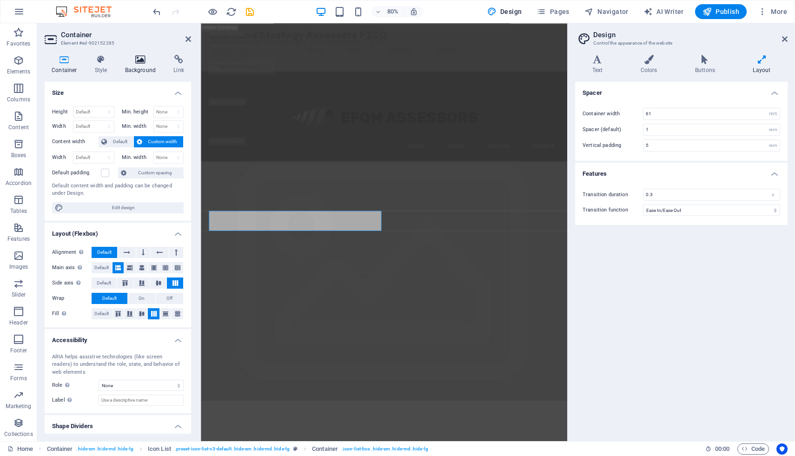
click at [143, 64] on icon at bounding box center [140, 59] width 45 height 9
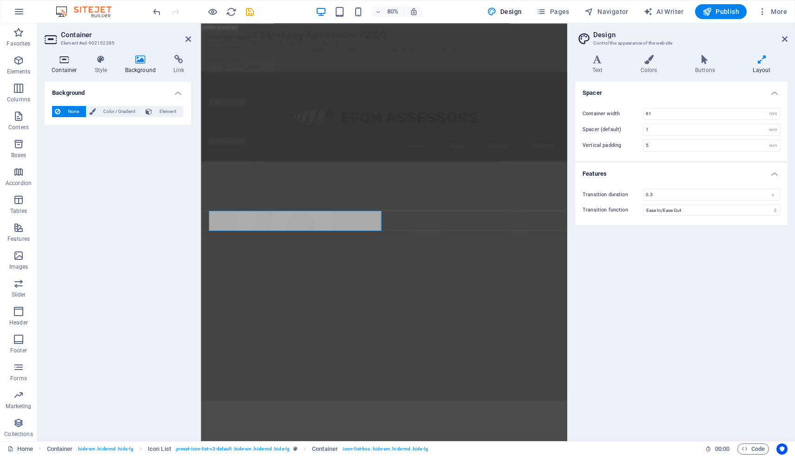
click at [67, 62] on icon at bounding box center [65, 59] width 40 height 9
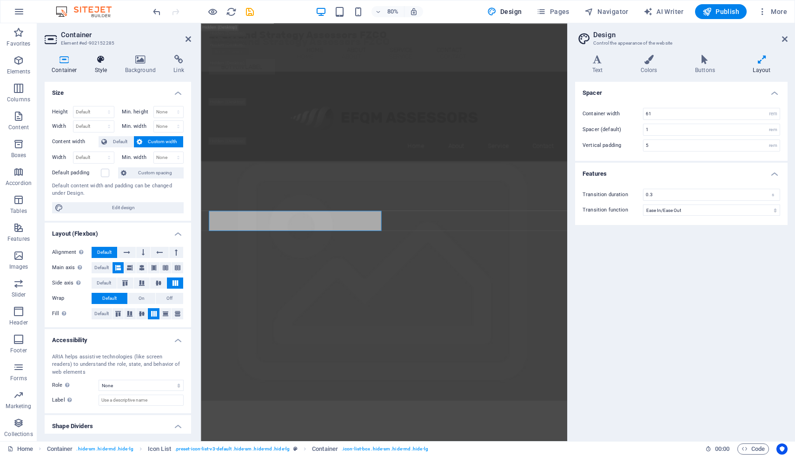
click at [96, 64] on h4 "Style" at bounding box center [103, 65] width 30 height 20
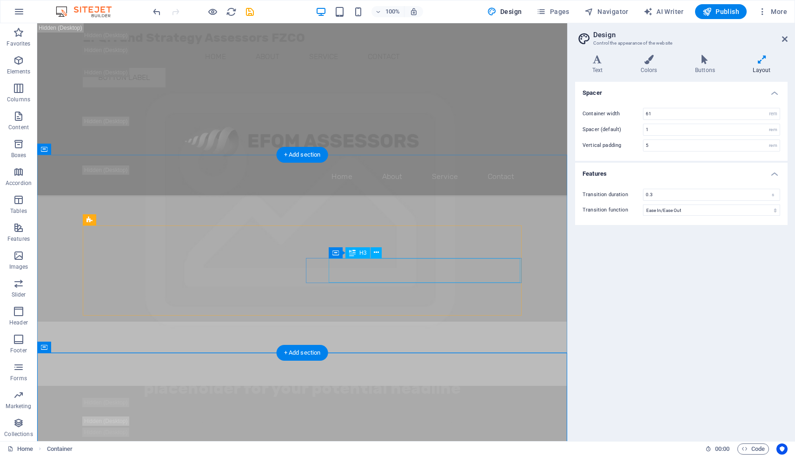
scroll to position [2841, 0]
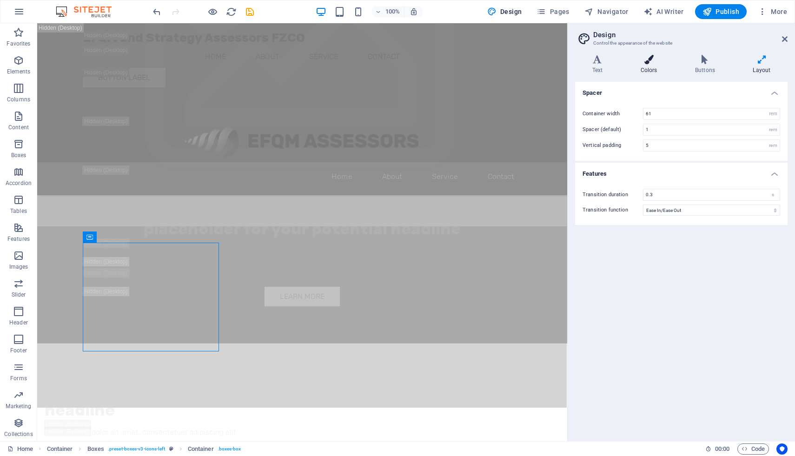
click at [646, 69] on h4 "Colors" at bounding box center [650, 65] width 54 height 20
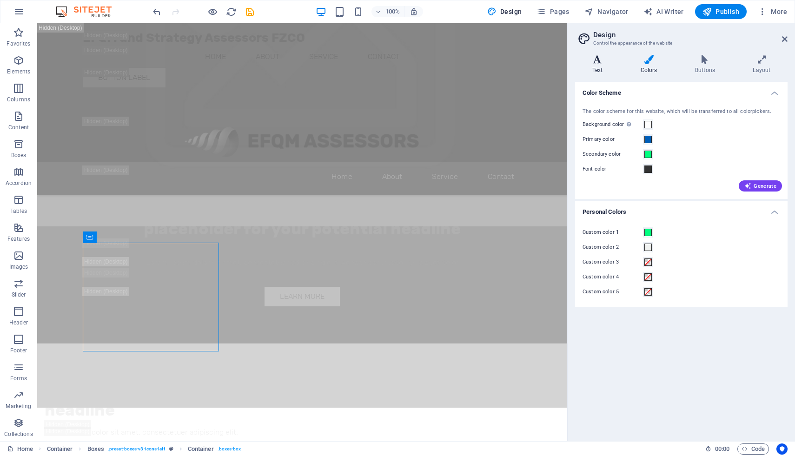
click at [602, 66] on h4 "Text" at bounding box center [599, 65] width 48 height 20
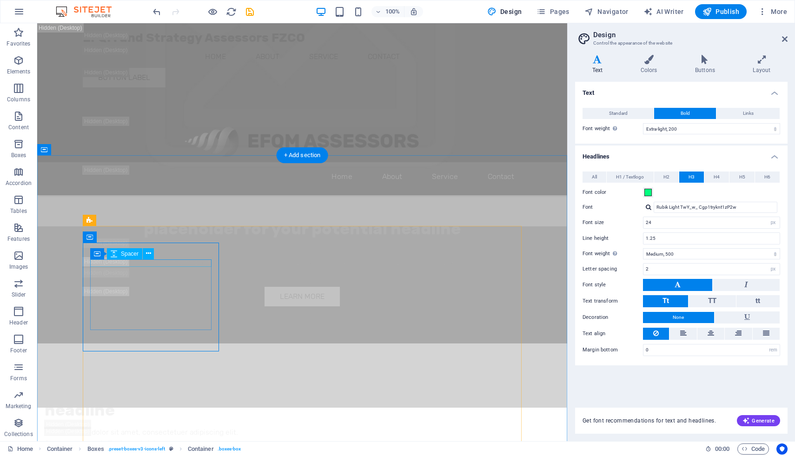
click at [131, 240] on icon at bounding box center [130, 237] width 5 height 10
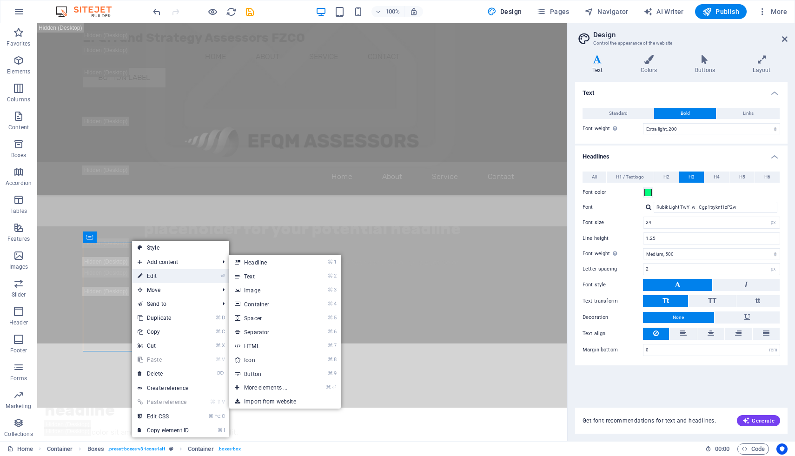
click at [149, 278] on link "⏎ Edit" at bounding box center [163, 276] width 62 height 14
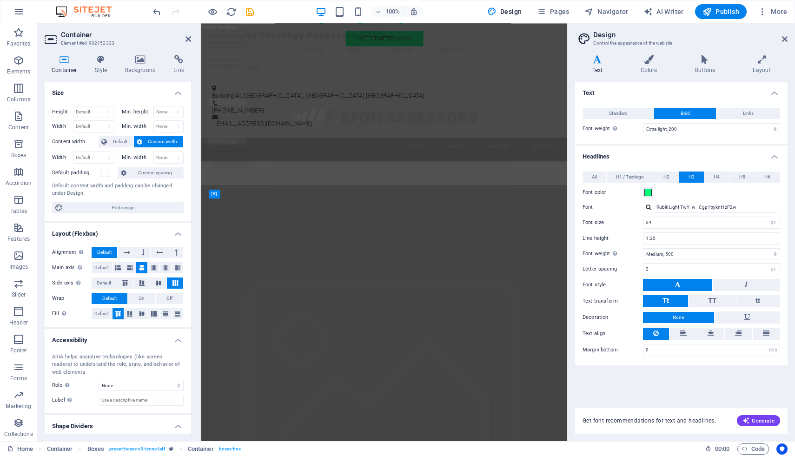
scroll to position [3180, 0]
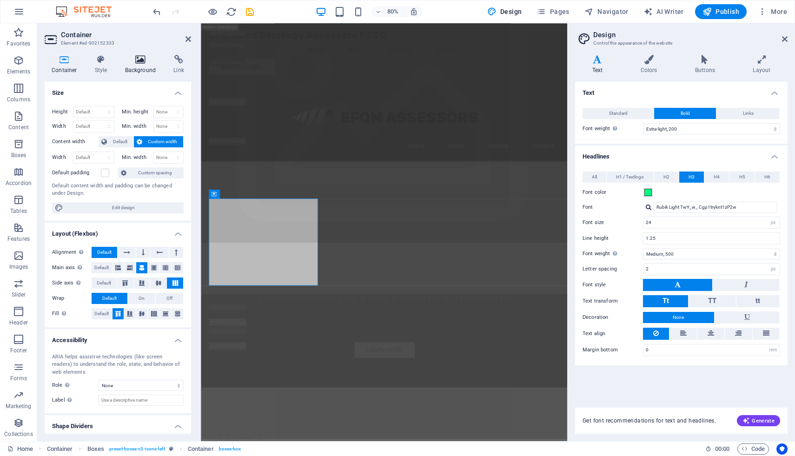
click at [144, 59] on icon at bounding box center [140, 59] width 45 height 9
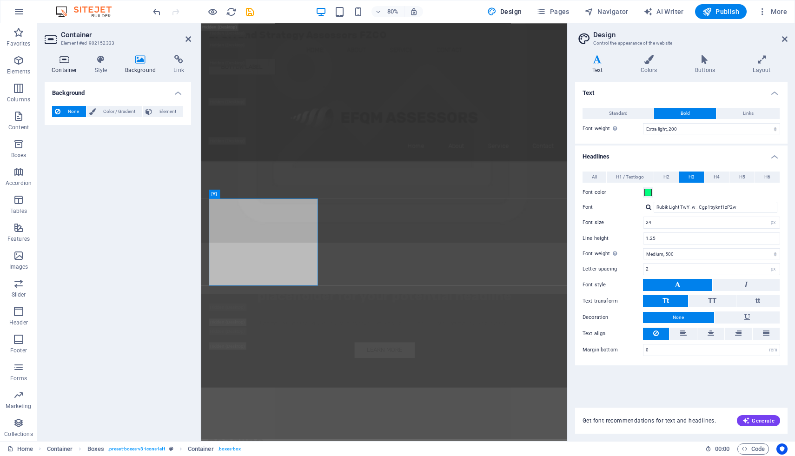
click at [58, 60] on icon at bounding box center [65, 59] width 40 height 9
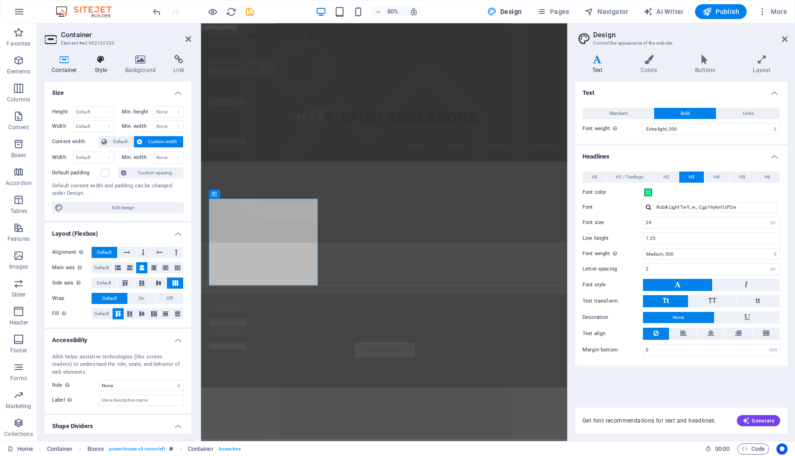
click at [99, 62] on icon at bounding box center [101, 59] width 26 height 9
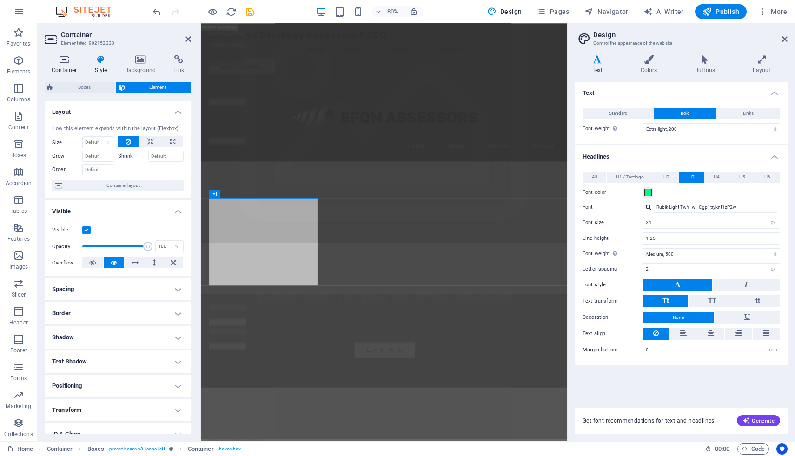
click at [65, 63] on icon at bounding box center [65, 59] width 40 height 9
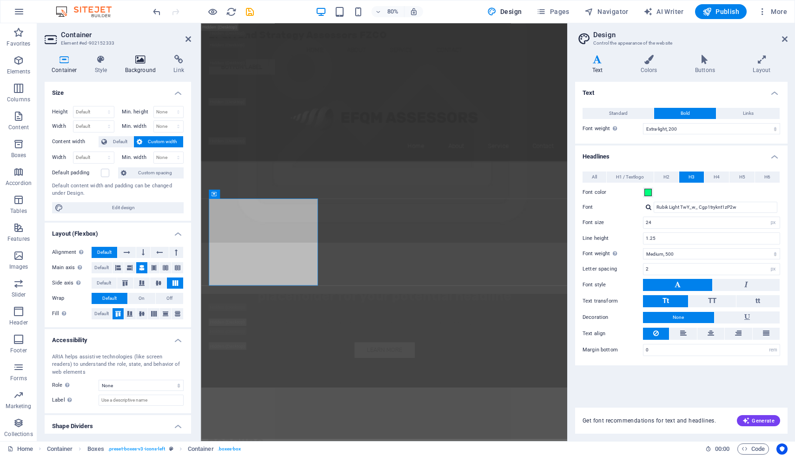
click at [133, 67] on h4 "Background" at bounding box center [142, 65] width 49 height 20
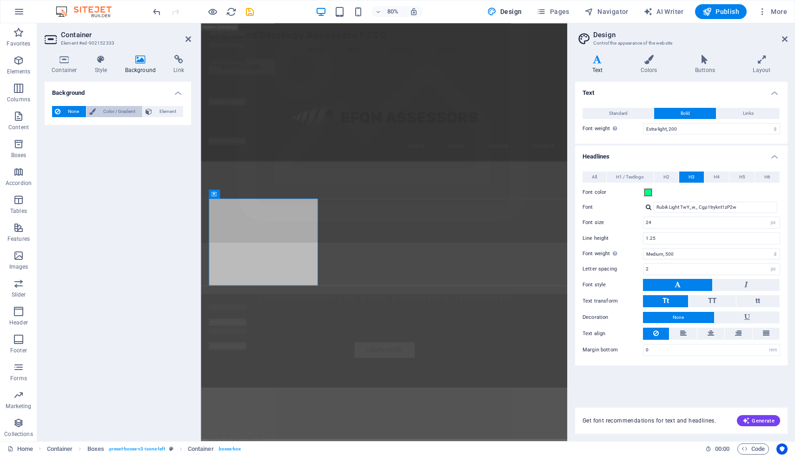
click at [112, 113] on span "Color / Gradient" at bounding box center [119, 111] width 41 height 11
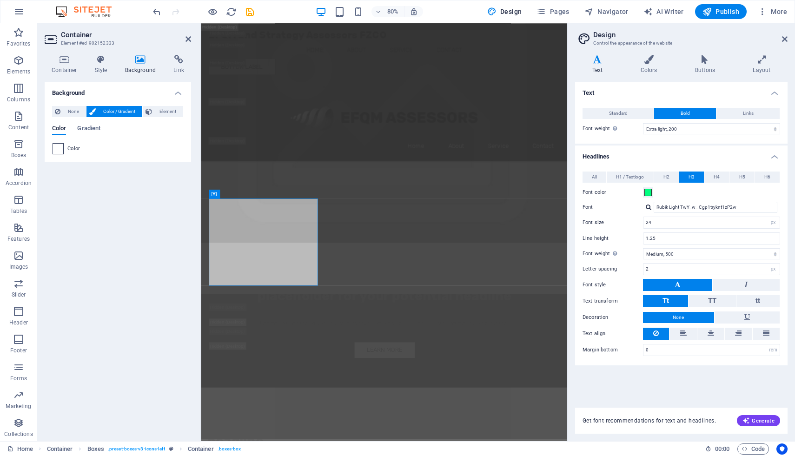
click at [56, 147] on span at bounding box center [58, 149] width 10 height 10
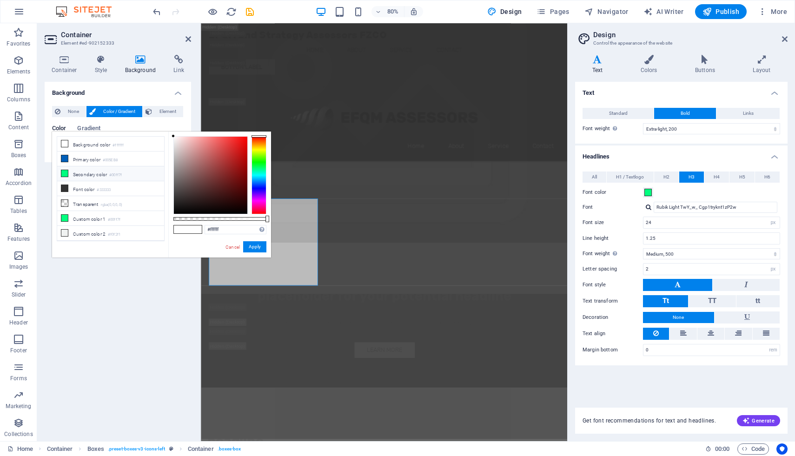
click at [78, 171] on li "Secondary color #00ff7f" at bounding box center [110, 173] width 107 height 15
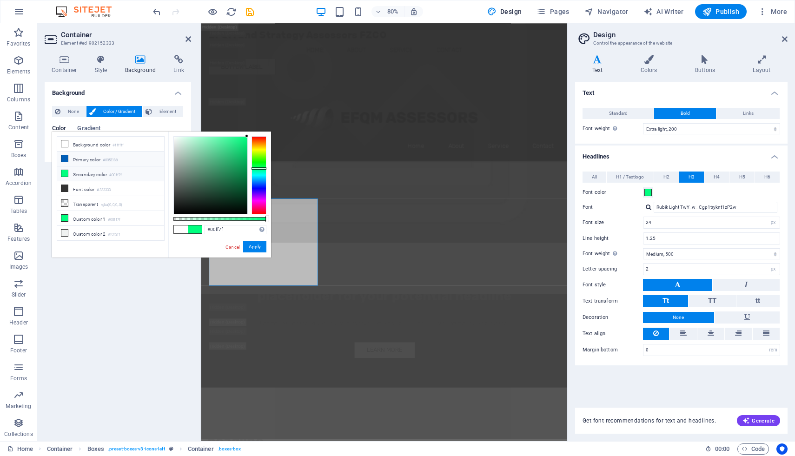
click at [77, 160] on li "Primary color #005EB8" at bounding box center [110, 159] width 107 height 15
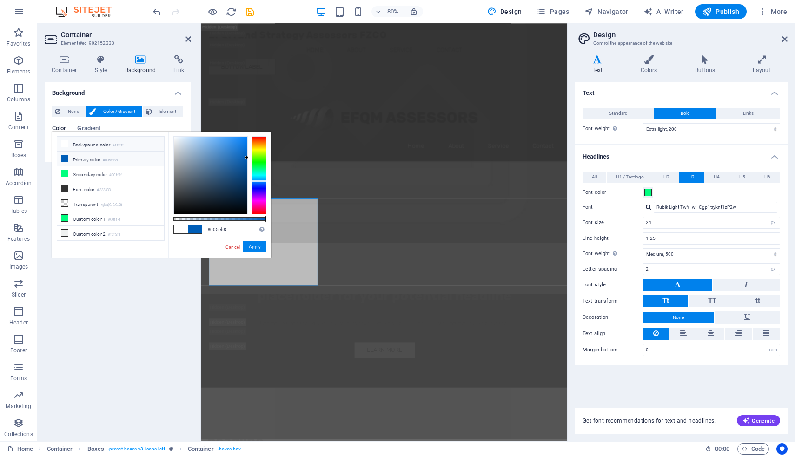
click at [77, 144] on li "Background color #ffffff" at bounding box center [110, 144] width 107 height 15
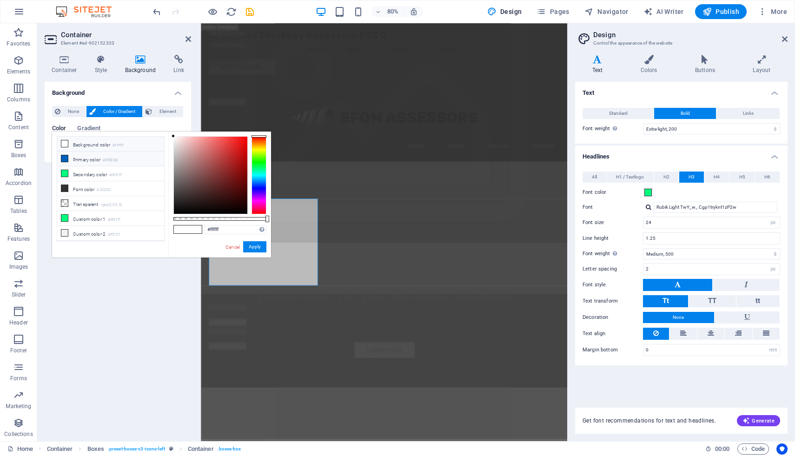
click at [69, 158] on li "Primary color #005EB8" at bounding box center [110, 159] width 107 height 15
type input "#005eb8"
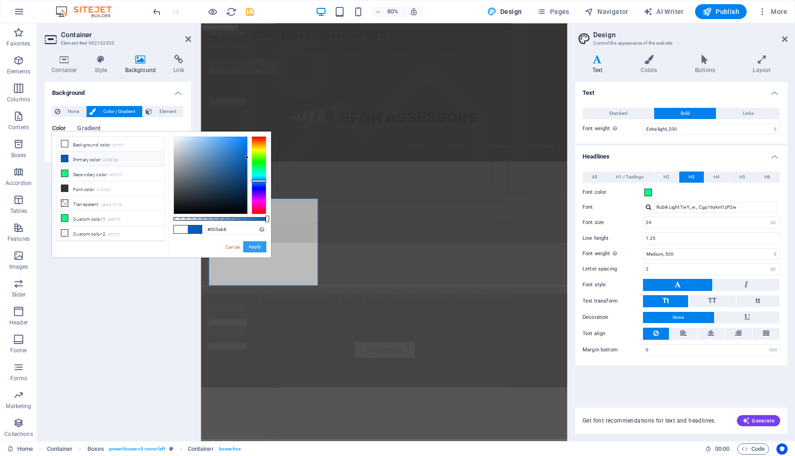
click at [259, 248] on button "Apply" at bounding box center [254, 246] width 23 height 11
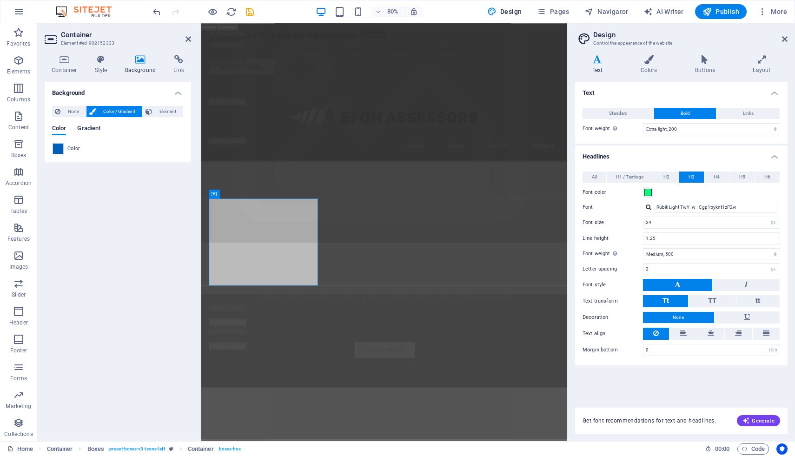
click at [86, 127] on span "Gradient" at bounding box center [88, 129] width 23 height 13
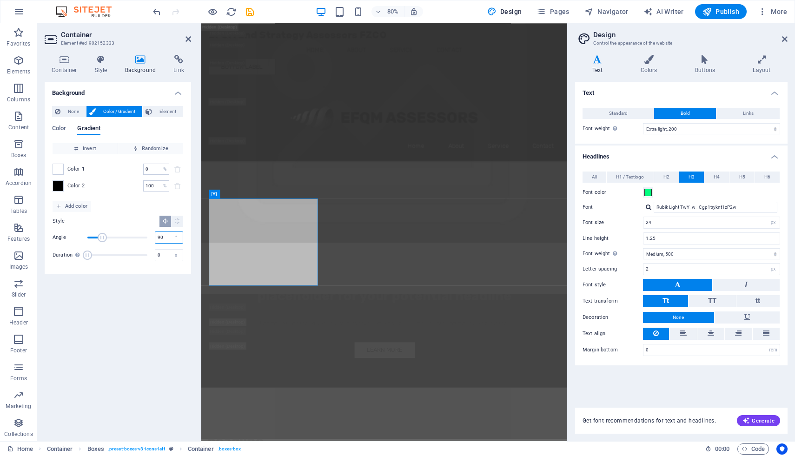
click at [169, 237] on input "90" at bounding box center [168, 237] width 27 height 11
type input "0"
click at [65, 110] on span "None" at bounding box center [73, 111] width 20 height 11
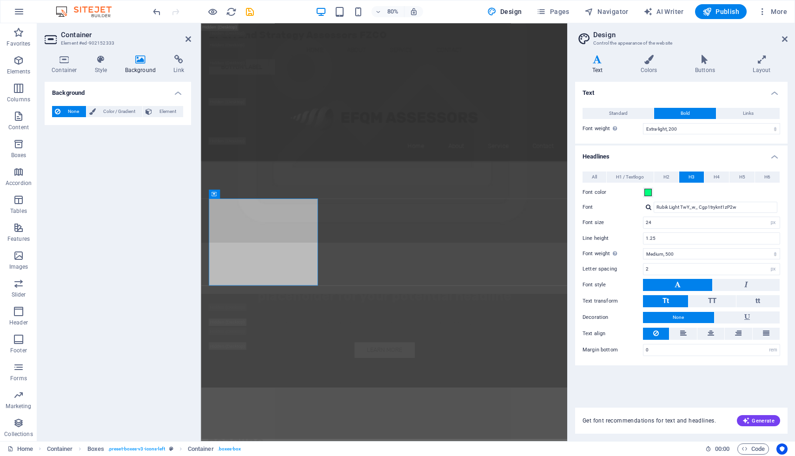
click at [91, 164] on div "Background None Color / Gradient Element Stretch background to full-width Color…" at bounding box center [118, 258] width 146 height 352
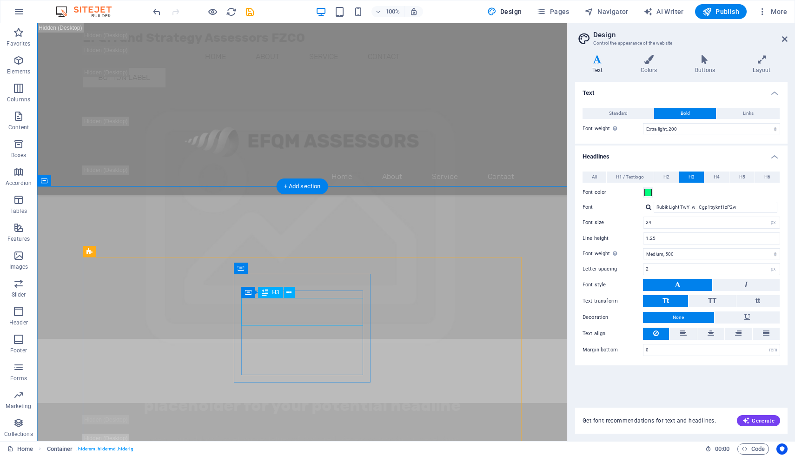
scroll to position [2809, 0]
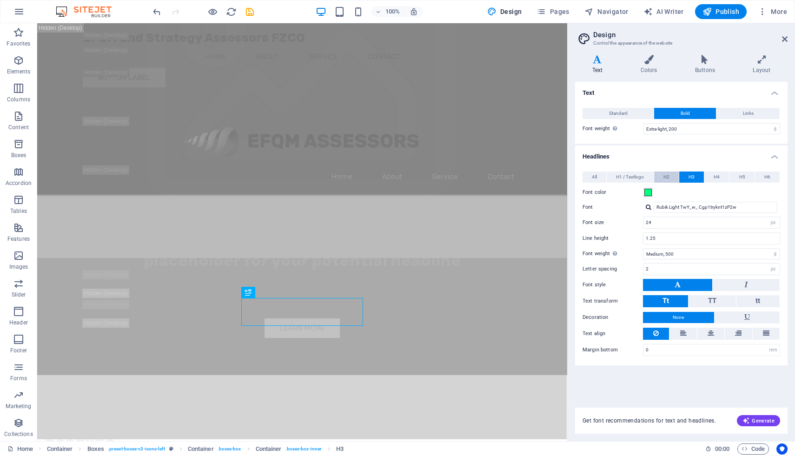
click at [667, 175] on span "H2" at bounding box center [666, 177] width 6 height 11
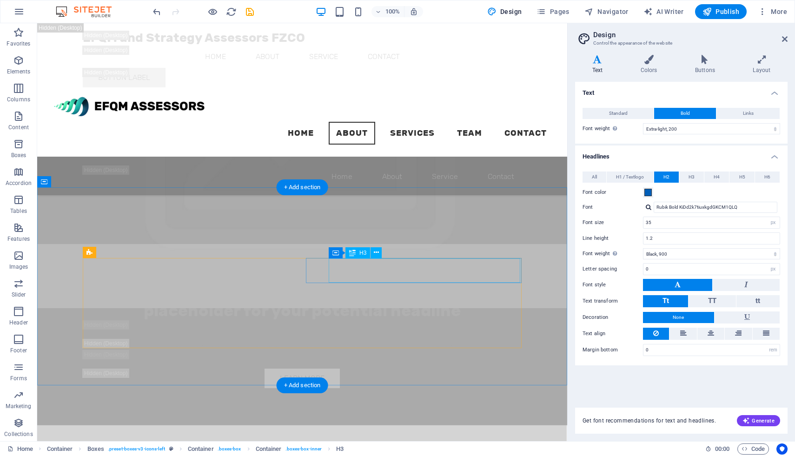
scroll to position [2555, 0]
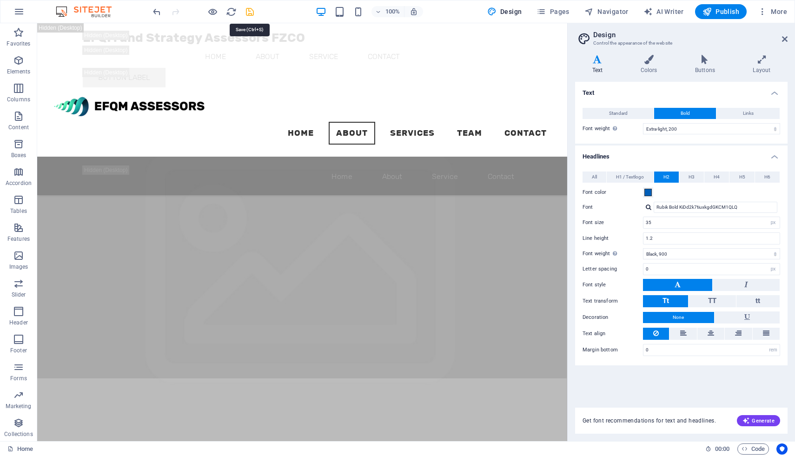
click at [249, 12] on icon "save" at bounding box center [250, 12] width 11 height 11
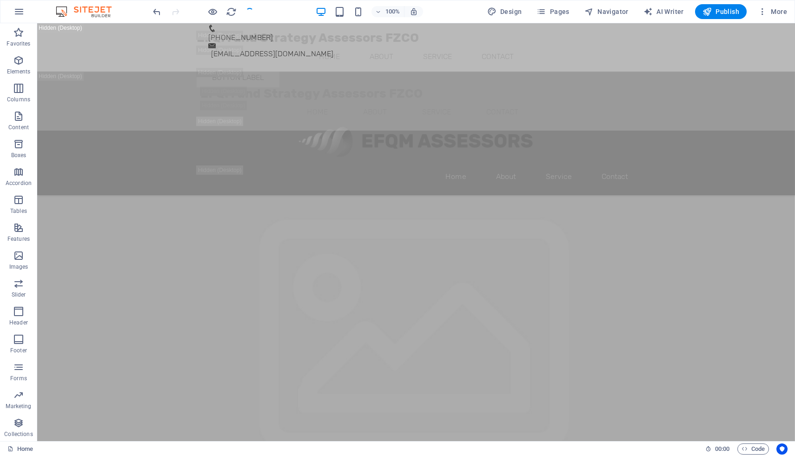
checkbox input "false"
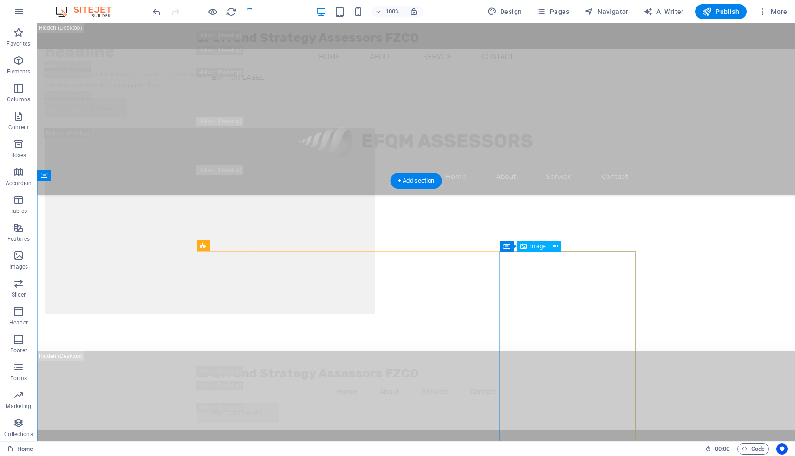
scroll to position [3177, 0]
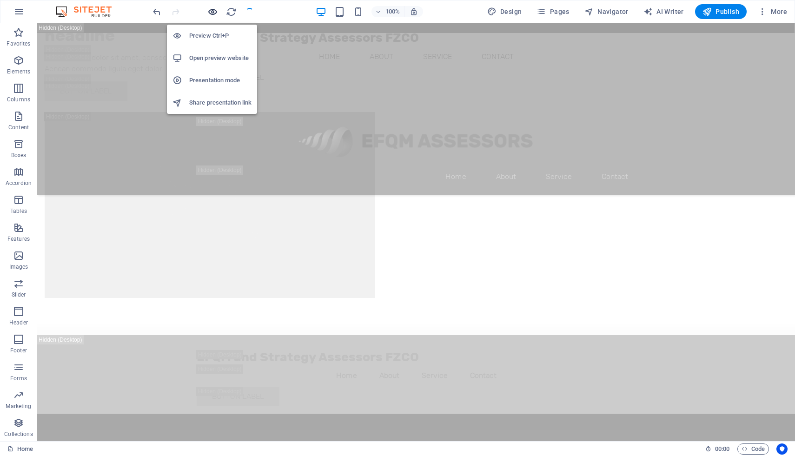
click at [210, 11] on icon "button" at bounding box center [212, 12] width 11 height 11
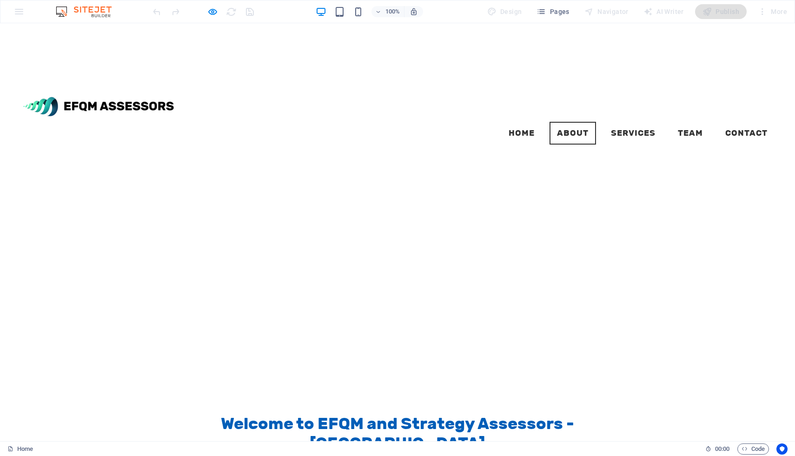
scroll to position [358, 0]
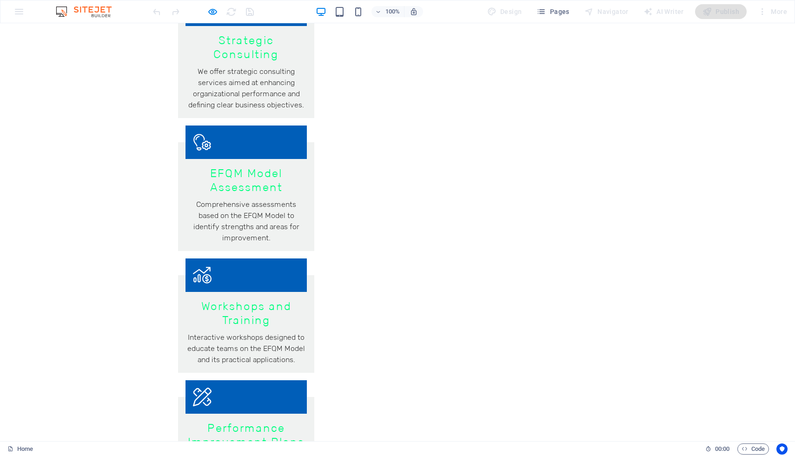
scroll to position [1570, 0]
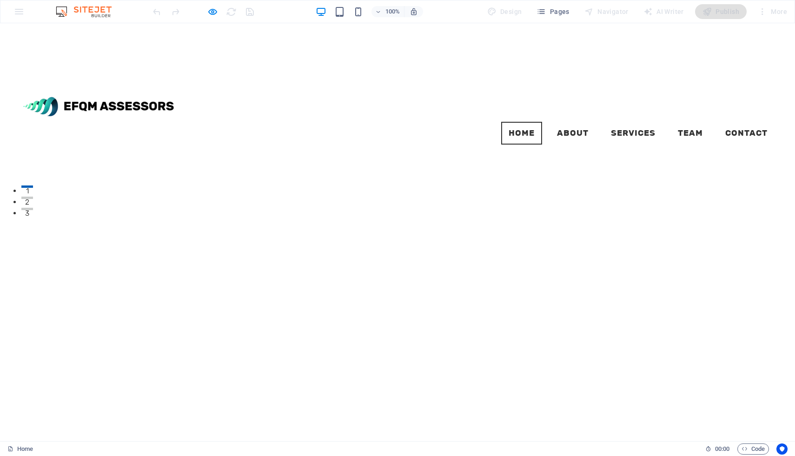
scroll to position [0, 0]
click at [212, 4] on div at bounding box center [203, 11] width 104 height 15
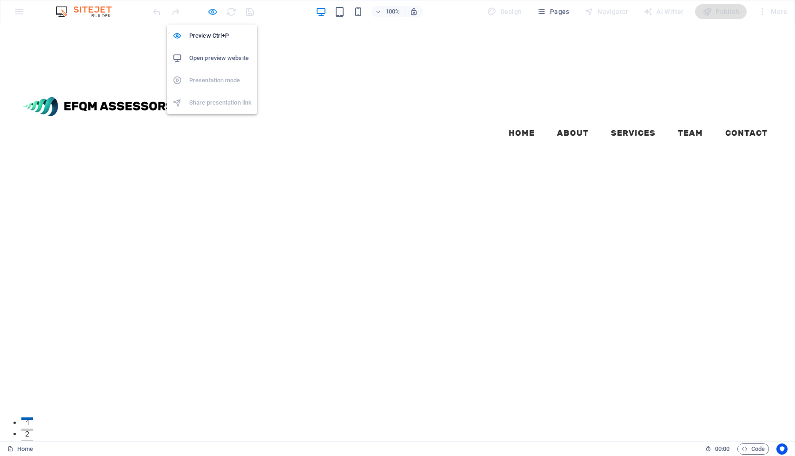
click at [212, 10] on icon "button" at bounding box center [212, 12] width 11 height 11
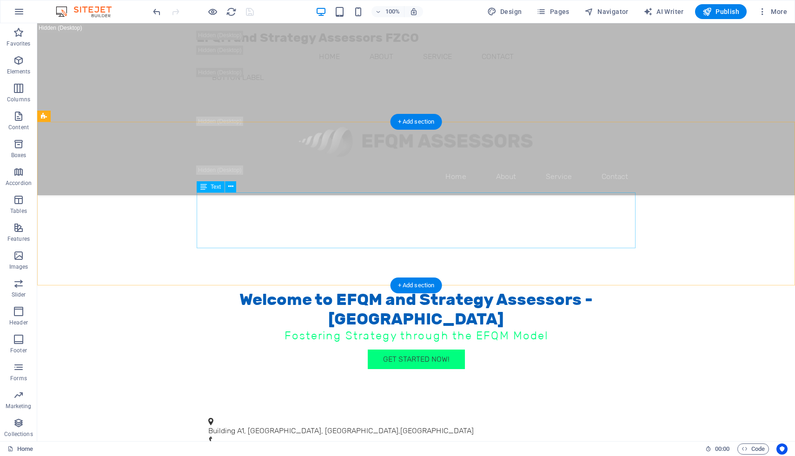
scroll to position [2323, 0]
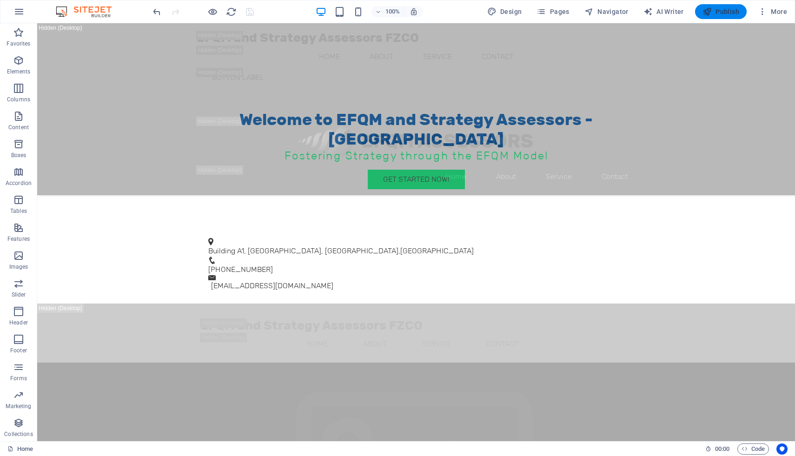
click at [713, 13] on span "Publish" at bounding box center [720, 11] width 37 height 9
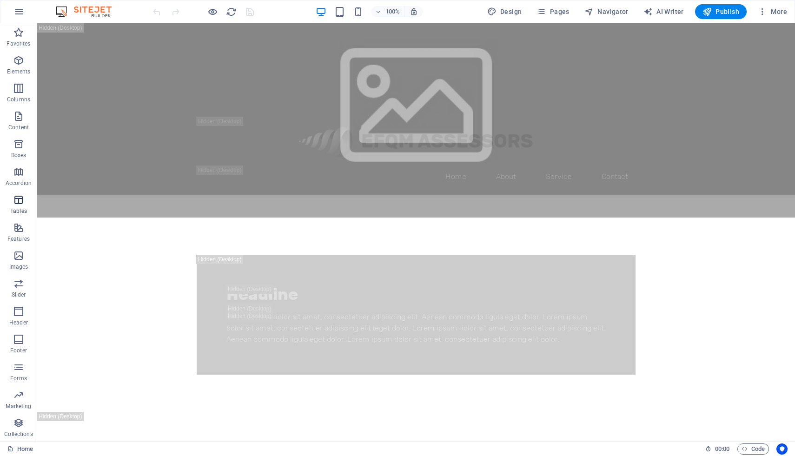
scroll to position [0, 0]
click at [20, 397] on icon "button" at bounding box center [18, 394] width 11 height 11
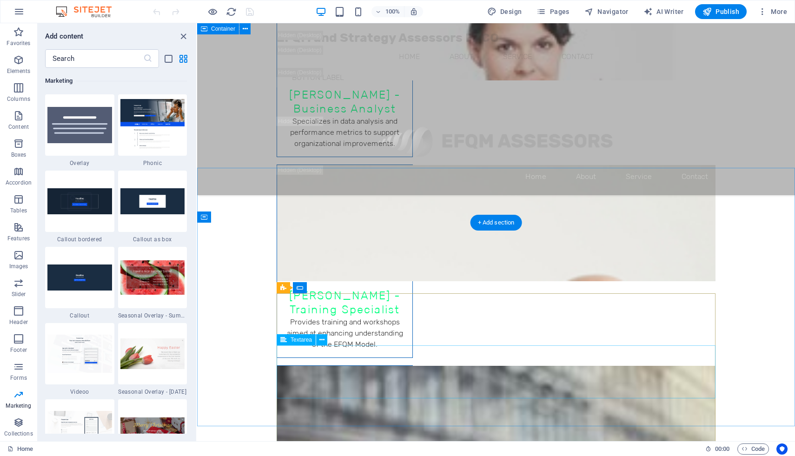
scroll to position [12210, 0]
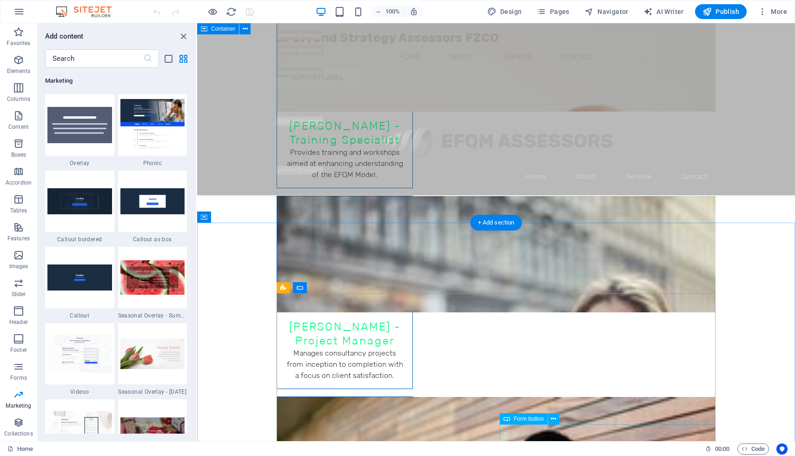
click at [551, 418] on icon at bounding box center [553, 419] width 5 height 10
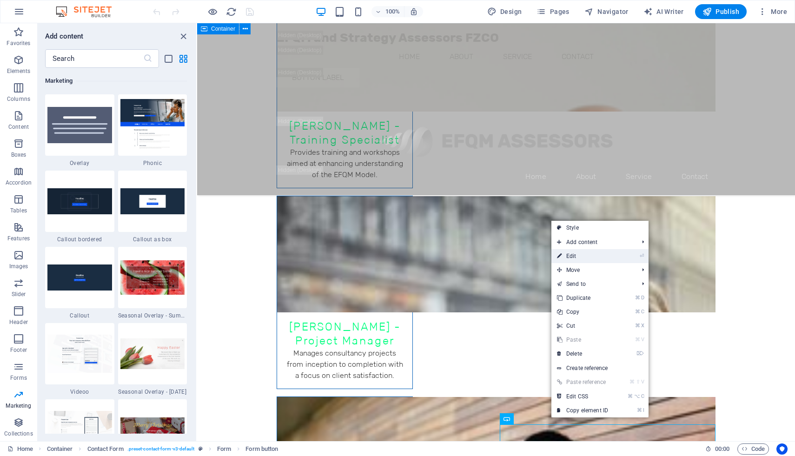
drag, startPoint x: 573, startPoint y: 254, endPoint x: 197, endPoint y: 152, distance: 389.5
click at [573, 254] on link "⏎ Edit" at bounding box center [582, 256] width 62 height 14
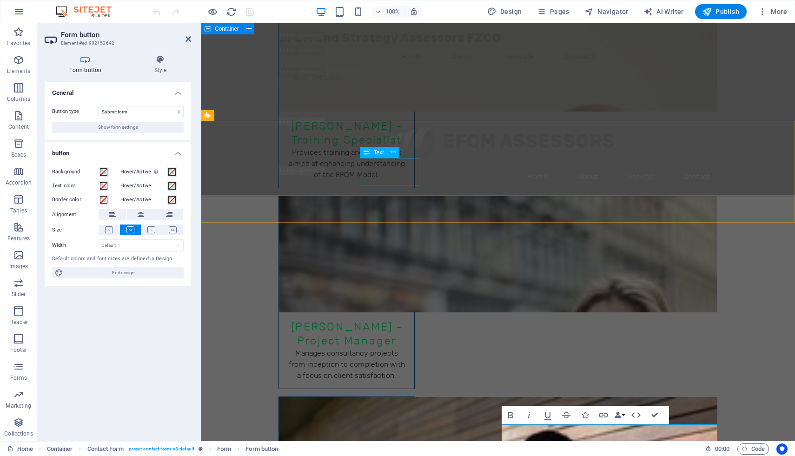
scroll to position [12206, 0]
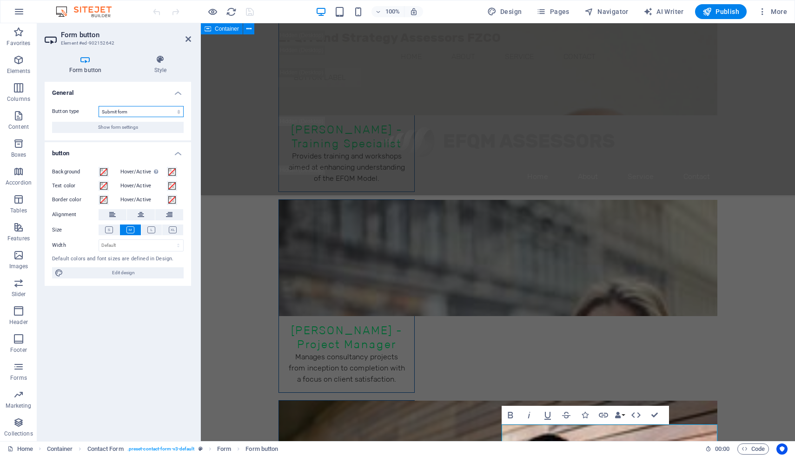
click at [136, 114] on select "Submit form Reset form No action" at bounding box center [141, 111] width 85 height 11
click at [99, 106] on select "Submit form Reset form No action" at bounding box center [141, 111] width 85 height 11
click at [122, 131] on span "Show form settings" at bounding box center [118, 127] width 40 height 11
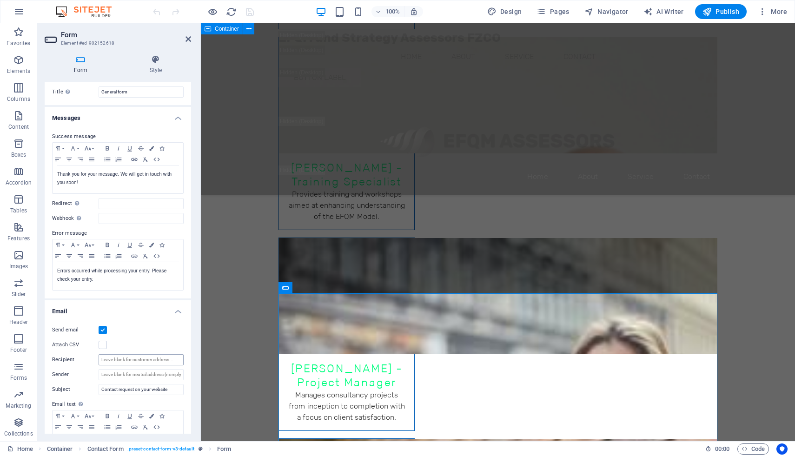
scroll to position [0, 0]
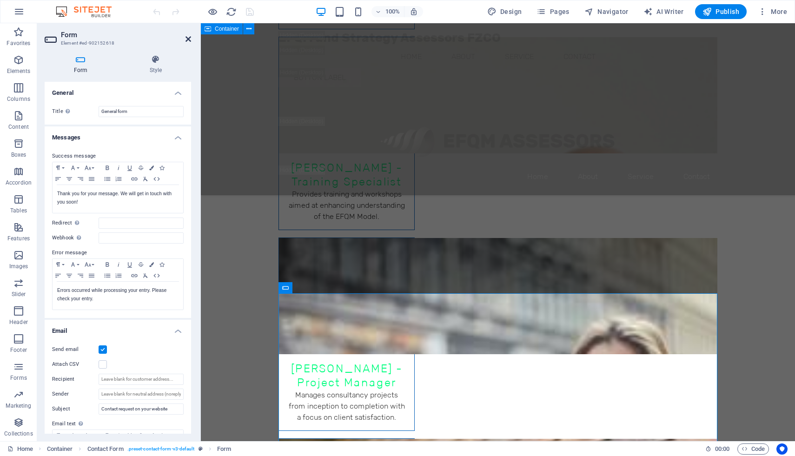
drag, startPoint x: 189, startPoint y: 38, endPoint x: 246, endPoint y: 150, distance: 125.8
click at [189, 38] on icon at bounding box center [188, 38] width 6 height 7
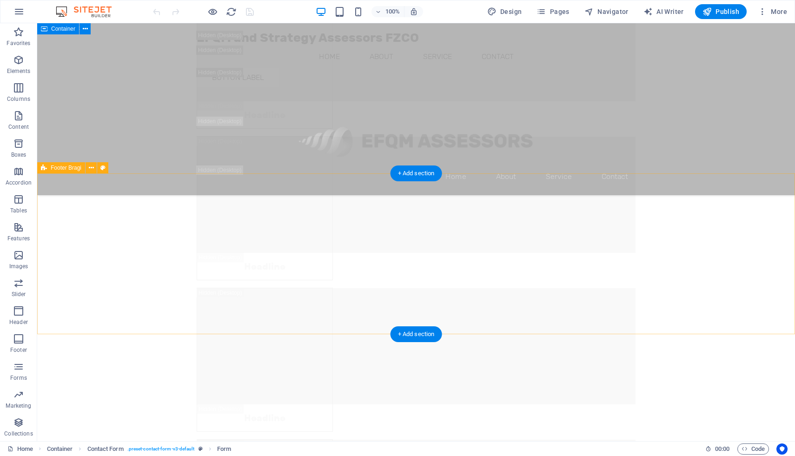
scroll to position [13461, 0]
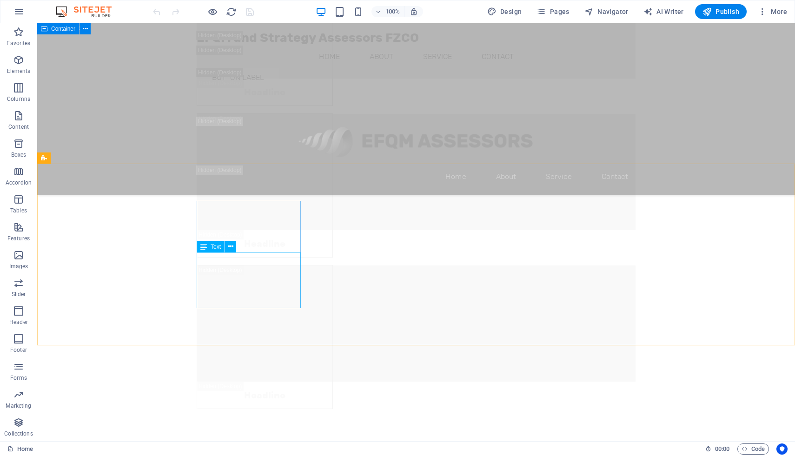
click at [213, 250] on div "Text" at bounding box center [211, 246] width 28 height 11
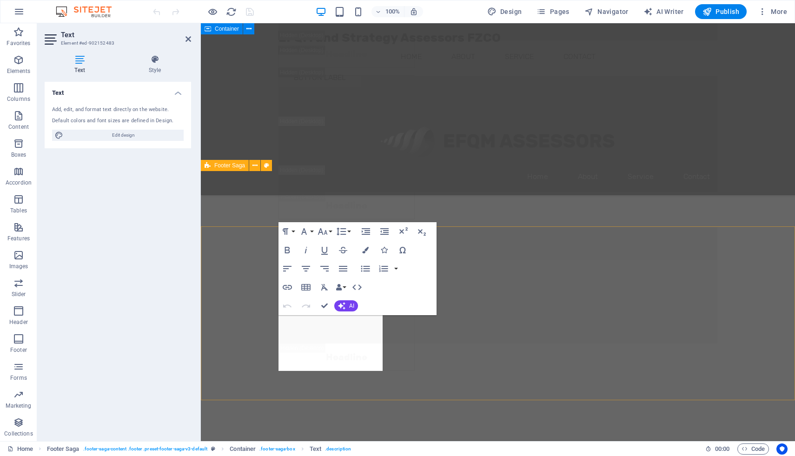
scroll to position [13298, 0]
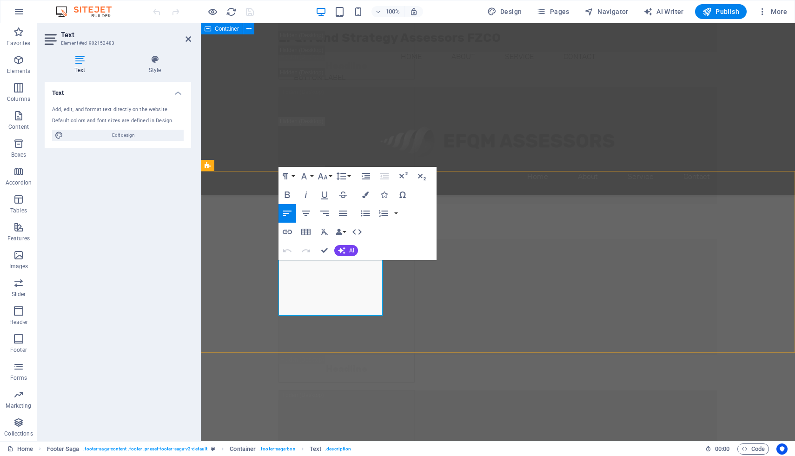
drag, startPoint x: 340, startPoint y: 267, endPoint x: 279, endPoint y: 267, distance: 60.9
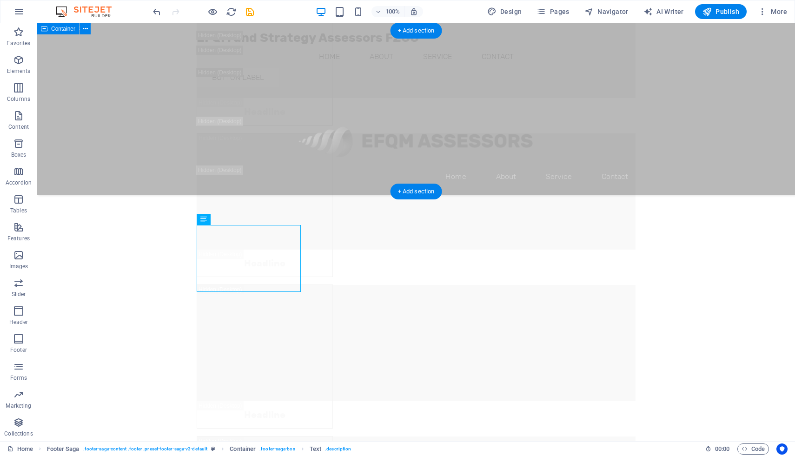
scroll to position [13433, 0]
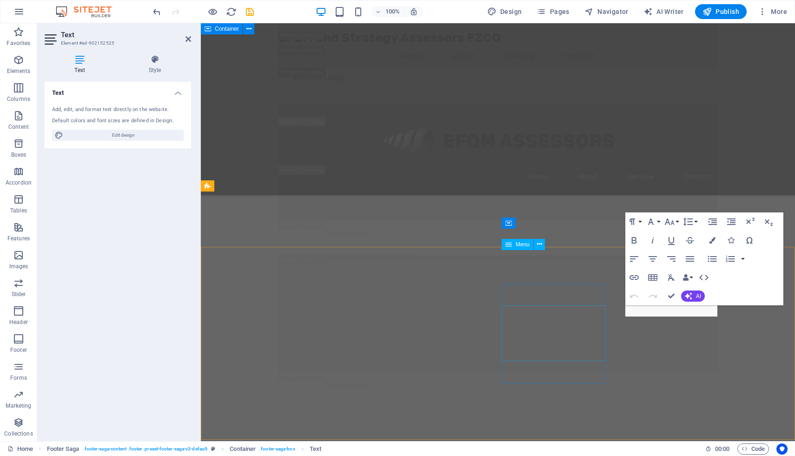
scroll to position [13277, 0]
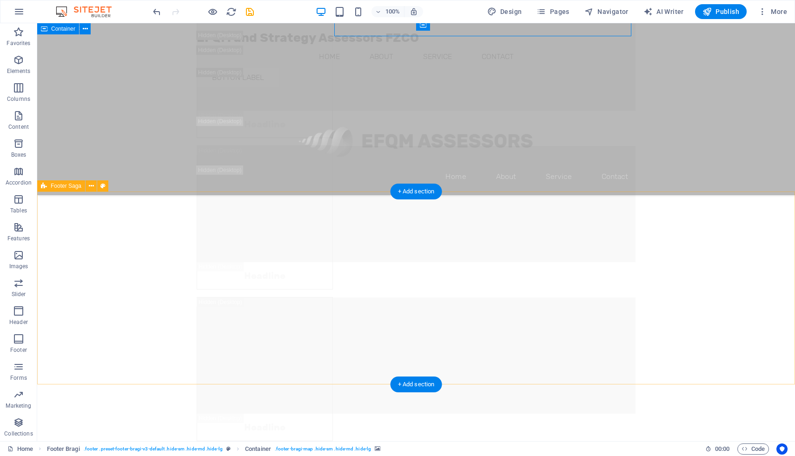
scroll to position [13433, 0]
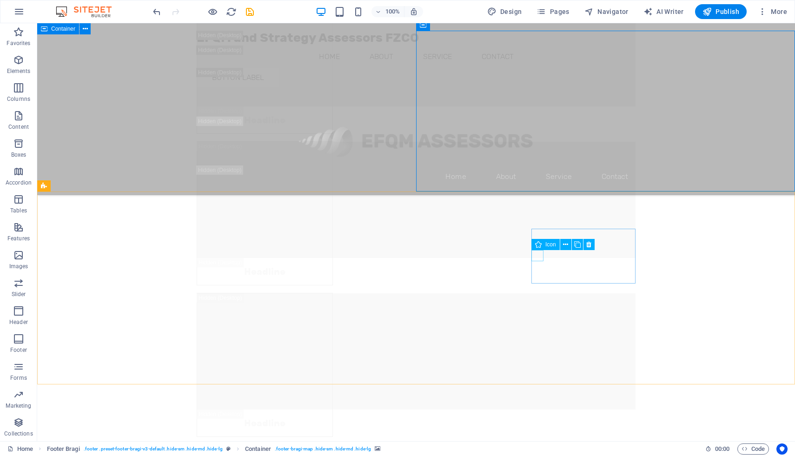
click at [537, 245] on icon at bounding box center [538, 244] width 7 height 11
click at [565, 241] on icon at bounding box center [565, 245] width 5 height 10
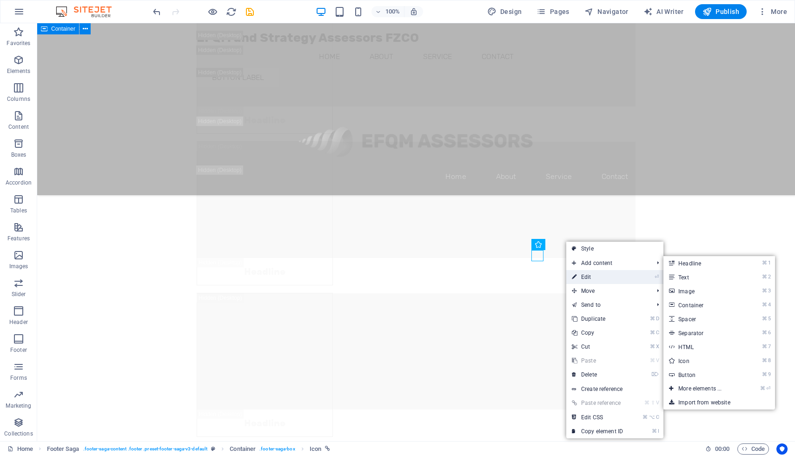
click at [598, 273] on link "⏎ Edit" at bounding box center [597, 277] width 62 height 14
select select "xMidYMid"
select select "px"
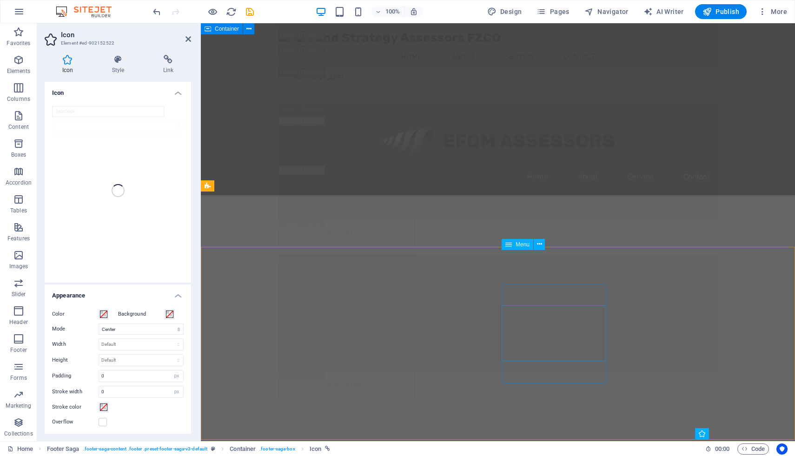
scroll to position [13277, 0]
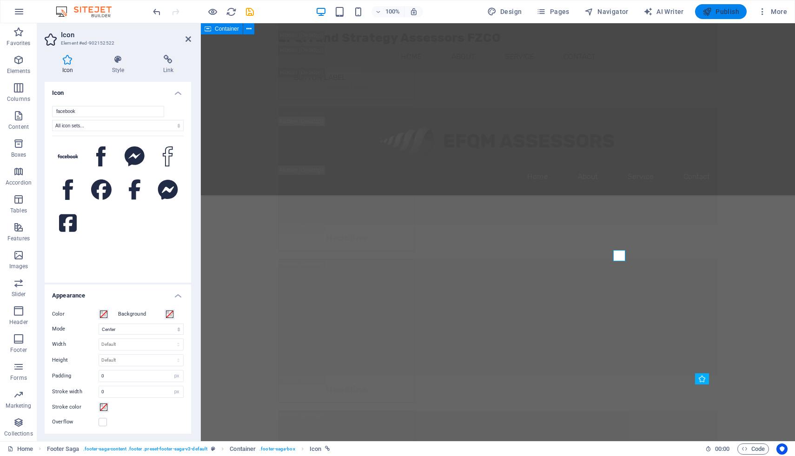
click at [716, 14] on span "Publish" at bounding box center [720, 11] width 37 height 9
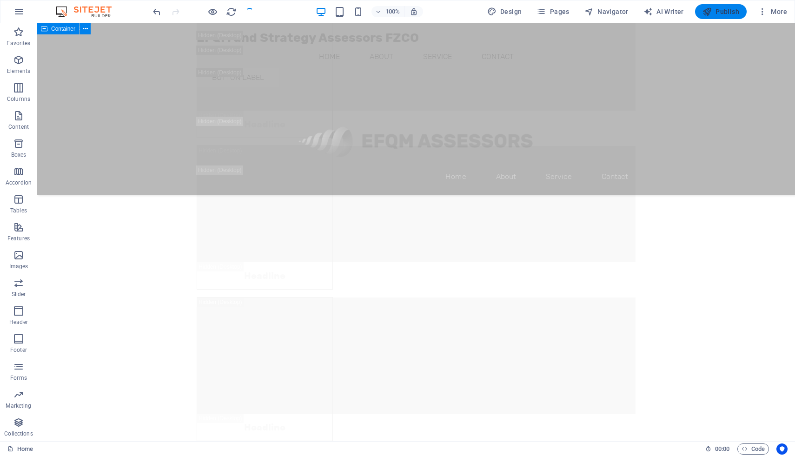
checkbox input "false"
click at [730, 10] on span "Publish" at bounding box center [720, 11] width 37 height 9
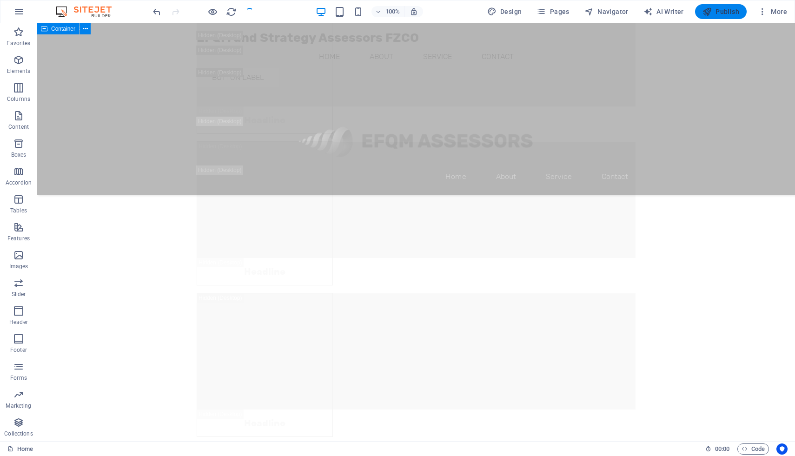
checkbox input "false"
